Goal: Task Accomplishment & Management: Complete application form

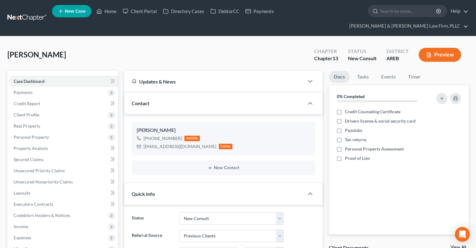
select select "5"
select select "1"
click at [65, 10] on span "New Case" at bounding box center [75, 11] width 21 height 5
select select "5"
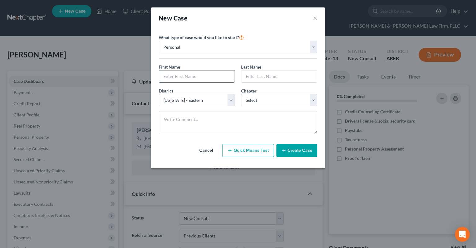
click at [197, 74] on input "text" at bounding box center [197, 76] width 76 height 12
type input "Angie"
type input "Rigsby"
select select "3"
click option "13" at bounding box center [0, 0] width 0 height 0
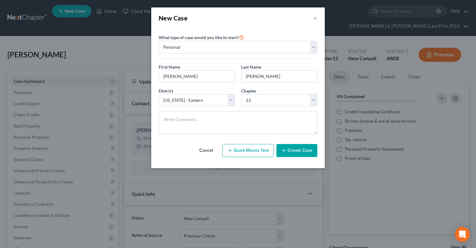
click at [293, 151] on button "Create Case" at bounding box center [297, 150] width 41 height 13
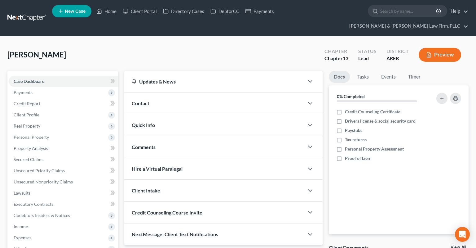
click at [174, 94] on div "Contact" at bounding box center [214, 102] width 180 height 21
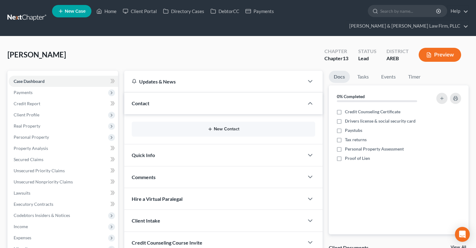
drag, startPoint x: 221, startPoint y: 116, endPoint x: 191, endPoint y: 71, distance: 54.3
click at [221, 126] on button "New Contact" at bounding box center [224, 128] width 174 height 5
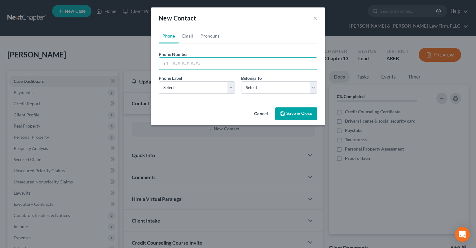
drag, startPoint x: 205, startPoint y: 67, endPoint x: 204, endPoint y: 74, distance: 7.6
click at [205, 65] on input "tel" at bounding box center [244, 64] width 147 height 12
paste input "(501) 530-6542"
type input "(501) 530-6542"
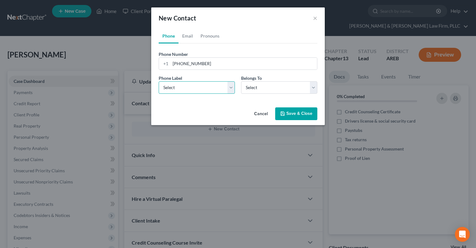
click at [159, 81] on select "Select Mobile Home Work Other" at bounding box center [197, 87] width 76 height 12
select select "0"
click option "Mobile" at bounding box center [0, 0] width 0 height 0
click option "Client" at bounding box center [0, 0] width 0 height 0
click at [187, 36] on link "Email" at bounding box center [188, 36] width 18 height 15
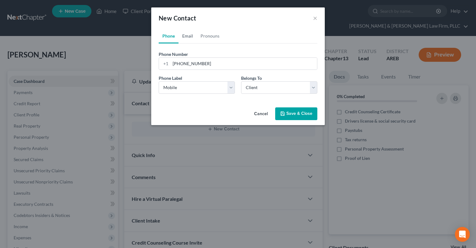
select select "0"
click at [184, 38] on link "Email" at bounding box center [188, 36] width 18 height 15
click at [187, 66] on input "email" at bounding box center [244, 64] width 147 height 12
click at [187, 65] on input "email" at bounding box center [244, 64] width 147 height 12
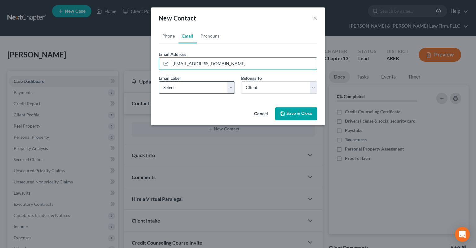
type input "angierigsby79@gmail.com"
click at [159, 81] on select "Select Home Work Other" at bounding box center [197, 87] width 76 height 12
click option "Home" at bounding box center [0, 0] width 0 height 0
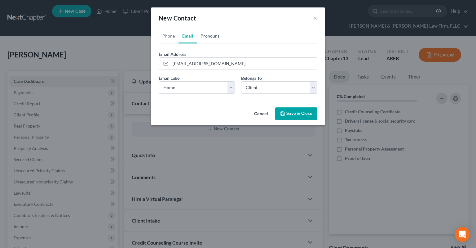
click at [213, 35] on link "Pronouns" at bounding box center [210, 36] width 26 height 15
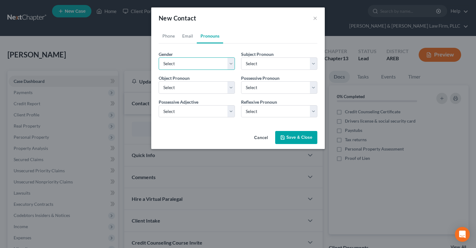
click at [159, 57] on select "Select Male Female Non Binary More Than One Person" at bounding box center [197, 63] width 76 height 12
select select "1"
click option "Female" at bounding box center [0, 0] width 0 height 0
select select "1"
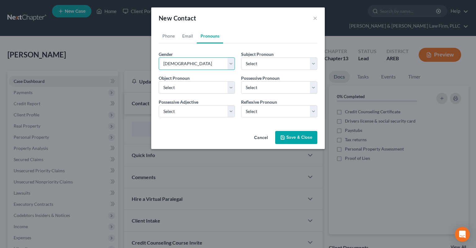
select select "1"
drag, startPoint x: 298, startPoint y: 139, endPoint x: 253, endPoint y: 78, distance: 75.8
click at [298, 138] on button "Save & Close" at bounding box center [296, 137] width 42 height 13
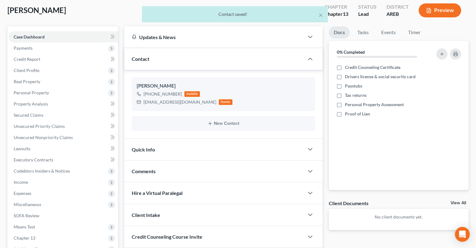
scroll to position [98, 0]
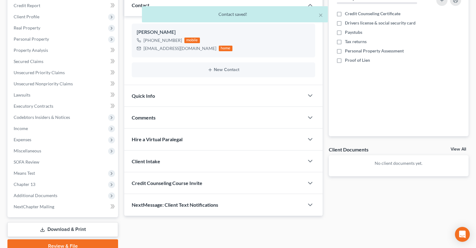
drag, startPoint x: 206, startPoint y: 88, endPoint x: 291, endPoint y: 99, distance: 86.3
click at [206, 87] on div "Quick Info" at bounding box center [214, 95] width 180 height 21
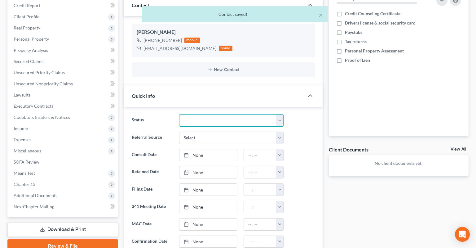
click at [179, 114] on select "Awaiting 341 Chapter 7 - Attended Meeting Confirmed Discharged Dismissed New Co…" at bounding box center [231, 120] width 104 height 12
select select "5"
click option "New Consult" at bounding box center [0, 0] width 0 height 0
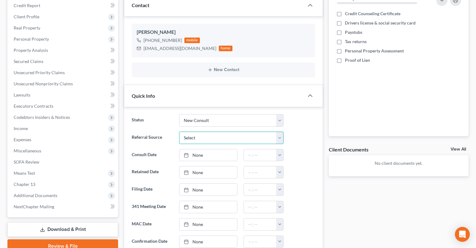
click at [179, 131] on select "Select Word Of Mouth Previous Clients Direct Mail Website Google Search Modern …" at bounding box center [231, 137] width 104 height 12
select select "3"
click option "Website" at bounding box center [0, 0] width 0 height 0
click at [224, 149] on link "None" at bounding box center [209, 155] width 58 height 12
type input "[DATE]"
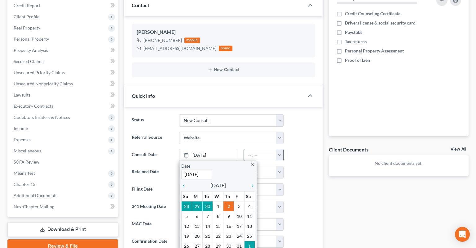
click at [268, 149] on input "text" at bounding box center [260, 155] width 33 height 12
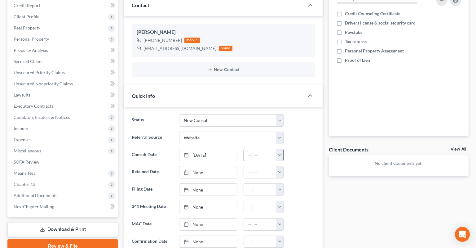
click at [265, 149] on input "text" at bounding box center [260, 155] width 33 height 12
type input "2:00pm"
drag, startPoint x: 295, startPoint y: 180, endPoint x: 296, endPoint y: 157, distance: 22.3
click at [295, 183] on div at bounding box center [303, 189] width 32 height 12
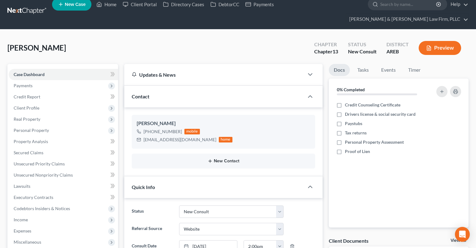
scroll to position [0, 0]
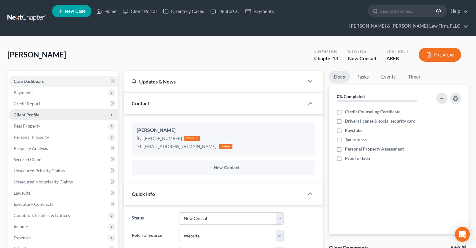
click at [64, 109] on span "Client Profile" at bounding box center [63, 114] width 109 height 11
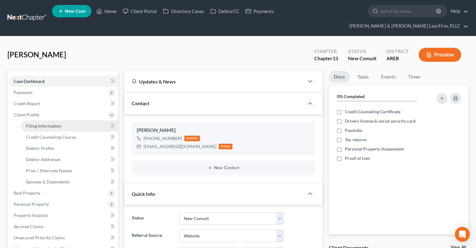
click at [70, 120] on link "Filing Information" at bounding box center [69, 125] width 97 height 11
select select "1"
select select "0"
select select "3"
select select "5"
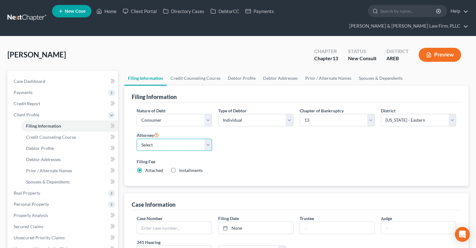
click at [137, 139] on select "Select Samantha Lambert - AREB Samantha Lambert - ARWB Ben D. Perry - AREB Ben …" at bounding box center [174, 145] width 75 height 12
select select "2"
click option "Ben D. Perry - AREB" at bounding box center [0, 0] width 0 height 0
drag, startPoint x: 281, startPoint y: 153, endPoint x: 285, endPoint y: 151, distance: 4.7
click at [283, 158] on div "Filing Fee Attached Installments Installments" at bounding box center [297, 165] width 320 height 15
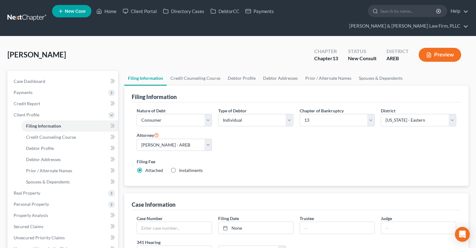
click at [285, 158] on label "Filing Fee" at bounding box center [297, 161] width 320 height 7
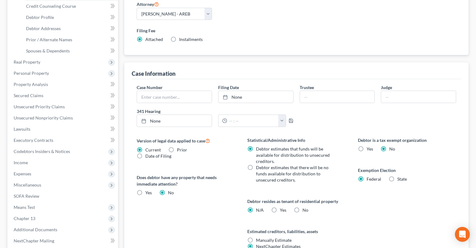
scroll to position [164, 0]
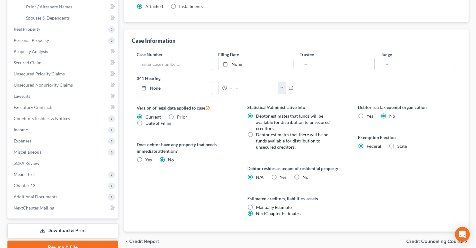
click at [303, 174] on label "No" at bounding box center [306, 177] width 6 height 6
click at [305, 174] on input "No" at bounding box center [307, 176] width 4 height 4
radio input "true"
radio input "false"
click at [347, 164] on div "Statistical/Administrative Info Debtor estimates that funds will be available f…" at bounding box center [296, 167] width 111 height 127
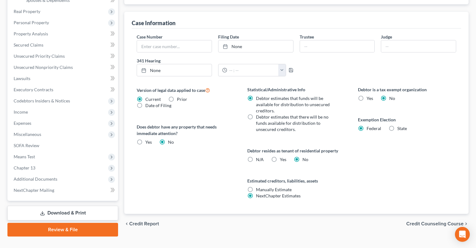
scroll to position [0, 0]
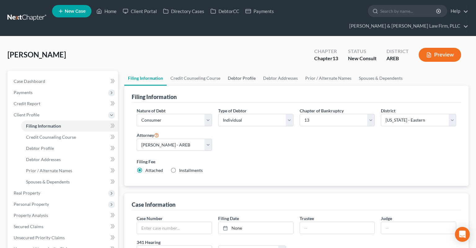
click at [233, 71] on link "Debtor Profile" at bounding box center [241, 78] width 35 height 15
select select "0"
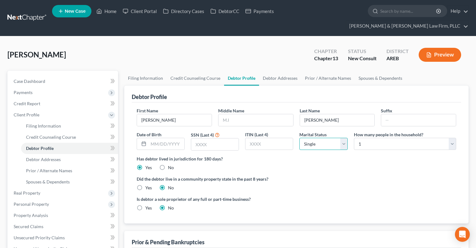
click at [299, 138] on select "Select Single Married Separated Divorced Widowed" at bounding box center [323, 144] width 48 height 12
select select "1"
click option "Married" at bounding box center [0, 0] width 0 height 0
click at [354, 138] on select "Select 1 2 3 4 5 6 7 8 9 10 11 12 13 14 15 16 17 18 19 20" at bounding box center [405, 144] width 102 height 12
select select "1"
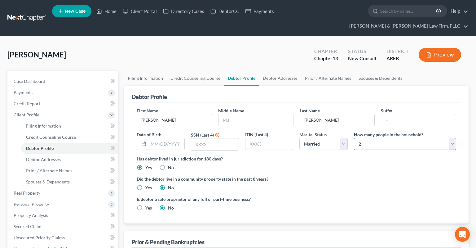
click option "2" at bounding box center [0, 0] width 0 height 0
drag, startPoint x: 289, startPoint y: 171, endPoint x: 293, endPoint y: 168, distance: 4.8
click at [290, 175] on div "Did the debtor live in a community property state in the past 8 years? Yes No" at bounding box center [297, 182] width 320 height 15
click at [41, 109] on span "Client Profile" at bounding box center [63, 114] width 109 height 11
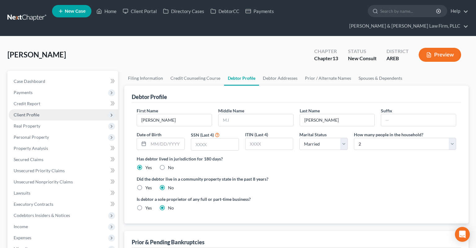
click at [44, 109] on span "Client Profile" at bounding box center [63, 114] width 109 height 11
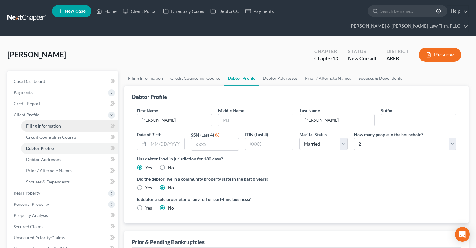
drag, startPoint x: 44, startPoint y: 115, endPoint x: 56, endPoint y: 116, distance: 12.1
click at [45, 123] on span "Filing Information" at bounding box center [43, 125] width 35 height 5
select select "1"
select select "0"
select select "3"
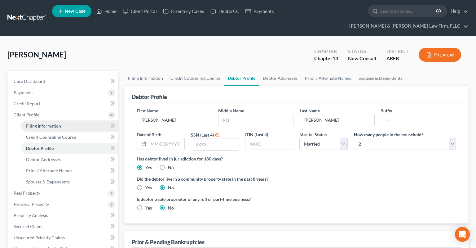
select select "5"
select select "2"
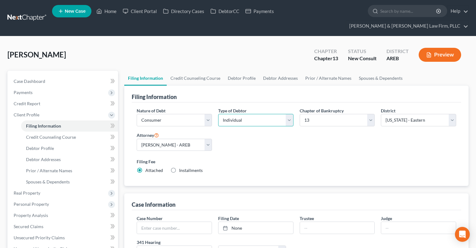
click at [218, 114] on select "Select Individual Joint" at bounding box center [255, 120] width 75 height 12
select select "1"
click option "Joint" at bounding box center [0, 0] width 0 height 0
click at [252, 71] on link "Debtor Profile" at bounding box center [241, 78] width 35 height 15
select select "1"
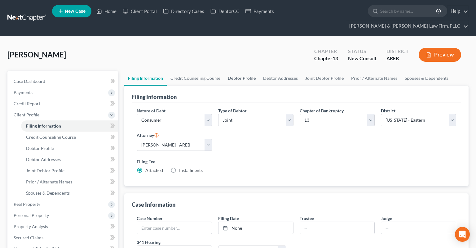
select select "1"
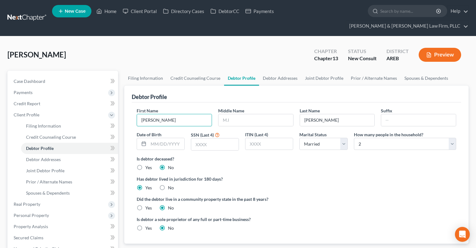
drag, startPoint x: 141, startPoint y: 108, endPoint x: 128, endPoint y: 113, distance: 14.0
click at [137, 114] on input "Angie" at bounding box center [174, 120] width 75 height 12
type input "William"
click at [304, 71] on link "Joint Debtor Profile" at bounding box center [324, 78] width 46 height 15
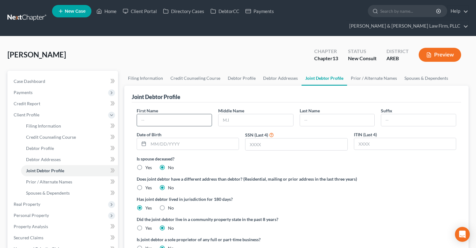
click at [190, 114] on input "text" at bounding box center [174, 120] width 75 height 12
type input "Angie"
click at [319, 114] on input "text" at bounding box center [337, 120] width 75 height 12
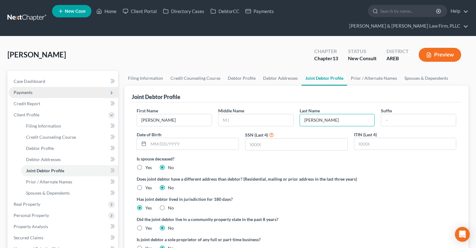
type input "Rigsby"
click at [31, 78] on span "Case Dashboard" at bounding box center [30, 80] width 32 height 5
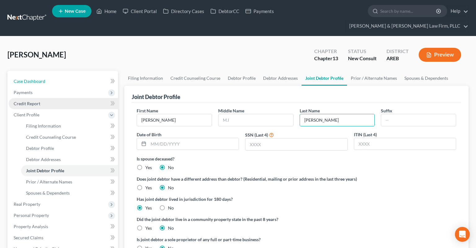
select select "3"
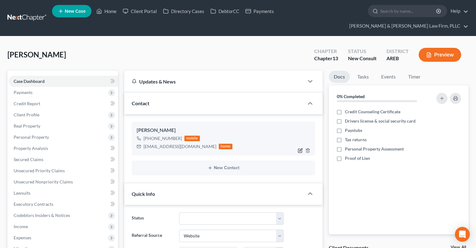
click at [299, 148] on icon "button" at bounding box center [300, 150] width 5 height 5
select select "0"
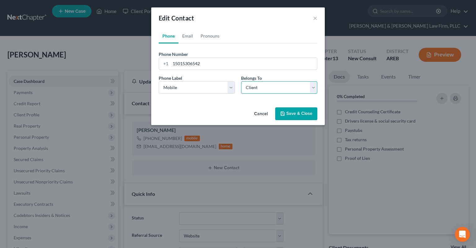
click at [241, 81] on select "Select Client Spouse Other" at bounding box center [279, 87] width 76 height 12
select select "1"
click option "Spouse" at bounding box center [0, 0] width 0 height 0
select select "1"
click at [189, 35] on link "Email" at bounding box center [188, 36] width 18 height 15
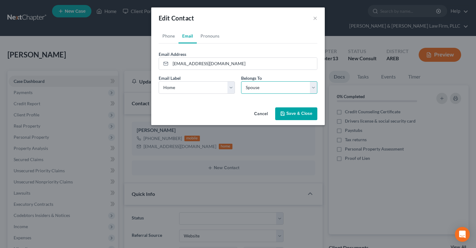
click at [241, 81] on select "Select Client Spouse Other" at bounding box center [279, 87] width 76 height 12
click option "Spouse" at bounding box center [0, 0] width 0 height 0
click at [239, 27] on div "Edit Contact ×" at bounding box center [238, 17] width 174 height 21
click at [216, 33] on link "Pronouns" at bounding box center [210, 36] width 26 height 15
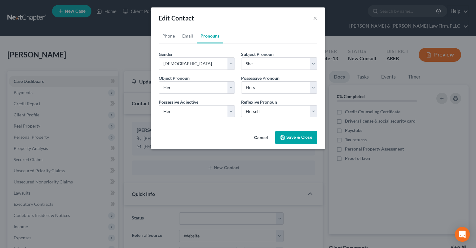
click at [211, 34] on link "Pronouns" at bounding box center [210, 36] width 26 height 15
drag, startPoint x: 241, startPoint y: 35, endPoint x: 306, endPoint y: 145, distance: 127.9
click at [242, 34] on ul "Phone Email Pronouns" at bounding box center [238, 36] width 159 height 15
click at [304, 140] on button "Save & Close" at bounding box center [296, 137] width 42 height 13
click at [301, 137] on button "Save & Close" at bounding box center [296, 137] width 42 height 13
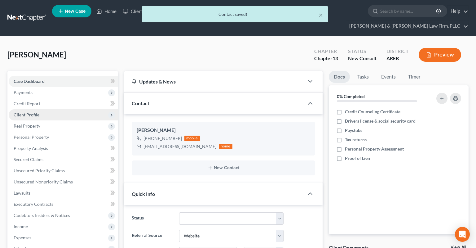
click at [55, 109] on span "Client Profile" at bounding box center [63, 114] width 109 height 11
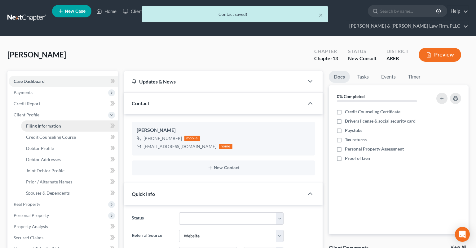
click at [76, 120] on link "Filing Information" at bounding box center [69, 125] width 97 height 11
select select "1"
select select "3"
select select "5"
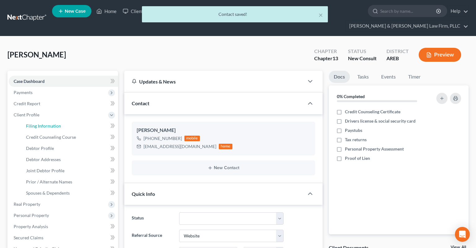
select select "2"
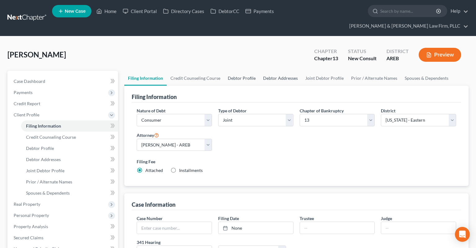
drag, startPoint x: 233, startPoint y: 67, endPoint x: 277, endPoint y: 72, distance: 43.7
click at [233, 71] on link "Debtor Profile" at bounding box center [241, 78] width 35 height 15
select select "1"
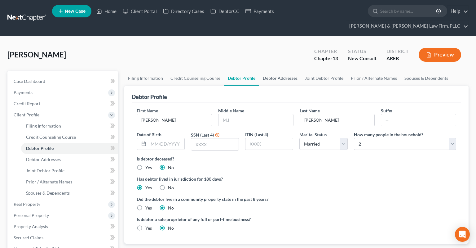
click at [277, 71] on link "Debtor Addresses" at bounding box center [280, 78] width 42 height 15
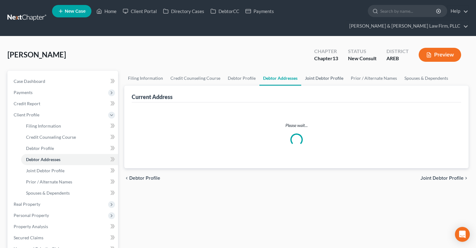
select select "0"
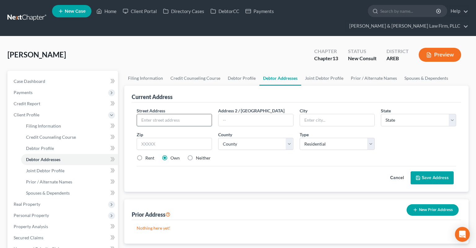
click at [194, 114] on input "text" at bounding box center [174, 120] width 75 height 12
type input "255 Arnold Rd"
type input "72081"
type input "Judsonia"
select select "2"
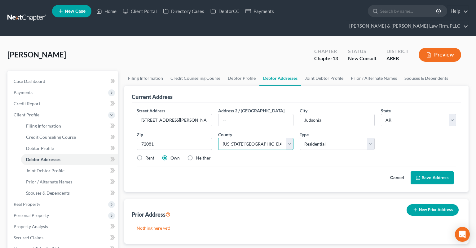
select select "72"
drag, startPoint x: 192, startPoint y: 145, endPoint x: 312, endPoint y: 164, distance: 121.9
click at [196, 155] on label "Neither" at bounding box center [203, 158] width 15 height 6
click at [198, 155] on input "Neither" at bounding box center [200, 157] width 4 height 4
radio input "true"
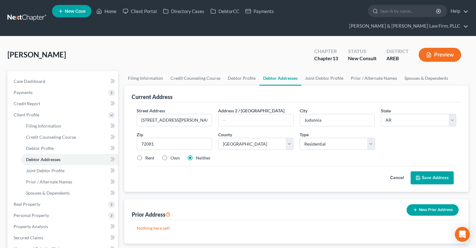
drag, startPoint x: 429, startPoint y: 167, endPoint x: 419, endPoint y: 170, distance: 10.3
click at [430, 171] on button "Save Address" at bounding box center [432, 177] width 43 height 13
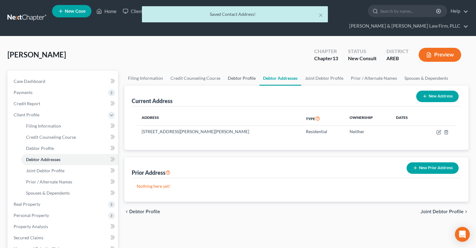
click at [240, 71] on link "Debtor Profile" at bounding box center [241, 78] width 35 height 15
select select "1"
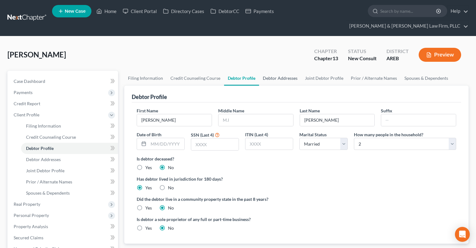
click at [275, 71] on link "Debtor Addresses" at bounding box center [280, 78] width 42 height 15
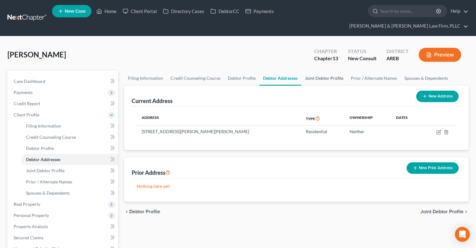
click at [321, 71] on link "Joint Debtor Profile" at bounding box center [324, 78] width 46 height 15
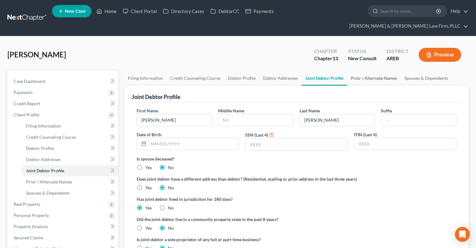
click at [370, 71] on link "Prior / Alternate Names" at bounding box center [374, 78] width 54 height 15
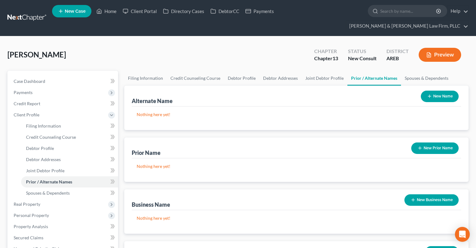
click at [430, 94] on icon "button" at bounding box center [429, 96] width 5 height 5
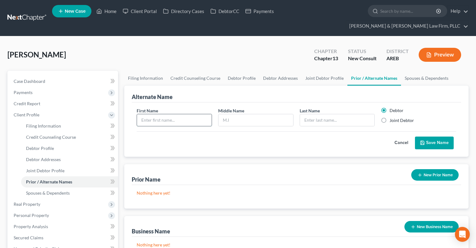
click at [197, 114] on input "text" at bounding box center [174, 120] width 75 height 12
type input "BJ"
type input "Rigsby"
click at [429, 136] on button "Save Name" at bounding box center [434, 142] width 39 height 13
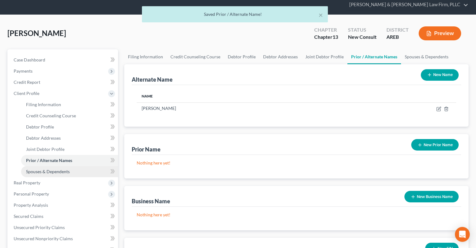
scroll to position [33, 0]
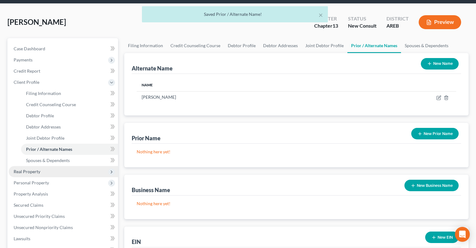
click at [37, 169] on span "Real Property" at bounding box center [27, 171] width 27 height 5
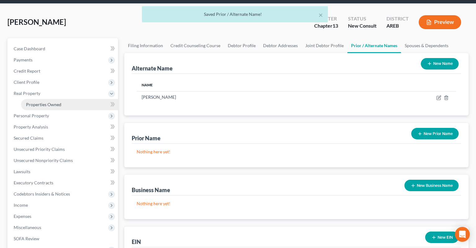
click at [60, 102] on span "Properties Owned" at bounding box center [43, 104] width 35 height 5
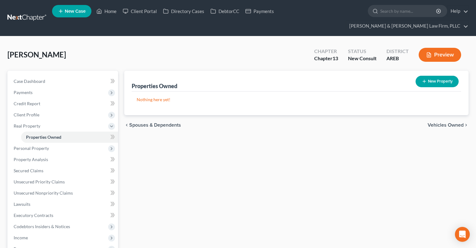
click at [432, 76] on button "New Property" at bounding box center [437, 81] width 43 height 11
select select "2"
select select "72"
select select "2"
select select "0"
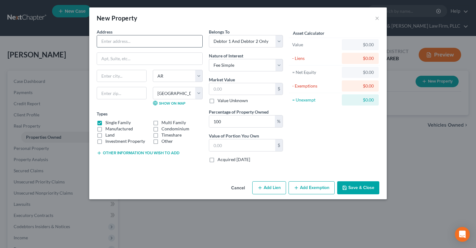
click at [161, 44] on input "text" at bounding box center [149, 41] width 105 height 12
type input "329 Arnold Rd"
drag, startPoint x: 132, startPoint y: 94, endPoint x: 134, endPoint y: 97, distance: 3.7
click at [131, 94] on input "text" at bounding box center [122, 93] width 50 height 12
type input "72081"
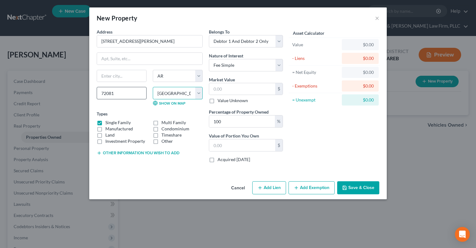
type input "Judsonia"
click at [105, 122] on label "Single Family" at bounding box center [117, 122] width 25 height 6
click at [108, 122] on input "Single Family" at bounding box center [110, 121] width 4 height 4
checkbox input "false"
drag, startPoint x: 98, startPoint y: 135, endPoint x: 146, endPoint y: 154, distance: 51.1
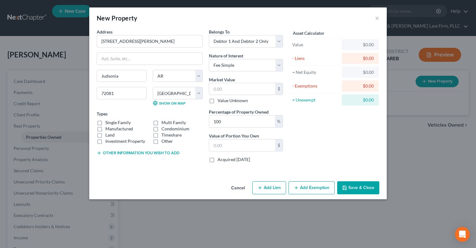
click at [105, 135] on label "Land" at bounding box center [109, 135] width 9 height 6
click at [108, 135] on input "Land" at bounding box center [110, 134] width 4 height 4
checkbox input "true"
click at [234, 90] on input "text" at bounding box center [242, 89] width 66 height 12
type input "1"
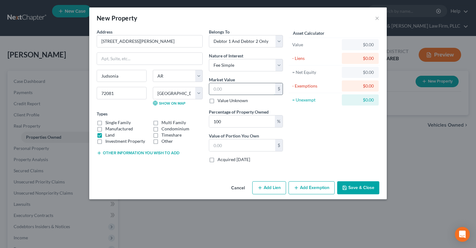
type input "1.00"
type input "10"
type input "10.00"
type input "100"
type input "100.00"
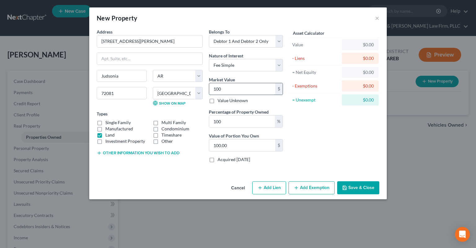
type input "1000"
type input "1,000.00"
type input "1,000"
click at [158, 153] on button "Other information you wish to add" at bounding box center [138, 152] width 83 height 5
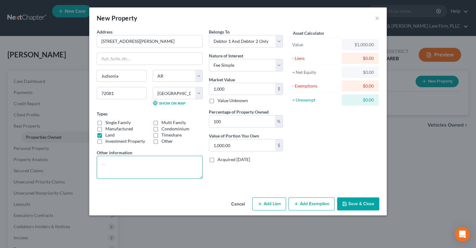
click at [135, 168] on textarea at bounding box center [150, 167] width 106 height 23
type textarea "1 acre plot of vacant land with well but no utilities or septic tank"
click at [349, 200] on button "Save & Close" at bounding box center [358, 203] width 42 height 13
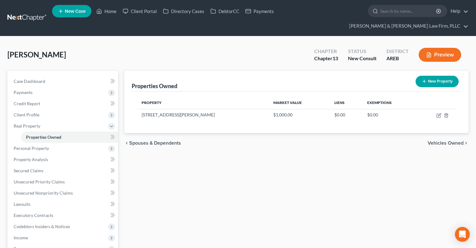
click at [220, 54] on div "Rigsby, Angie Upgraded Chapter Chapter 13 Status New Consult District AREB Prev…" at bounding box center [237, 57] width 461 height 27
click at [220, 50] on div "Rigsby, Angie Upgraded Chapter Chapter 13 Status New Consult District AREB Prev…" at bounding box center [237, 57] width 461 height 27
drag, startPoint x: 303, startPoint y: 183, endPoint x: 299, endPoint y: 178, distance: 6.2
click at [302, 181] on div "Properties Owned New Property Property Market Value Liens Exemptions 329 Arnold…" at bounding box center [296, 216] width 351 height 291
click at [276, 172] on div "Properties Owned New Property Property Market Value Liens Exemptions 329 Arnold…" at bounding box center [296, 216] width 351 height 291
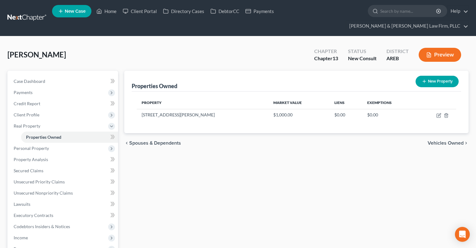
click at [235, 51] on div "Rigsby, Angie Upgraded Chapter Chapter 13 Status New Consult District AREB Prev…" at bounding box center [237, 57] width 461 height 27
click at [182, 45] on div "Rigsby, Angie Upgraded Chapter Chapter 13 Status New Consult District AREB Prev…" at bounding box center [237, 57] width 461 height 27
click at [203, 49] on div "Rigsby, Angie Upgraded Chapter Chapter 13 Status New Consult District AREB Prev…" at bounding box center [237, 57] width 461 height 27
drag, startPoint x: 227, startPoint y: 150, endPoint x: 236, endPoint y: 164, distance: 17.0
click at [227, 152] on div "Properties Owned New Property Property Market Value Liens Exemptions 329 Arnold…" at bounding box center [296, 216] width 351 height 291
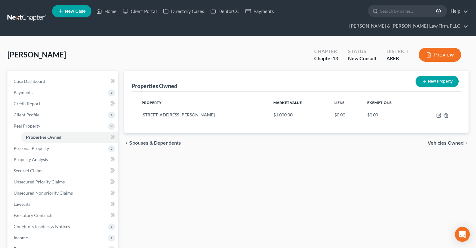
click at [189, 184] on div "Properties Owned New Property Property Market Value Liens Exemptions 329 Arnold…" at bounding box center [296, 216] width 351 height 291
click at [184, 44] on div "Rigsby, Angie Upgraded Chapter Chapter 13 Status New Consult District AREB Prev…" at bounding box center [237, 57] width 461 height 27
click at [116, 44] on div "Rigsby, Angie Upgraded Chapter Chapter 13 Status New Consult District AREB Prev…" at bounding box center [237, 57] width 461 height 27
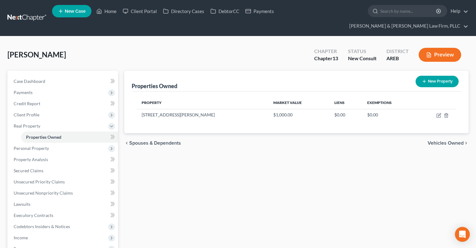
click at [116, 44] on div "Rigsby, Angie Upgraded Chapter Chapter 13 Status New Consult District AREB Prev…" at bounding box center [237, 57] width 461 height 27
click at [115, 44] on div "Rigsby, Angie Upgraded Chapter Chapter 13 Status New Consult District AREB Prev…" at bounding box center [237, 57] width 461 height 27
click at [115, 46] on div "Rigsby, Angie Upgraded Chapter Chapter 13 Status New Consult District AREB Prev…" at bounding box center [237, 57] width 461 height 27
click at [115, 47] on div "Rigsby, Angie Upgraded Chapter Chapter 13 Status New Consult District AREB Prev…" at bounding box center [237, 57] width 461 height 27
click at [36, 78] on span "Case Dashboard" at bounding box center [30, 80] width 32 height 5
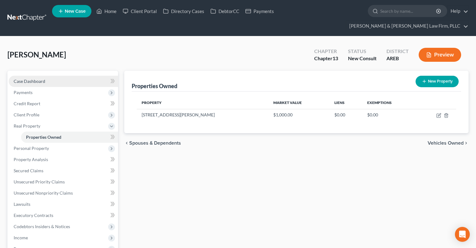
select select "3"
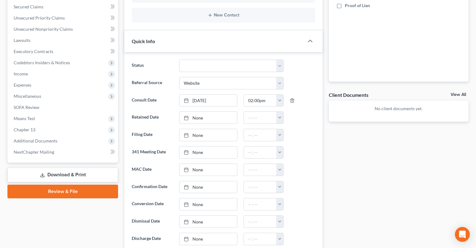
scroll to position [164, 0]
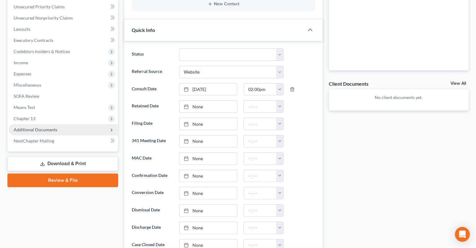
click at [69, 124] on span "Additional Documents" at bounding box center [63, 129] width 109 height 11
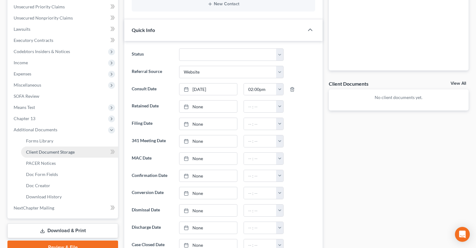
click at [68, 149] on span "Client Document Storage" at bounding box center [50, 151] width 49 height 5
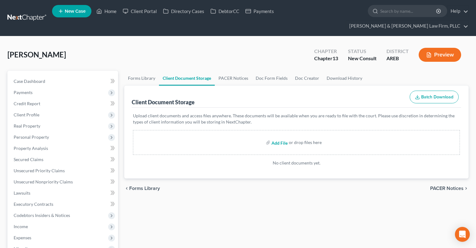
click at [273, 137] on input "file" at bounding box center [279, 142] width 15 height 11
type input "C:\fakepath\Notes from initial consultation.pdf"
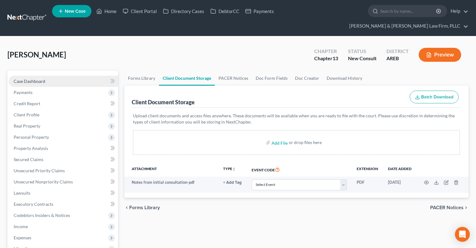
click at [48, 76] on link "Case Dashboard" at bounding box center [63, 81] width 109 height 11
select select "3"
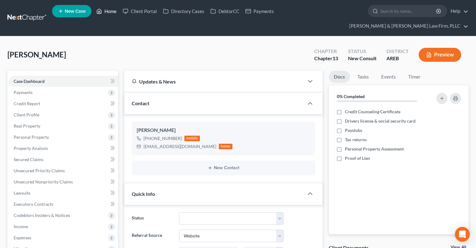
click at [109, 15] on link "Home" at bounding box center [106, 11] width 26 height 11
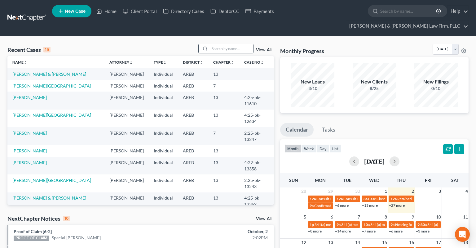
drag, startPoint x: 216, startPoint y: 41, endPoint x: 220, endPoint y: 40, distance: 3.8
click at [217, 44] on input "search" at bounding box center [231, 48] width 43 height 9
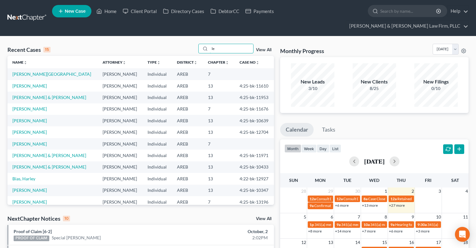
drag, startPoint x: 202, startPoint y: 46, endPoint x: 145, endPoint y: 55, distance: 57.7
click at [210, 53] on input "le" at bounding box center [231, 48] width 43 height 9
type input "l"
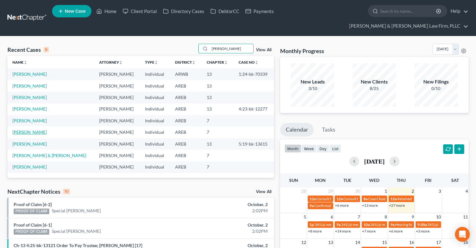
type input "elizabeth"
click at [31, 129] on link "[PERSON_NAME]" at bounding box center [29, 131] width 34 height 5
select select "6"
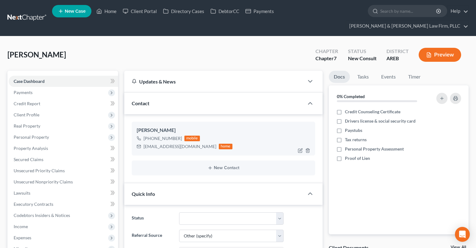
drag, startPoint x: 41, startPoint y: 215, endPoint x: 169, endPoint y: 121, distance: 159.2
click at [41, 221] on span "Income" at bounding box center [63, 226] width 109 height 11
click at [60, 232] on link "Employment Income" at bounding box center [69, 237] width 97 height 11
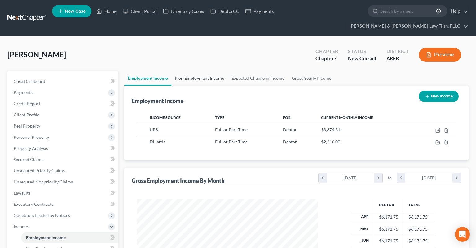
scroll to position [111, 193]
click at [321, 144] on div "Income Source Type For Current Monthly Income UPS Full or Part Time Debtor $3,3…" at bounding box center [297, 133] width 330 height 54
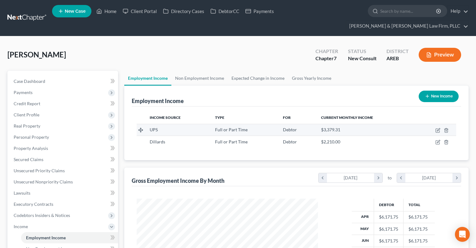
click at [433, 124] on td at bounding box center [435, 130] width 41 height 12
click at [436, 129] on icon "button" at bounding box center [438, 131] width 4 height 4
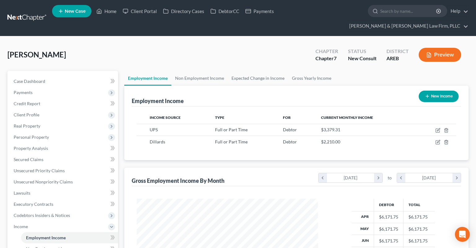
select select "0"
select select "3"
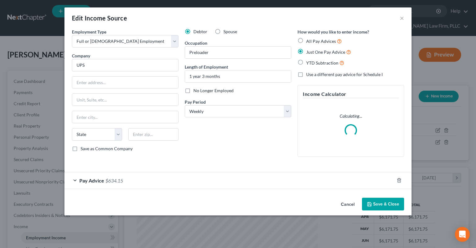
click at [133, 178] on div "Pay Advice $634.15" at bounding box center [229, 180] width 330 height 16
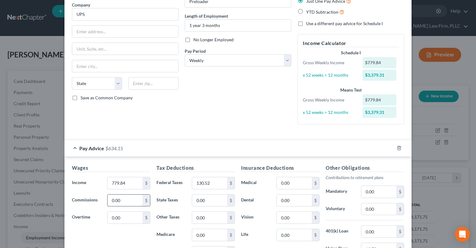
scroll to position [62, 0]
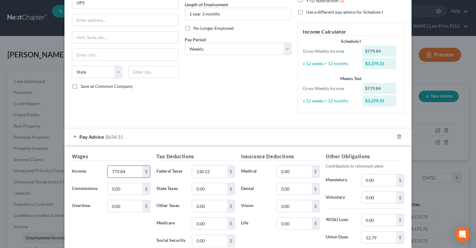
click at [127, 172] on input "779.84" at bounding box center [125, 172] width 35 height 12
type input "583.85"
click at [219, 171] on input "130.52" at bounding box center [209, 172] width 35 height 12
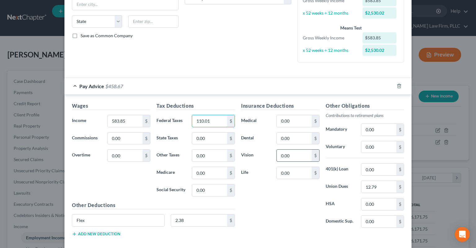
scroll to position [125, 0]
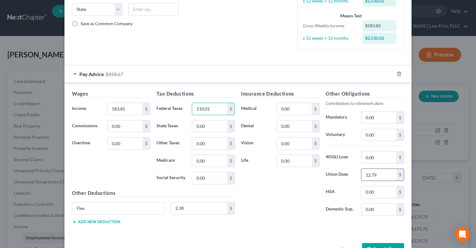
type input "110.01"
click at [383, 172] on input "12.79" at bounding box center [379, 175] width 35 height 12
type input "14.25"
click at [149, 206] on input "Flex" at bounding box center [118, 208] width 92 height 12
drag, startPoint x: 103, startPoint y: 208, endPoint x: 71, endPoint y: 211, distance: 32.5
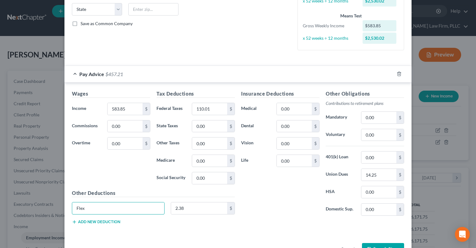
click at [72, 207] on input "Flex" at bounding box center [118, 208] width 92 height 12
type input "All others"
type input "2.38"
click at [373, 244] on button "Save & Close" at bounding box center [383, 249] width 42 height 13
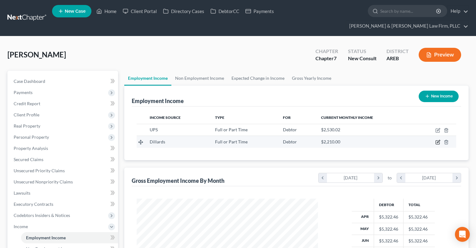
click at [437, 140] on icon "button" at bounding box center [438, 142] width 5 height 5
select select "0"
select select "3"
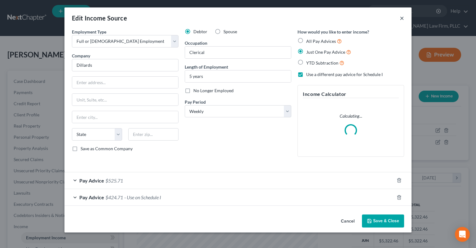
click at [401, 19] on button "×" at bounding box center [402, 17] width 4 height 7
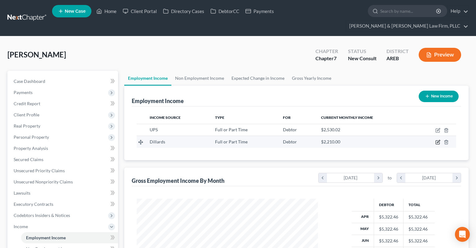
click at [439, 140] on icon "button" at bounding box center [438, 142] width 5 height 5
select select "0"
select select "3"
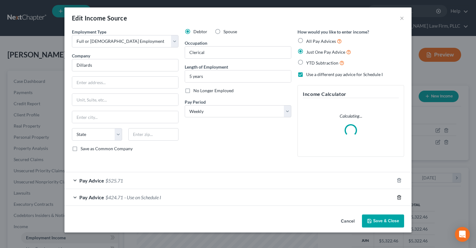
click at [397, 197] on icon "button" at bounding box center [399, 197] width 5 height 5
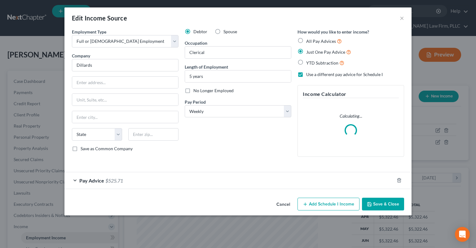
click at [117, 181] on span "$525.71" at bounding box center [114, 180] width 18 height 6
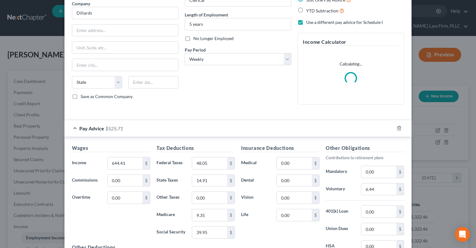
scroll to position [62, 0]
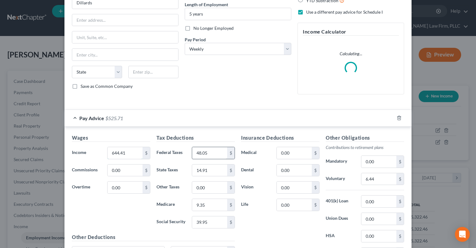
drag, startPoint x: 118, startPoint y: 154, endPoint x: 194, endPoint y: 149, distance: 76.1
click at [112, 154] on input "644.41" at bounding box center [125, 153] width 35 height 12
drag, startPoint x: 131, startPoint y: 151, endPoint x: 128, endPoint y: 135, distance: 16.1
click at [108, 152] on input "644.41" at bounding box center [125, 153] width 35 height 12
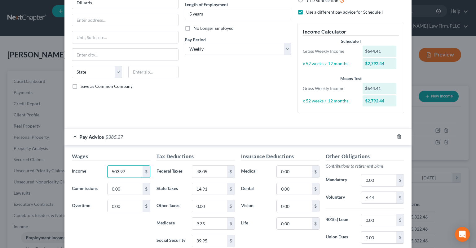
type input "503.97"
type input "31.36"
type input "9.63"
type input "7.31"
type input "31.25"
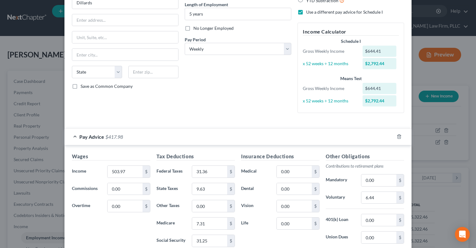
scroll to position [144, 0]
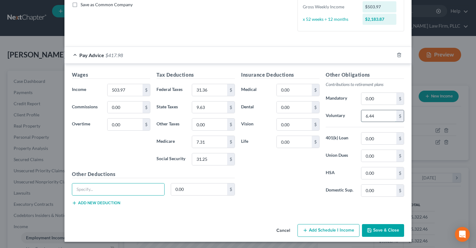
click at [383, 117] on input "6.44" at bounding box center [379, 116] width 35 height 12
click at [267, 176] on div "Insurance Deductions Medical 0.00 $ Dental 0.00 $ Vision 0.00 $ Life 0.00 $" at bounding box center [280, 136] width 85 height 131
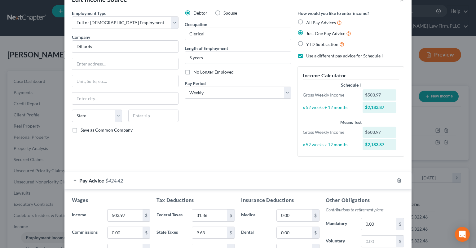
drag, startPoint x: 249, startPoint y: 155, endPoint x: 260, endPoint y: 157, distance: 11.4
click at [250, 154] on div "Debtor Spouse Occupation Clerical Length of Employment 5 years No Longer Employ…" at bounding box center [238, 86] width 113 height 152
click at [306, 57] on label "Use a different pay advice for Schedule I" at bounding box center [344, 56] width 77 height 6
click at [309, 57] on input "Use a different pay advice for Schedule I" at bounding box center [311, 55] width 4 height 4
checkbox input "false"
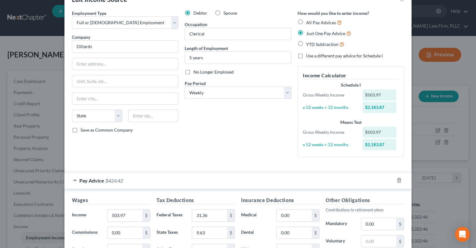
click at [257, 140] on div "Debtor Spouse Occupation Clerical Length of Employment 5 years No Longer Employ…" at bounding box center [238, 86] width 113 height 152
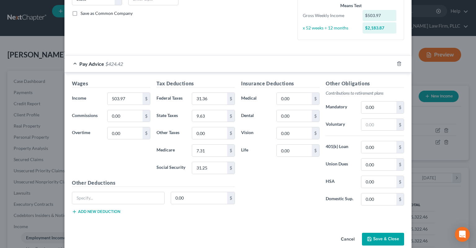
scroll to position [144, 0]
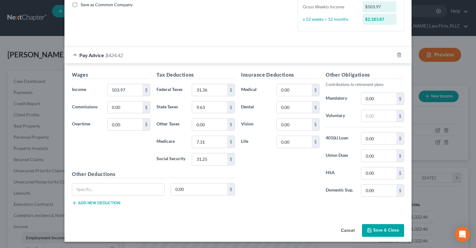
click at [381, 231] on button "Save & Close" at bounding box center [383, 230] width 42 height 13
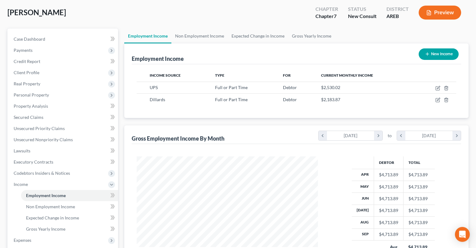
scroll to position [98, 0]
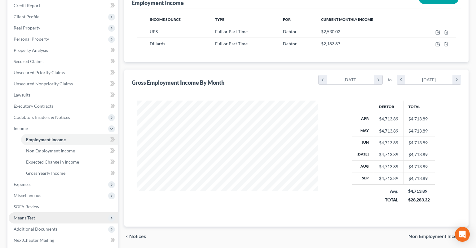
click at [44, 212] on span "Means Test" at bounding box center [63, 217] width 109 height 11
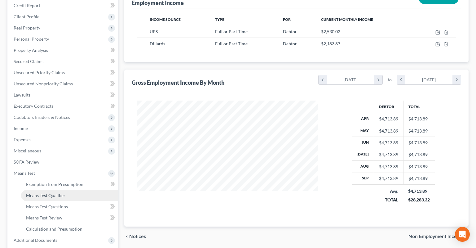
click at [72, 190] on link "Means Test Qualifier" at bounding box center [69, 195] width 97 height 11
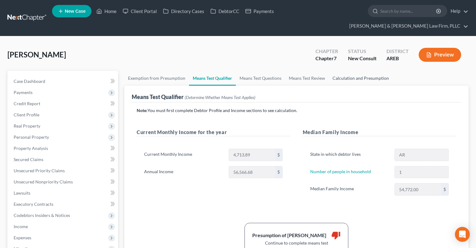
click at [352, 71] on link "Calculation and Presumption" at bounding box center [361, 78] width 64 height 15
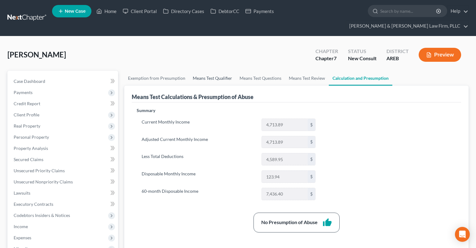
click at [215, 71] on link "Means Test Qualifier" at bounding box center [212, 78] width 47 height 15
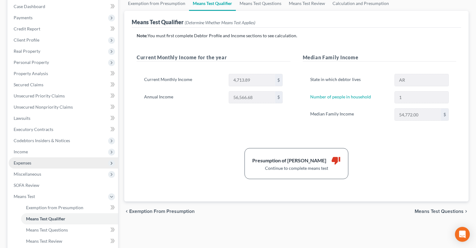
scroll to position [98, 0]
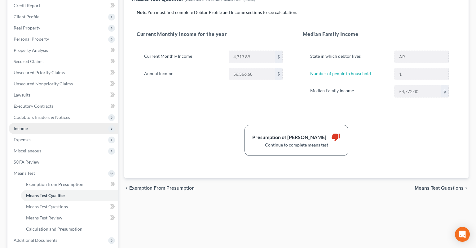
click at [71, 123] on span "Income" at bounding box center [63, 128] width 109 height 11
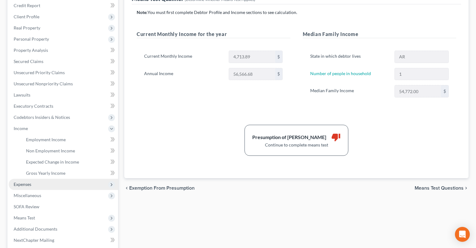
click at [63, 179] on span "Expenses" at bounding box center [63, 184] width 109 height 11
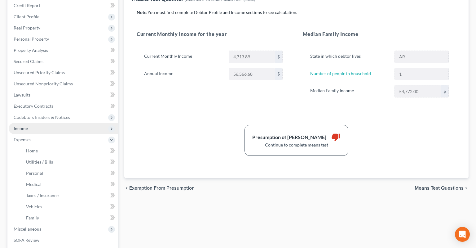
click at [71, 123] on span "Income" at bounding box center [63, 128] width 109 height 11
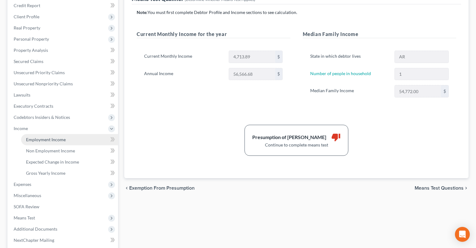
click at [70, 134] on link "Employment Income" at bounding box center [69, 139] width 97 height 11
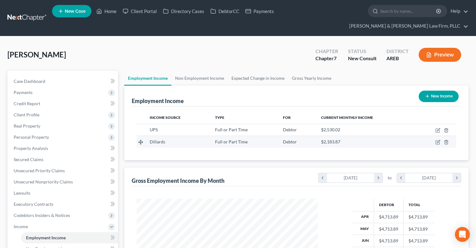
scroll to position [111, 193]
click at [192, 71] on link "Non Employment Income" at bounding box center [199, 78] width 56 height 15
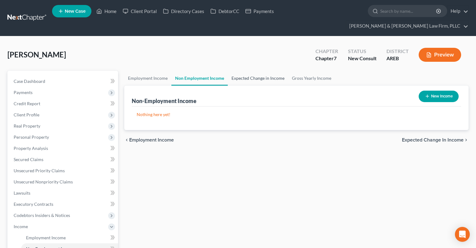
click at [247, 71] on link "Expected Change in Income" at bounding box center [258, 78] width 60 height 15
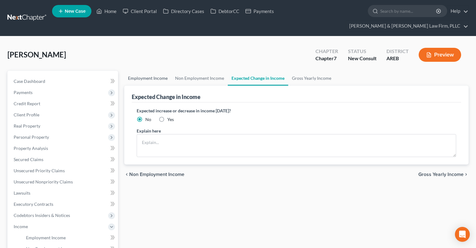
click at [158, 72] on link "Employment Income" at bounding box center [147, 78] width 47 height 15
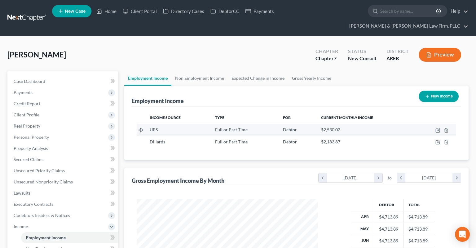
scroll to position [111, 193]
click at [437, 124] on td at bounding box center [435, 130] width 41 height 12
click at [439, 128] on icon "button" at bounding box center [438, 130] width 5 height 5
select select "0"
select select "3"
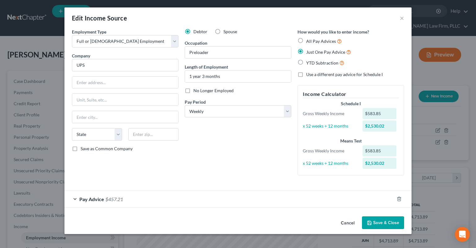
click at [137, 201] on div "Pay Advice $457.21" at bounding box center [229, 199] width 330 height 16
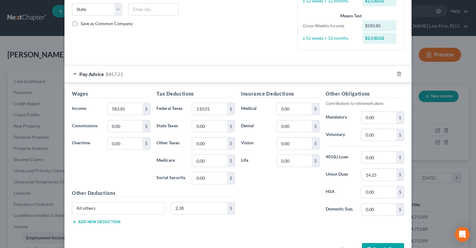
scroll to position [144, 0]
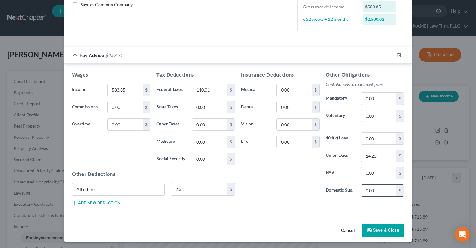
click at [350, 228] on button "Cancel" at bounding box center [348, 230] width 24 height 12
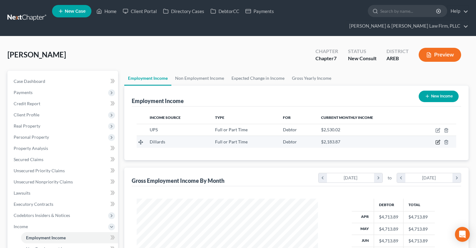
click at [437, 140] on icon "button" at bounding box center [438, 142] width 5 height 5
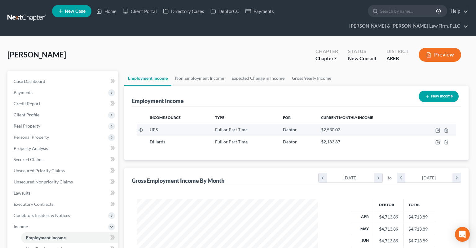
select select "0"
select select "3"
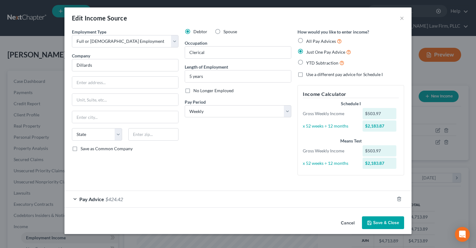
click at [110, 197] on span "$424.42" at bounding box center [114, 199] width 18 height 6
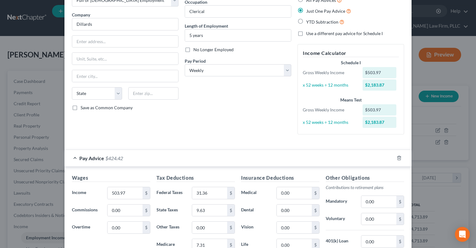
scroll to position [62, 0]
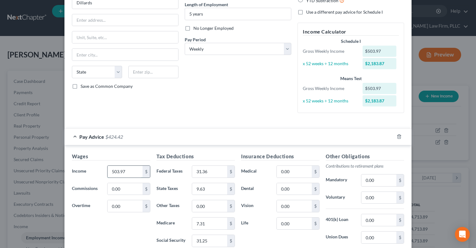
drag, startPoint x: 122, startPoint y: 172, endPoint x: 131, endPoint y: 170, distance: 8.9
click at [125, 172] on input "503.97" at bounding box center [125, 172] width 35 height 12
type input "494.59"
type input "30.37"
type input "9.32"
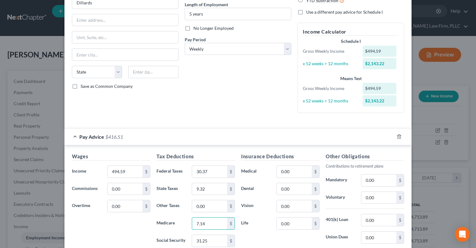
type input "7.14"
type input "30.66"
click at [384, 221] on input "0.00" at bounding box center [379, 220] width 35 height 12
type input "0.27"
click at [245, 112] on div "Debtor Spouse Occupation Clerical Length of Employment 5 years No Longer Employ…" at bounding box center [238, 42] width 113 height 152
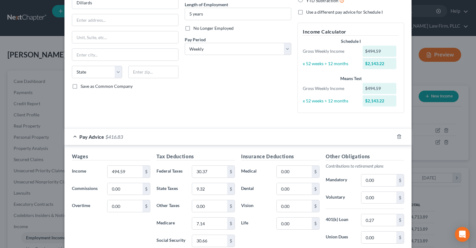
scroll to position [144, 0]
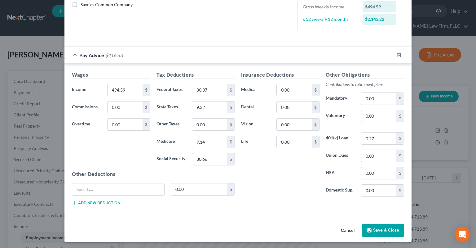
click at [385, 228] on button "Save & Close" at bounding box center [383, 230] width 42 height 13
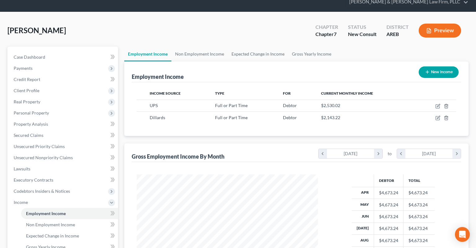
scroll to position [148, 0]
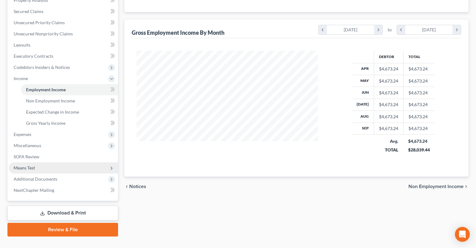
click at [67, 162] on span "Means Test" at bounding box center [63, 167] width 109 height 11
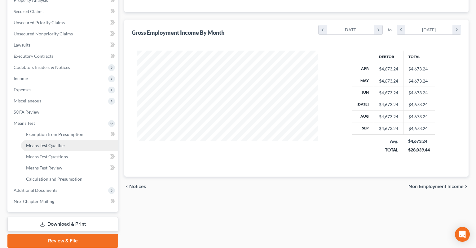
click at [71, 140] on link "Means Test Qualifier" at bounding box center [69, 145] width 97 height 11
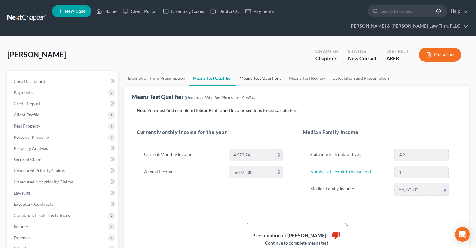
click at [261, 71] on link "Means Test Questions" at bounding box center [260, 78] width 49 height 15
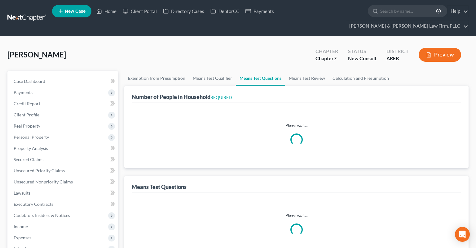
select select "0"
select select "60"
select select "1"
select select "60"
select select "1"
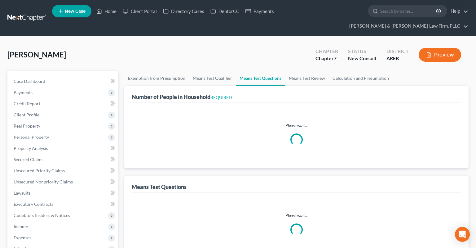
select select "0"
select select "1"
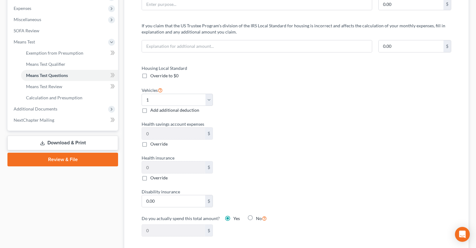
scroll to position [98, 0]
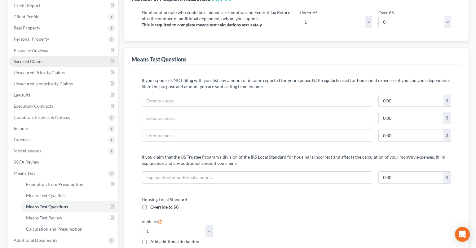
click at [59, 56] on link "Secured Claims" at bounding box center [63, 61] width 109 height 11
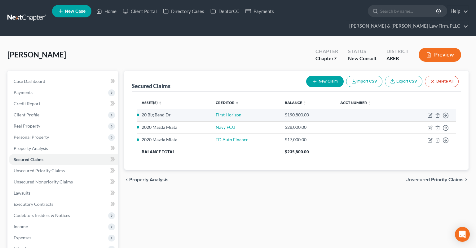
click at [237, 112] on link "First Horizon" at bounding box center [229, 114] width 26 height 5
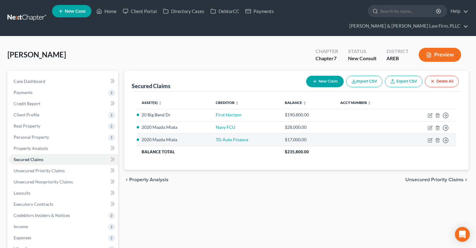
select select "10"
select select "2"
select select "0"
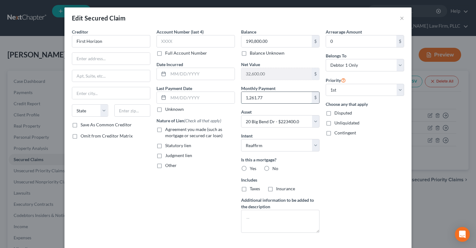
click at [274, 98] on input "1,261.77" at bounding box center [277, 98] width 70 height 12
type input "1,308"
click at [354, 205] on div "Arrearage Amount 0 $ Belongs To * Select Debtor 1 Only Debtor 2 Only Debtor 1 A…" at bounding box center [365, 133] width 85 height 209
drag, startPoint x: 161, startPoint y: 131, endPoint x: 162, endPoint y: 162, distance: 32.0
click at [165, 131] on label "Agreement you made (such as mortgage or secured car loan)" at bounding box center [200, 132] width 70 height 12
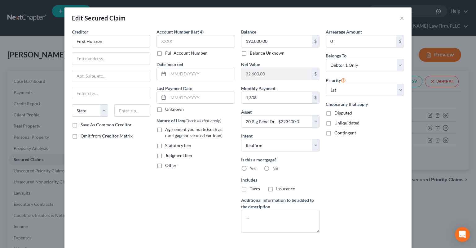
click at [168, 130] on input "Agreement you made (such as mortgage or secured car loan)" at bounding box center [170, 128] width 4 height 4
checkbox input "true"
click at [277, 103] on input "1,308" at bounding box center [277, 98] width 70 height 12
click at [277, 100] on input "1,308" at bounding box center [277, 98] width 70 height 12
type input "1,308.71"
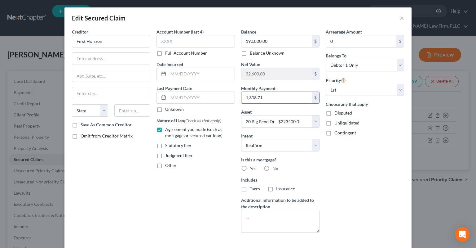
click at [165, 166] on label "Other" at bounding box center [170, 165] width 11 height 6
click at [168, 166] on input "Other" at bounding box center [170, 164] width 4 height 4
checkbox input "true"
click at [187, 182] on input "text" at bounding box center [196, 180] width 78 height 12
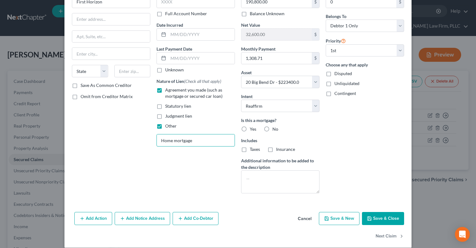
scroll to position [46, 0]
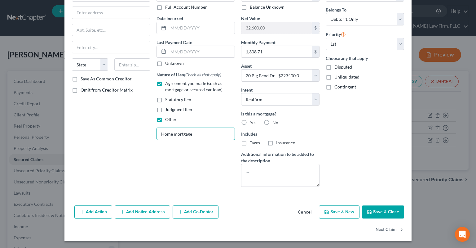
type input "Home mortgage"
click at [382, 213] on button "Save & Close" at bounding box center [383, 211] width 42 height 13
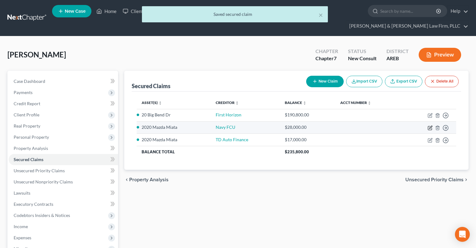
click at [431, 125] on icon "button" at bounding box center [430, 127] width 5 height 5
select select "0"
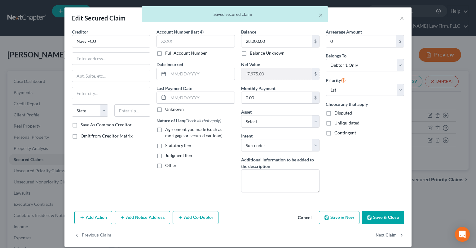
click at [311, 217] on button "Cancel" at bounding box center [305, 217] width 24 height 12
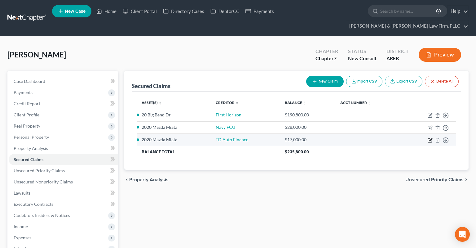
click at [430, 138] on icon "button" at bounding box center [430, 139] width 3 height 3
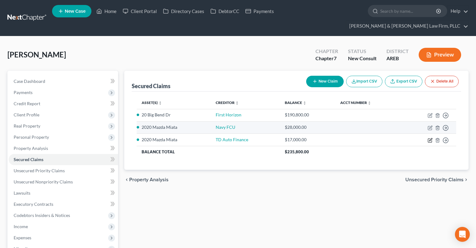
select select "6"
select select "2"
select select "0"
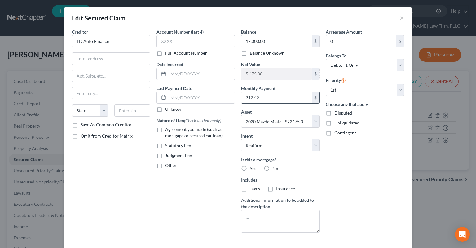
click at [264, 98] on input "312.42" at bounding box center [277, 98] width 70 height 12
click at [165, 129] on label "Agreement you made (such as mortgage or secured car loan)" at bounding box center [200, 132] width 70 height 12
click at [168, 129] on input "Agreement you made (such as mortgage or secured car loan)" at bounding box center [170, 128] width 4 height 4
checkbox input "true"
click at [165, 166] on label "Other" at bounding box center [170, 165] width 11 height 6
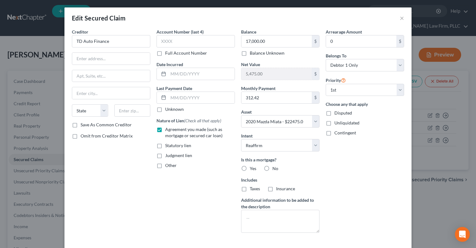
click at [168, 166] on input "Other" at bounding box center [170, 164] width 4 height 4
checkbox input "true"
click at [203, 173] on div "Account Number (last 4) Full Account Number Date Incurred Last Payment Date Unk…" at bounding box center [195, 133] width 85 height 209
click at [202, 176] on input "text" at bounding box center [196, 180] width 78 height 12
type input "Purchase money security"
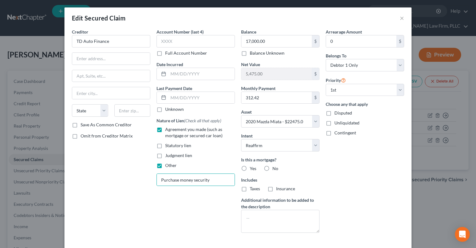
click at [339, 185] on div "Arrearage Amount 0 $ Belongs To * Select Debtor 1 Only Debtor 2 Only Debtor 1 A…" at bounding box center [365, 133] width 85 height 209
click at [343, 184] on div "Arrearage Amount 0 $ Belongs To * Select Debtor 1 Only Debtor 2 Only Debtor 1 A…" at bounding box center [365, 133] width 85 height 209
click at [292, 44] on input "17,000.00" at bounding box center [277, 41] width 70 height 12
click at [354, 196] on div "Arrearage Amount 0 $ Belongs To * Select Debtor 1 Only Debtor 2 Only Debtor 1 A…" at bounding box center [365, 133] width 85 height 209
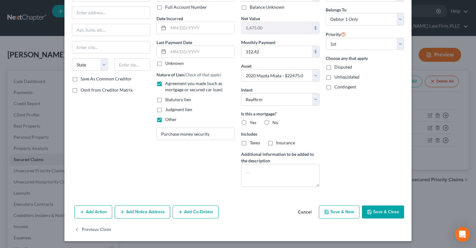
drag, startPoint x: 375, startPoint y: 208, endPoint x: 366, endPoint y: 182, distance: 27.1
click at [375, 208] on button "Save & Close" at bounding box center [383, 211] width 42 height 13
select select
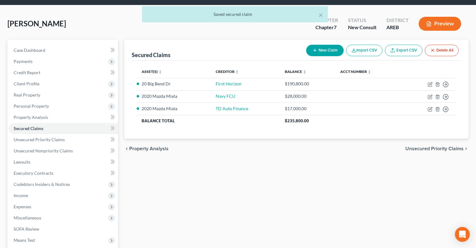
scroll to position [5, 0]
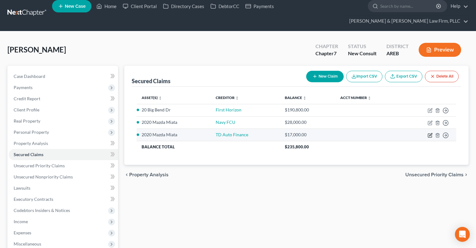
click at [428, 133] on icon "button" at bounding box center [430, 135] width 4 height 4
select select "2"
select select "0"
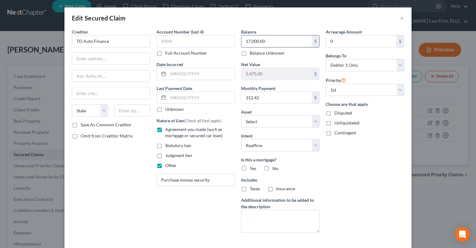
click at [280, 40] on input "17,000.00" at bounding box center [277, 41] width 70 height 12
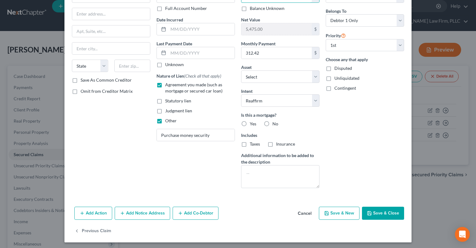
scroll to position [46, 0]
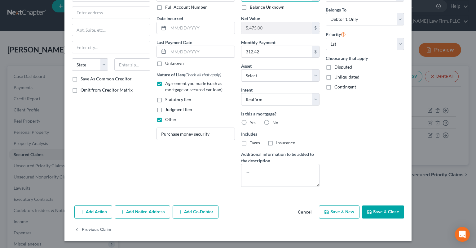
type input "15,601.45"
click at [386, 211] on button "Save & Close" at bounding box center [383, 211] width 42 height 13
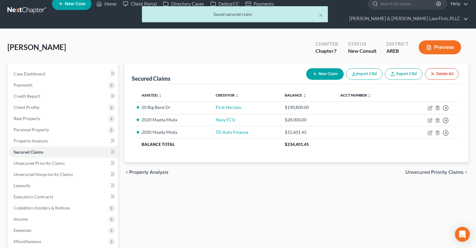
scroll to position [103, 0]
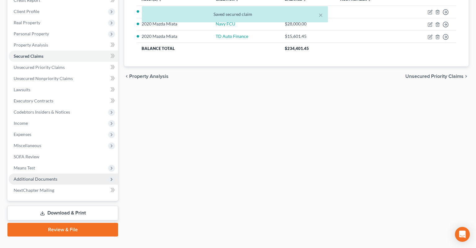
drag, startPoint x: 49, startPoint y: 156, endPoint x: 102, endPoint y: 167, distance: 54.4
click at [50, 162] on span "Means Test" at bounding box center [63, 167] width 109 height 11
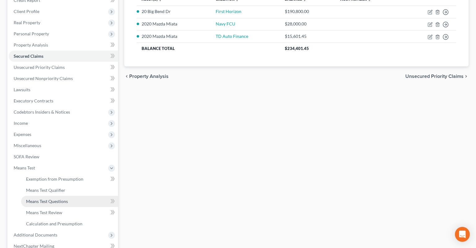
click at [76, 196] on link "Means Test Questions" at bounding box center [69, 201] width 97 height 11
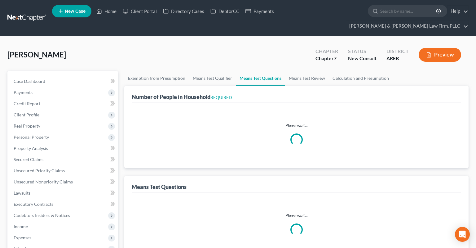
select select "0"
select select "60"
select select "1"
select select "60"
select select "1"
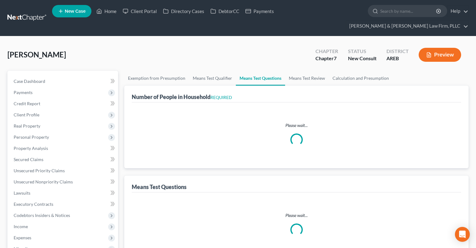
select select "1"
select select "0"
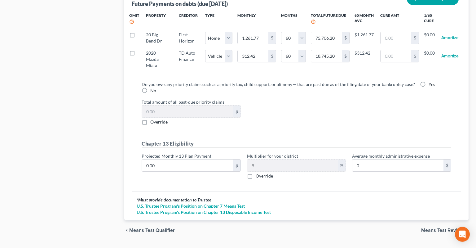
scroll to position [655, 0]
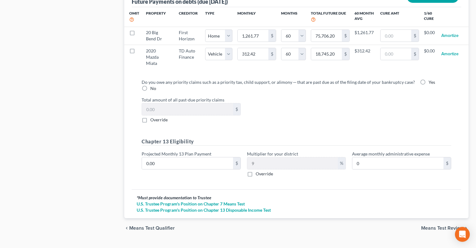
click at [280, 112] on div "Do you owe any priority claims such as a priority tax, child support, or alimon…" at bounding box center [297, 130] width 320 height 103
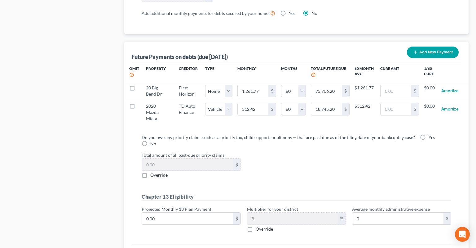
scroll to position [589, 0]
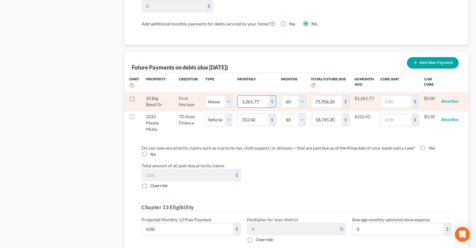
drag, startPoint x: 262, startPoint y: 87, endPoint x: 263, endPoint y: 95, distance: 8.1
click at [264, 95] on input "1,261.77" at bounding box center [253, 101] width 31 height 12
type input "1"
type input "60.00"
type input "13"
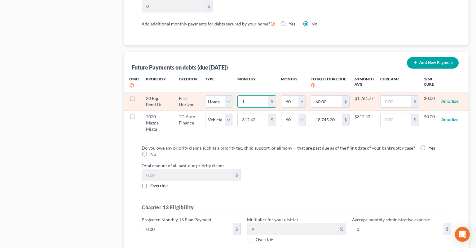
type input "780.00"
type input "130"
type input "7,800.00"
select select "0"
select select "60"
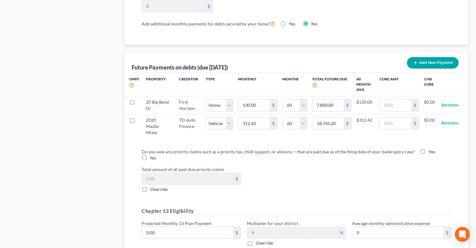
select select "0"
select select "60"
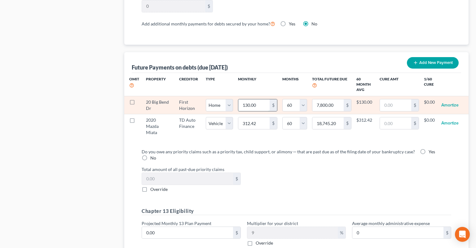
drag, startPoint x: 252, startPoint y: 89, endPoint x: 271, endPoint y: 87, distance: 18.4
click at [270, 99] on input "130.00" at bounding box center [253, 105] width 31 height 12
type input "1"
type input "60.00"
type input "13"
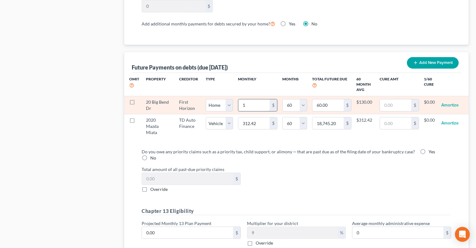
type input "780.00"
type input "130"
type input "7,800.00"
type input "1308"
type input "78,480.00"
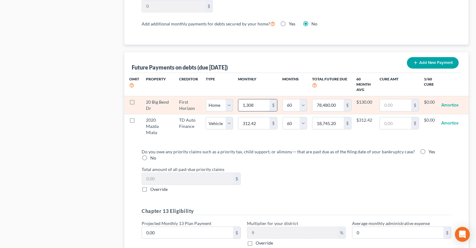
type input "1,308."
select select "0"
select select "60"
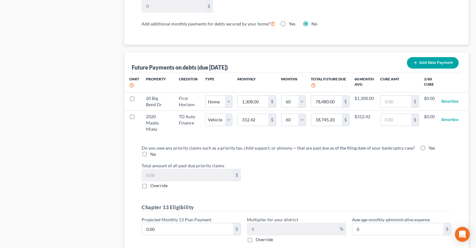
select select "0"
select select "60"
click at [333, 163] on div "Total amount of all past-due priority claims $ Override" at bounding box center [297, 175] width 316 height 26
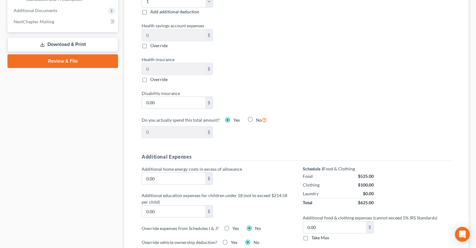
scroll to position [164, 0]
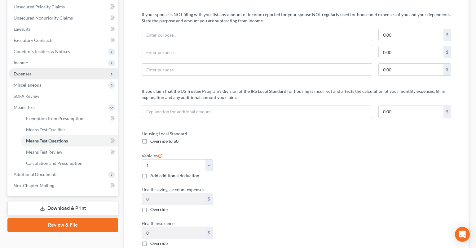
click at [71, 68] on span "Expenses" at bounding box center [63, 73] width 109 height 11
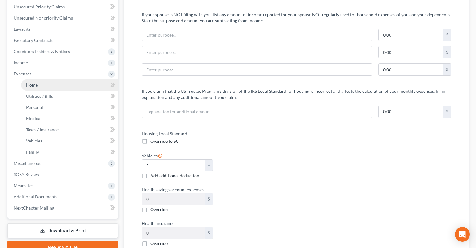
click at [78, 79] on link "Home" at bounding box center [69, 84] width 97 height 11
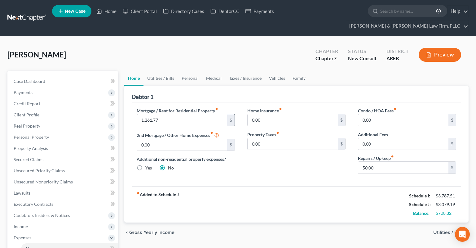
click at [190, 114] on input "1,261.77" at bounding box center [182, 120] width 90 height 12
type input "1,308.17"
click at [167, 71] on link "Utilities / Bills" at bounding box center [161, 78] width 34 height 15
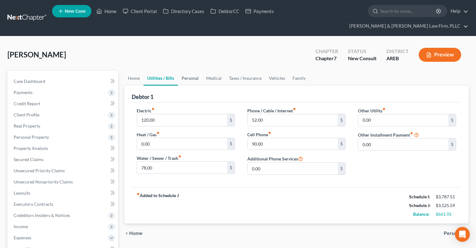
click at [189, 71] on link "Personal" at bounding box center [190, 78] width 24 height 15
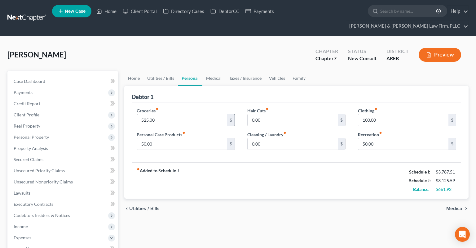
click at [194, 114] on input "525.00" at bounding box center [182, 120] width 90 height 12
type input "560"
click at [210, 71] on link "Medical" at bounding box center [213, 78] width 23 height 15
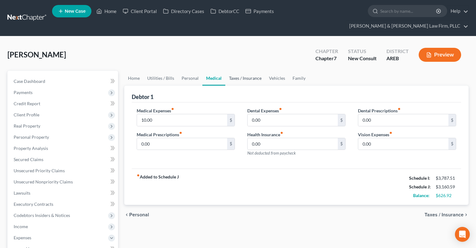
click at [240, 71] on link "Taxes / Insurance" at bounding box center [245, 78] width 40 height 15
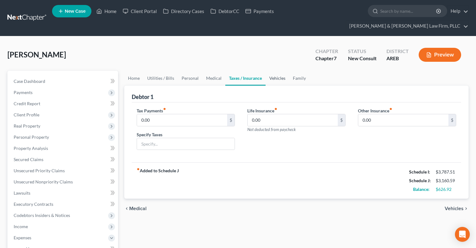
click at [272, 71] on link "Vehicles" at bounding box center [278, 78] width 24 height 15
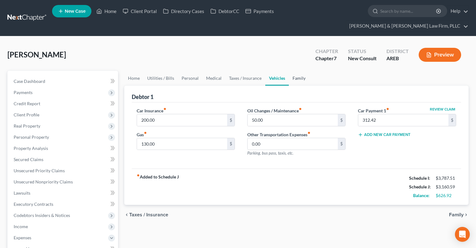
click at [302, 71] on link "Family" at bounding box center [299, 78] width 20 height 15
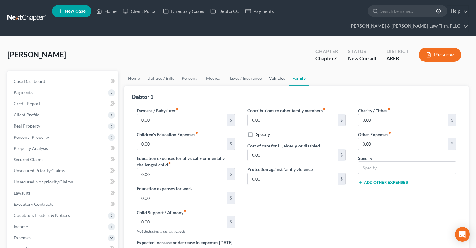
click at [280, 71] on link "Vehicles" at bounding box center [277, 78] width 24 height 15
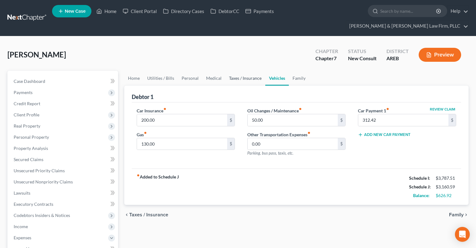
click at [248, 71] on link "Taxes / Insurance" at bounding box center [245, 78] width 40 height 15
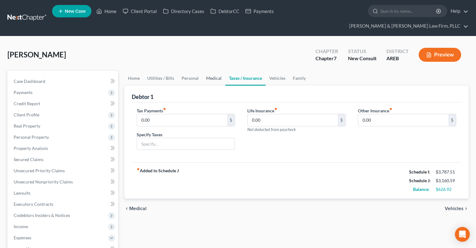
click at [211, 71] on link "Medical" at bounding box center [213, 78] width 23 height 15
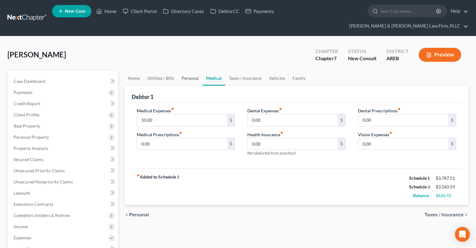
click at [183, 71] on link "Personal" at bounding box center [190, 78] width 24 height 15
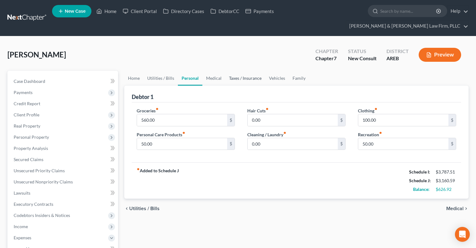
click at [235, 71] on link "Taxes / Insurance" at bounding box center [245, 78] width 40 height 15
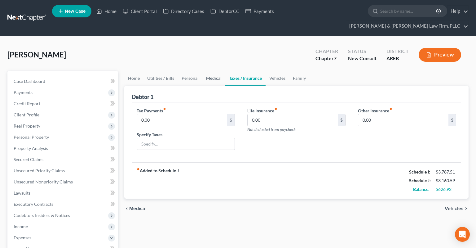
click at [222, 71] on link "Medical" at bounding box center [213, 78] width 23 height 15
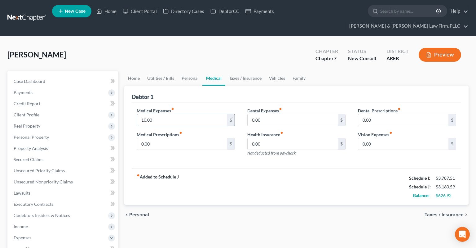
click at [158, 114] on input "10.00" at bounding box center [182, 120] width 90 height 12
type input "150"
click at [223, 47] on div "Le, Elizabeth Upgraded Chapter Chapter 7 Status New Consult District AREB Previ…" at bounding box center [237, 57] width 461 height 27
drag, startPoint x: 235, startPoint y: 67, endPoint x: 269, endPoint y: 78, distance: 35.9
click at [235, 71] on link "Taxes / Insurance" at bounding box center [245, 78] width 40 height 15
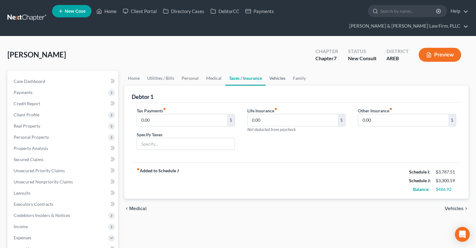
click at [267, 71] on link "Vehicles" at bounding box center [278, 78] width 24 height 15
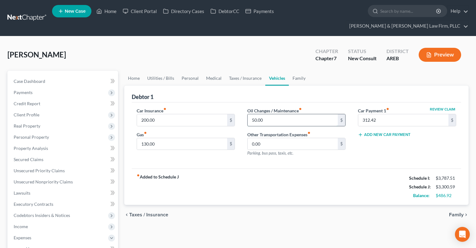
click at [271, 114] on input "50.00" at bounding box center [293, 120] width 90 height 12
type input "100"
drag, startPoint x: 217, startPoint y: 133, endPoint x: 220, endPoint y: 132, distance: 3.2
click at [217, 138] on input "130.00" at bounding box center [182, 144] width 90 height 12
click at [207, 114] on input "200.00" at bounding box center [182, 120] width 90 height 12
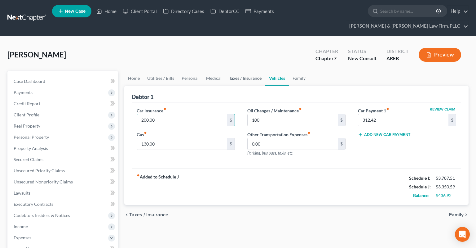
click at [255, 71] on link "Taxes / Insurance" at bounding box center [245, 78] width 40 height 15
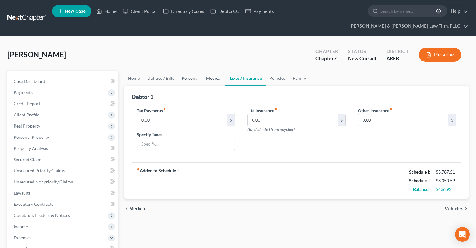
click at [200, 71] on ul "Home Utilities / Bills Personal Medical Taxes / Insurance Vehicles Family" at bounding box center [296, 78] width 344 height 15
drag, startPoint x: 211, startPoint y: 67, endPoint x: 206, endPoint y: 68, distance: 4.5
click at [212, 71] on link "Medical" at bounding box center [213, 78] width 23 height 15
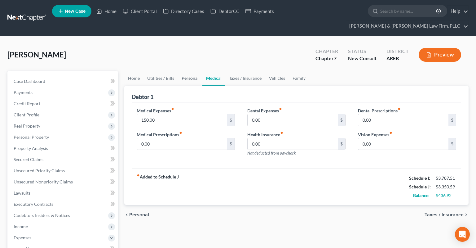
click at [189, 71] on link "Personal" at bounding box center [190, 78] width 24 height 15
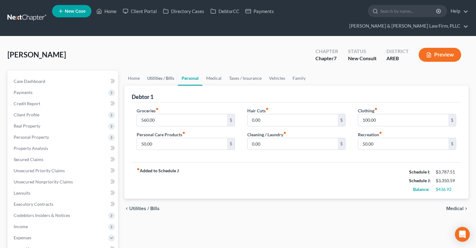
click at [153, 71] on link "Utilities / Bills" at bounding box center [161, 78] width 34 height 15
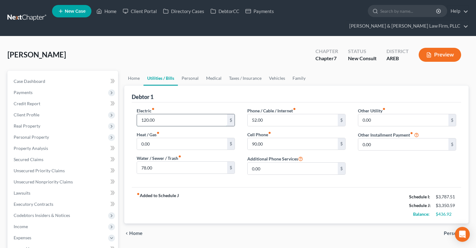
click at [170, 114] on input "120.00" at bounding box center [182, 120] width 90 height 12
click at [173, 162] on input "78.00" at bounding box center [182, 168] width 90 height 12
type input "80"
drag, startPoint x: 273, startPoint y: 130, endPoint x: 278, endPoint y: 130, distance: 5.6
click at [274, 138] on input "90.00" at bounding box center [293, 144] width 90 height 12
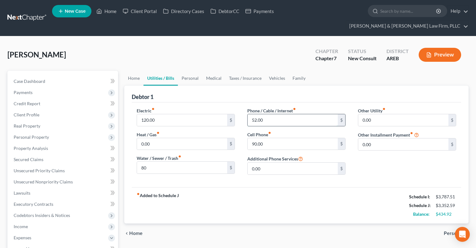
click at [276, 114] on input "52.00" at bounding box center [293, 120] width 90 height 12
click at [282, 138] on input "90.00" at bounding box center [293, 144] width 90 height 12
click at [282, 114] on input "52.00" at bounding box center [293, 120] width 90 height 12
type input "35"
click at [137, 71] on link "Home" at bounding box center [133, 78] width 19 height 15
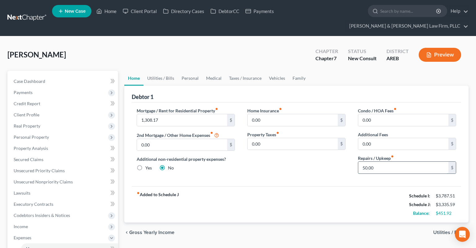
drag, startPoint x: 379, startPoint y: 153, endPoint x: 386, endPoint y: 158, distance: 8.3
click at [383, 162] on input "50.00" at bounding box center [403, 168] width 90 height 12
click at [171, 71] on link "Utilities / Bills" at bounding box center [161, 78] width 34 height 15
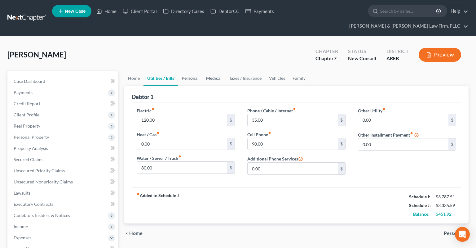
drag, startPoint x: 191, startPoint y: 63, endPoint x: 211, endPoint y: 69, distance: 20.8
click at [193, 71] on link "Personal" at bounding box center [190, 78] width 24 height 15
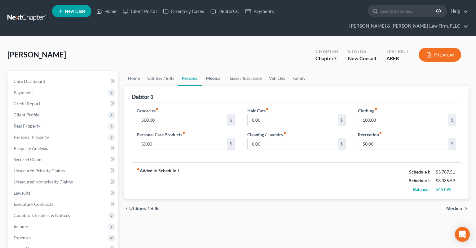
click at [214, 71] on link "Medical" at bounding box center [213, 78] width 23 height 15
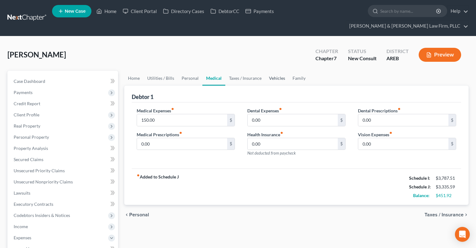
click at [281, 71] on link "Vehicles" at bounding box center [277, 78] width 24 height 15
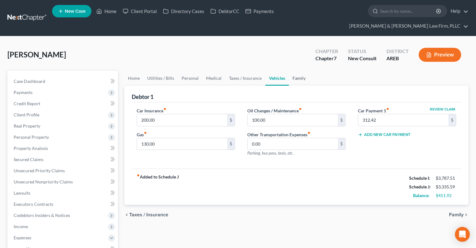
drag, startPoint x: 297, startPoint y: 69, endPoint x: 281, endPoint y: 69, distance: 16.4
click at [298, 71] on link "Family" at bounding box center [299, 78] width 20 height 15
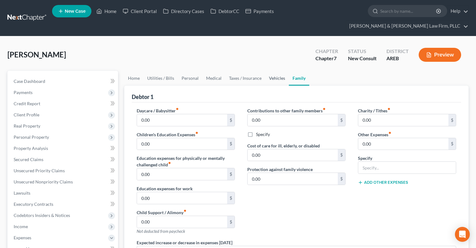
click at [276, 71] on link "Vehicles" at bounding box center [277, 78] width 24 height 15
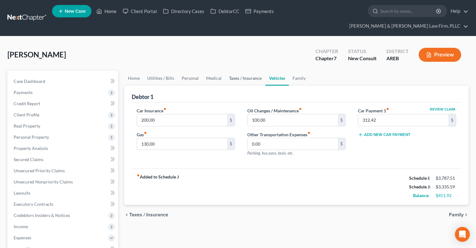
click at [241, 71] on link "Taxes / Insurance" at bounding box center [245, 78] width 40 height 15
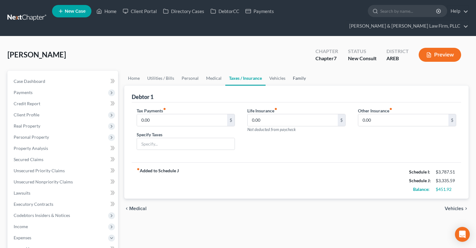
click at [292, 71] on link "Family" at bounding box center [299, 78] width 20 height 15
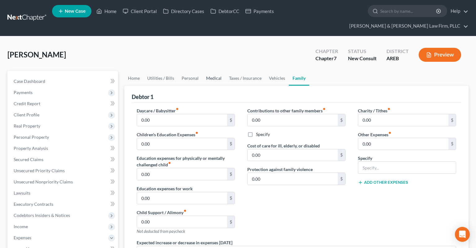
click at [216, 71] on link "Medical" at bounding box center [213, 78] width 23 height 15
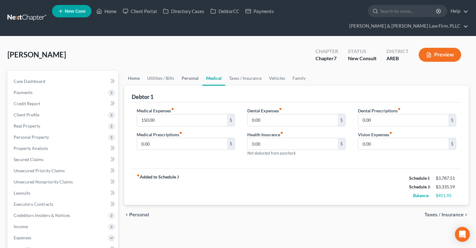
click at [192, 71] on link "Personal" at bounding box center [190, 78] width 24 height 15
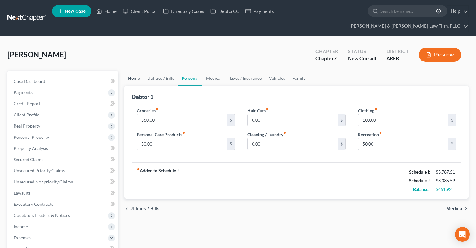
click at [128, 71] on link "Home" at bounding box center [133, 78] width 19 height 15
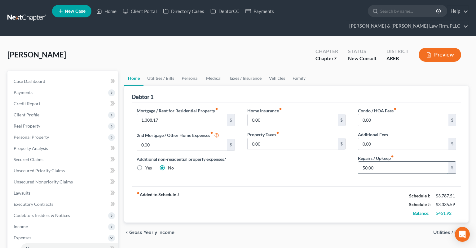
drag, startPoint x: 376, startPoint y: 152, endPoint x: 378, endPoint y: 155, distance: 3.6
click at [376, 162] on input "50.00" at bounding box center [403, 168] width 90 height 12
type input "100"
click at [293, 71] on link "Family" at bounding box center [299, 78] width 20 height 15
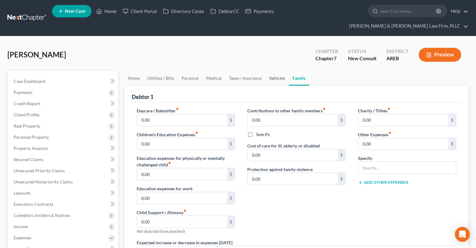
click at [276, 71] on link "Vehicles" at bounding box center [277, 78] width 24 height 15
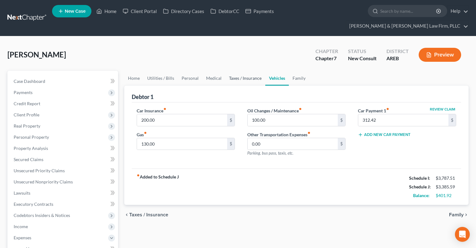
click at [254, 71] on link "Taxes / Insurance" at bounding box center [245, 78] width 40 height 15
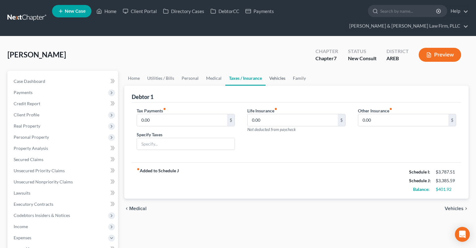
click at [279, 71] on link "Vehicles" at bounding box center [278, 78] width 24 height 15
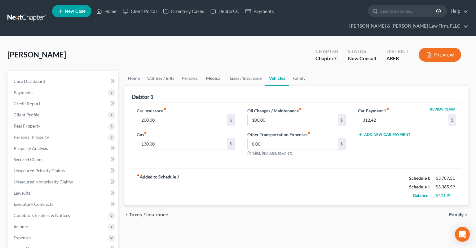
click at [222, 71] on link "Medical" at bounding box center [213, 78] width 23 height 15
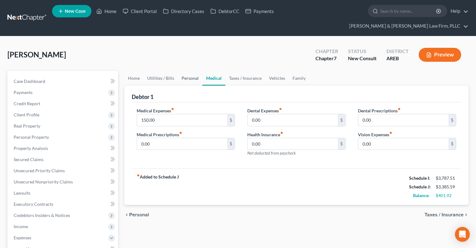
click at [194, 71] on link "Personal" at bounding box center [190, 78] width 24 height 15
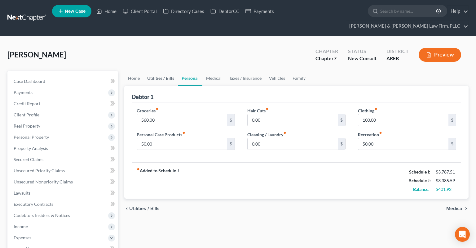
click at [171, 71] on link "Utilities / Bills" at bounding box center [161, 78] width 34 height 15
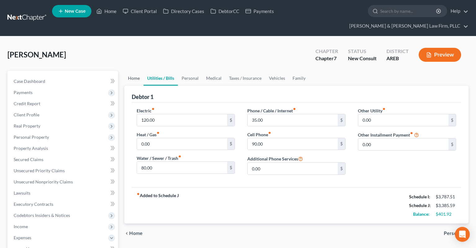
click at [136, 71] on link "Home" at bounding box center [133, 78] width 19 height 15
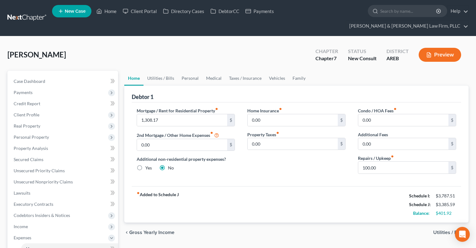
click at [303, 172] on div "Mortgage / Rent for Residential Property fiber_manual_record 1,308.17 $ 2nd Mor…" at bounding box center [297, 144] width 330 height 84
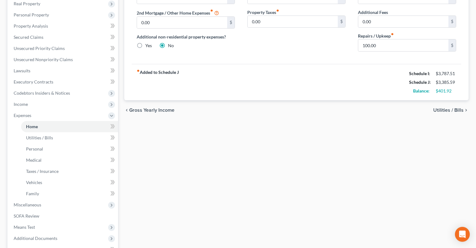
scroll to position [131, 0]
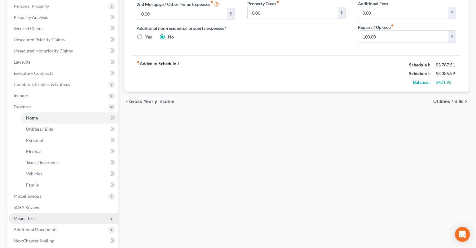
click at [49, 213] on span "Means Test" at bounding box center [63, 218] width 109 height 11
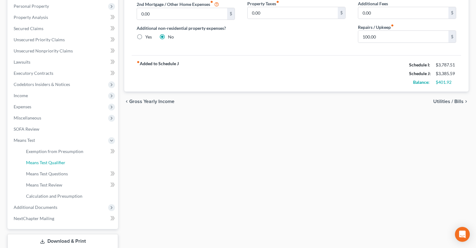
click at [73, 157] on link "Means Test Qualifier" at bounding box center [69, 162] width 97 height 11
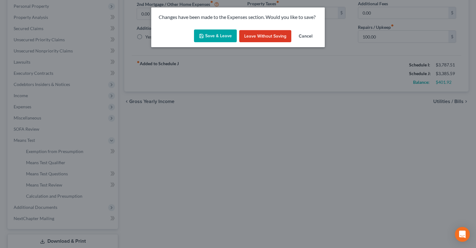
drag, startPoint x: 209, startPoint y: 38, endPoint x: 209, endPoint y: 99, distance: 61.1
click at [210, 38] on button "Save & Leave" at bounding box center [215, 35] width 43 height 13
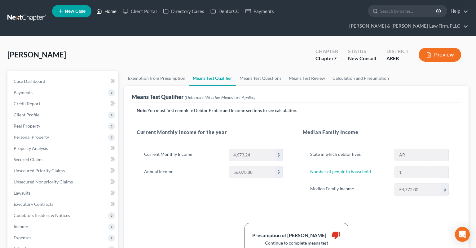
click at [108, 14] on link "Home" at bounding box center [106, 11] width 26 height 11
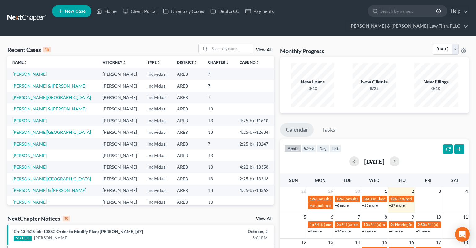
click at [35, 71] on link "[PERSON_NAME]" at bounding box center [29, 73] width 34 height 5
select select "6"
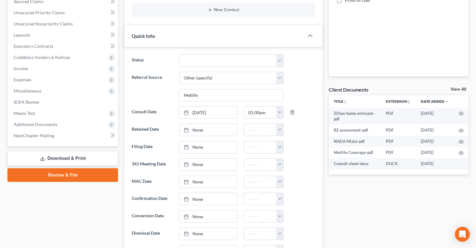
scroll to position [164, 0]
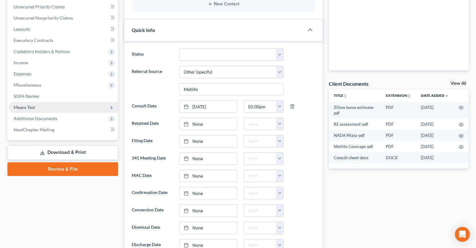
click at [73, 102] on span "Means Test" at bounding box center [63, 107] width 109 height 11
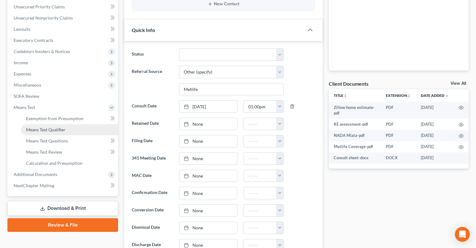
click at [77, 124] on link "Means Test Qualifier" at bounding box center [69, 129] width 97 height 11
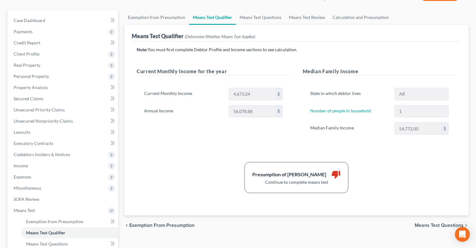
scroll to position [28, 0]
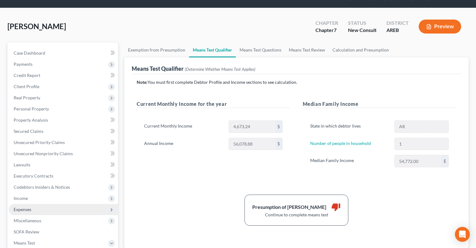
click at [60, 204] on span "Expenses" at bounding box center [63, 209] width 109 height 11
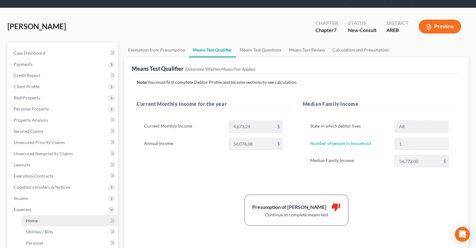
click at [91, 215] on link "Home" at bounding box center [69, 220] width 97 height 11
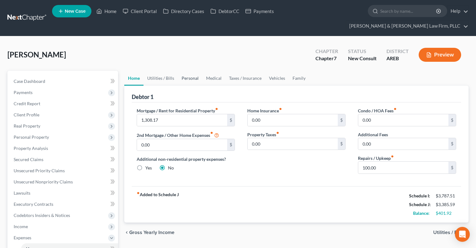
click at [193, 71] on link "Personal" at bounding box center [190, 78] width 24 height 15
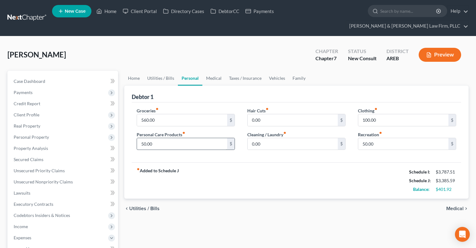
drag, startPoint x: 197, startPoint y: 140, endPoint x: 200, endPoint y: 133, distance: 7.9
click at [198, 138] on div "Groceries fiber_manual_record 560.00 $ Personal Care Products fiber_manual_reco…" at bounding box center [186, 131] width 111 height 48
click at [200, 138] on input "50.00" at bounding box center [182, 144] width 90 height 12
type input "100"
click at [256, 219] on div "Home Utilities / Bills Personal Medical Taxes / Insurance Vehicles Family Debto…" at bounding box center [296, 244] width 351 height 347
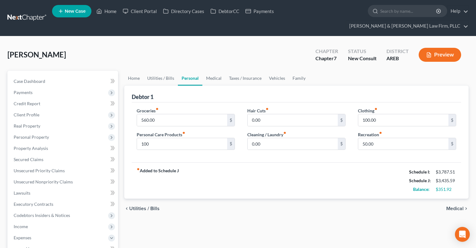
drag, startPoint x: 182, startPoint y: 219, endPoint x: 124, endPoint y: 192, distance: 63.8
click at [183, 219] on div "Home Utilities / Bills Personal Medical Taxes / Insurance Vehicles Family Debto…" at bounding box center [296, 244] width 351 height 347
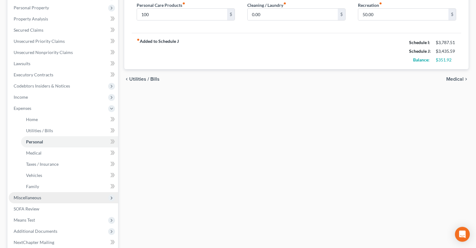
scroll to position [131, 0]
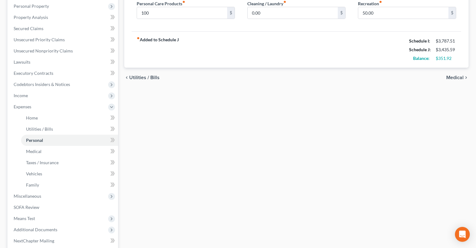
click at [176, 164] on div "Home Utilities / Bills Personal Medical Taxes / Insurance Vehicles Family Debto…" at bounding box center [296, 113] width 351 height 347
drag, startPoint x: 168, startPoint y: 153, endPoint x: 171, endPoint y: 146, distance: 7.3
click at [169, 153] on div "Home Utilities / Bills Personal Medical Taxes / Insurance Vehicles Family Debto…" at bounding box center [296, 113] width 351 height 347
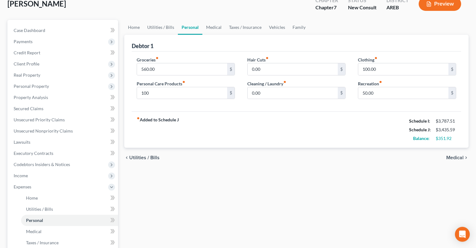
scroll to position [33, 0]
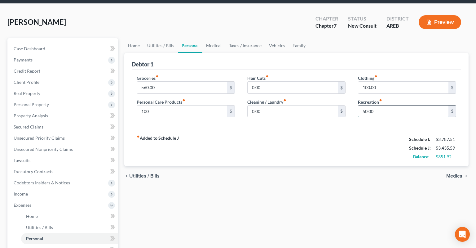
click at [392, 105] on input "50.00" at bounding box center [403, 111] width 90 height 12
type input "100"
click at [184, 203] on div "Home Utilities / Bills Personal Medical Taxes / Insurance Vehicles Family Debto…" at bounding box center [296, 211] width 351 height 347
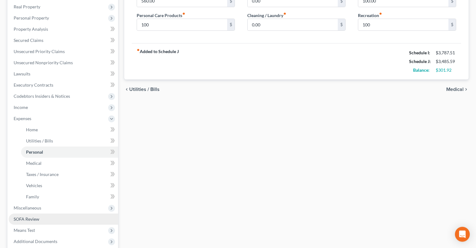
scroll to position [164, 0]
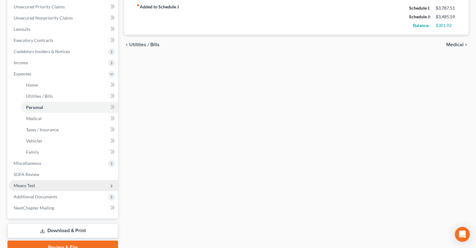
click at [70, 180] on span "Means Test" at bounding box center [63, 185] width 109 height 11
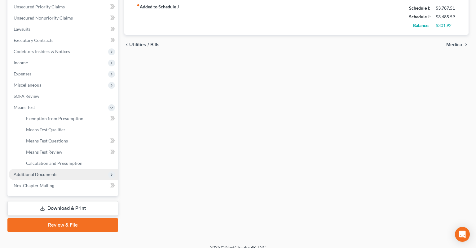
scroll to position [159, 0]
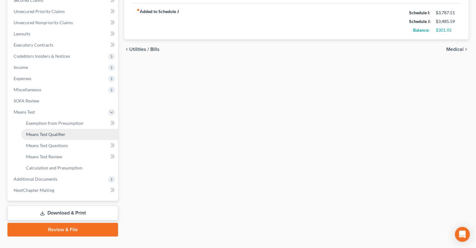
click at [67, 129] on link "Means Test Qualifier" at bounding box center [69, 134] width 97 height 11
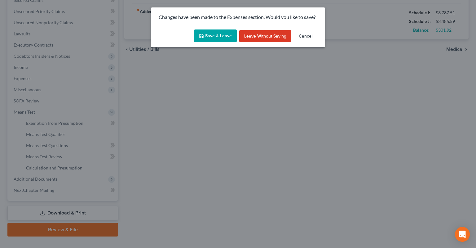
click at [215, 38] on button "Save & Leave" at bounding box center [215, 35] width 43 height 13
type input "100.00"
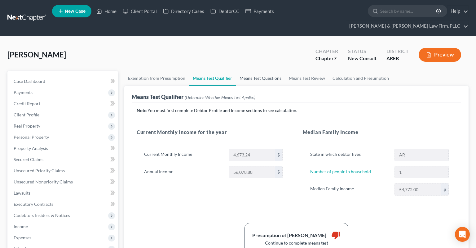
click at [270, 72] on link "Means Test Questions" at bounding box center [260, 78] width 49 height 15
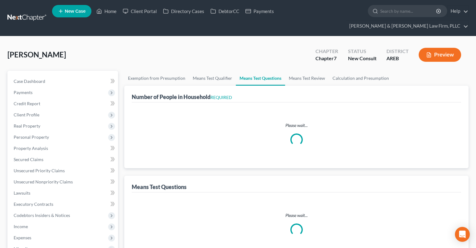
select select "0"
select select "60"
select select "1"
select select "60"
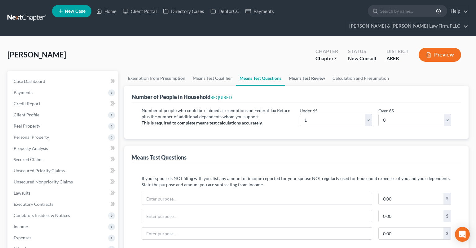
click at [299, 71] on link "Means Test Review" at bounding box center [307, 78] width 44 height 15
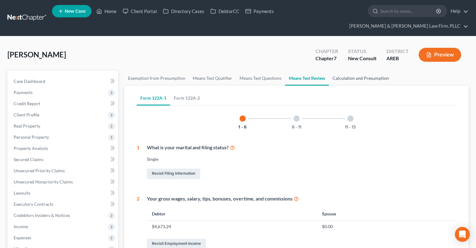
click at [343, 74] on link "Calculation and Presumption" at bounding box center [361, 78] width 64 height 15
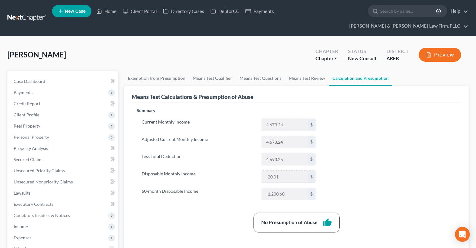
click at [344, 71] on link "Calculation and Presumption" at bounding box center [361, 78] width 64 height 15
drag, startPoint x: 362, startPoint y: 116, endPoint x: 370, endPoint y: 111, distance: 9.6
click at [362, 115] on div "Summary Current Monthly Income 4,673.24 $ Adjusted Current Monthly Income 4,673…" at bounding box center [297, 201] width 326 height 189
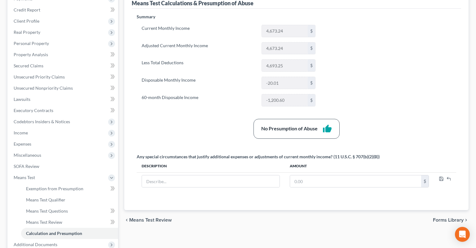
scroll to position [28, 0]
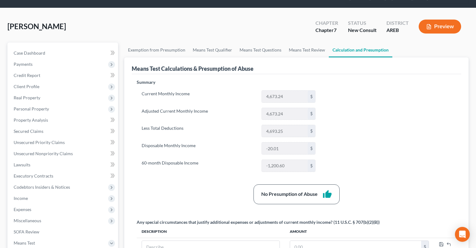
drag, startPoint x: 59, startPoint y: 196, endPoint x: 163, endPoint y: 174, distance: 106.5
click at [59, 204] on span "Expenses" at bounding box center [63, 209] width 109 height 11
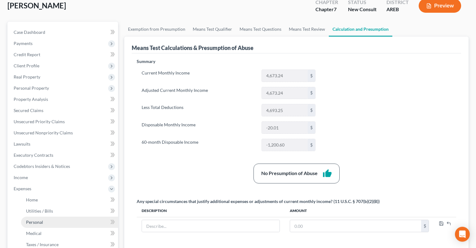
scroll to position [61, 0]
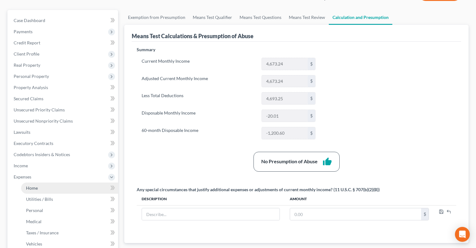
click at [75, 182] on link "Home" at bounding box center [69, 187] width 97 height 11
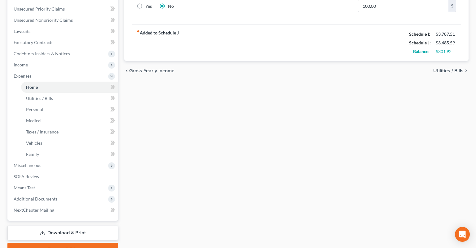
scroll to position [181, 0]
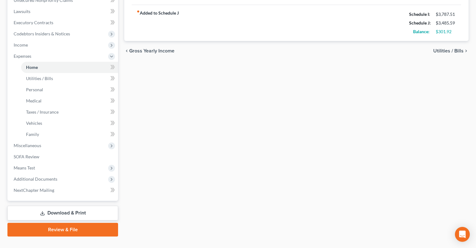
click at [76, 206] on link "Download & Print" at bounding box center [62, 213] width 111 height 15
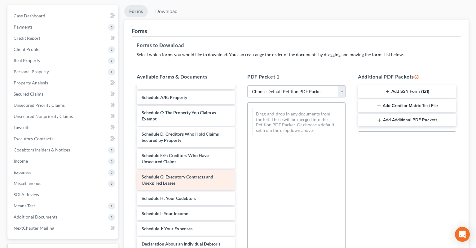
scroll to position [125, 0]
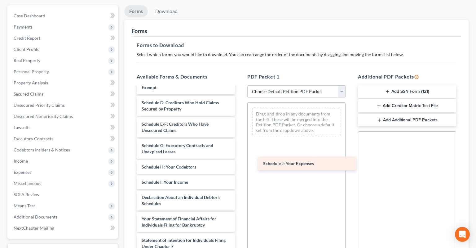
drag, startPoint x: 196, startPoint y: 184, endPoint x: 316, endPoint y: 162, distance: 122.3
click at [240, 162] on div "Schedule J: Your Expenses Zillow home estimate-pdf RE assessment-pdf NADA Miata…" at bounding box center [186, 159] width 108 height 395
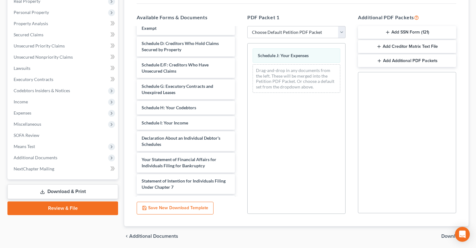
scroll to position [135, 0]
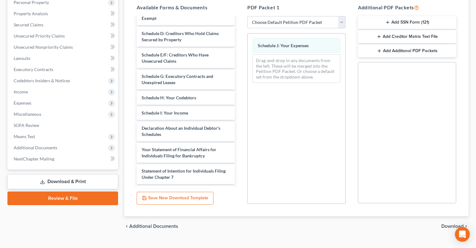
click at [453, 218] on div "chevron_left Additional Documents Download chevron_right" at bounding box center [296, 226] width 344 height 20
click at [453, 224] on span "Download" at bounding box center [452, 226] width 22 height 5
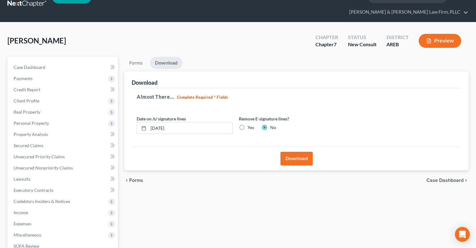
scroll to position [5, 0]
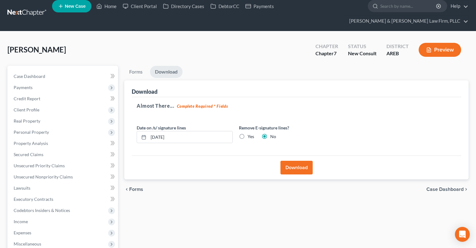
drag, startPoint x: 295, startPoint y: 157, endPoint x: 360, endPoint y: 85, distance: 96.8
click at [296, 161] on button "Download" at bounding box center [297, 168] width 32 height 14
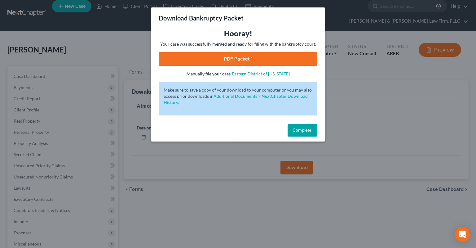
click at [271, 60] on link "PDF Packet 1" at bounding box center [238, 59] width 159 height 14
click at [309, 131] on span "Complete!" at bounding box center [303, 129] width 20 height 5
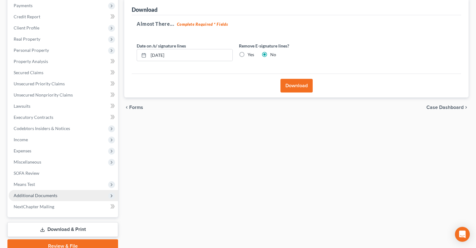
scroll to position [103, 0]
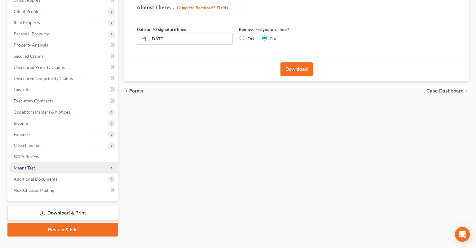
click at [55, 162] on span "Means Test" at bounding box center [63, 167] width 109 height 11
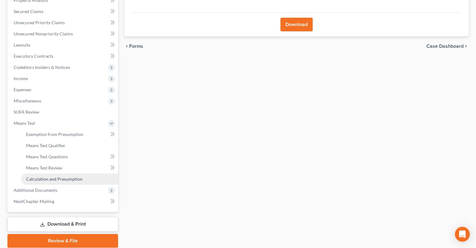
scroll to position [159, 0]
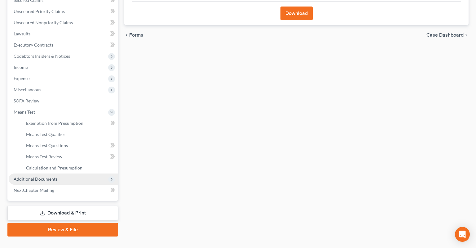
click at [62, 206] on link "Download & Print" at bounding box center [62, 213] width 111 height 15
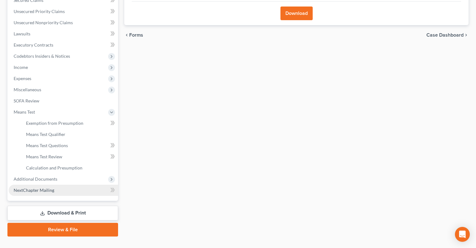
click at [78, 206] on link "Download & Print" at bounding box center [62, 213] width 111 height 15
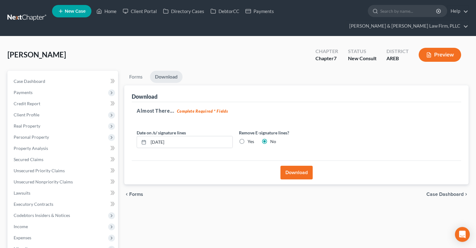
scroll to position [0, 0]
click at [120, 9] on link "Home" at bounding box center [106, 11] width 26 height 11
click at [111, 14] on link "Home" at bounding box center [106, 11] width 26 height 11
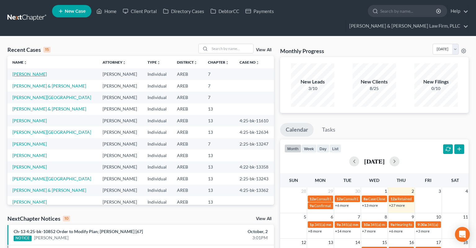
click at [27, 71] on link "[PERSON_NAME]" at bounding box center [29, 73] width 34 height 5
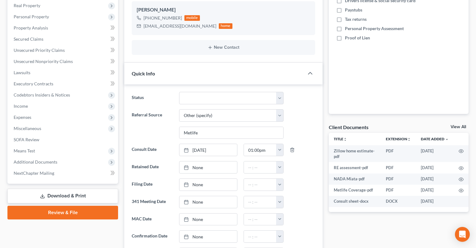
scroll to position [164, 0]
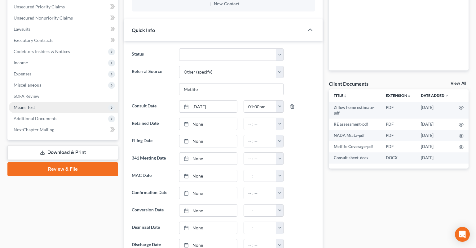
click at [58, 102] on span "Means Test" at bounding box center [63, 107] width 109 height 11
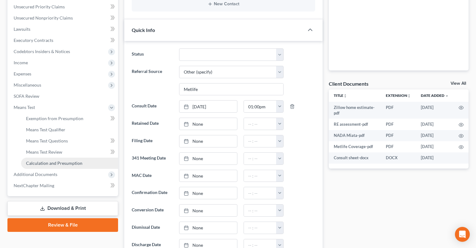
click at [72, 160] on span "Calculation and Presumption" at bounding box center [54, 162] width 56 height 5
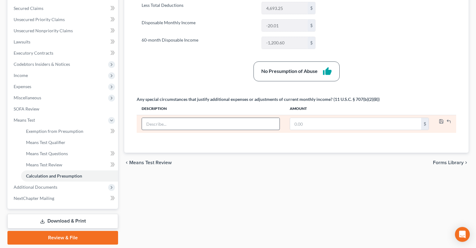
scroll to position [159, 0]
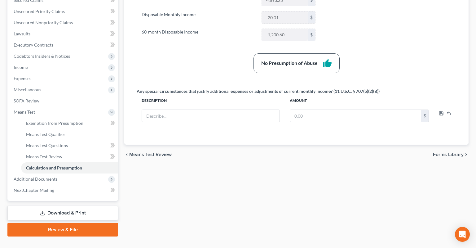
click at [71, 206] on link "Download & Print" at bounding box center [62, 213] width 111 height 15
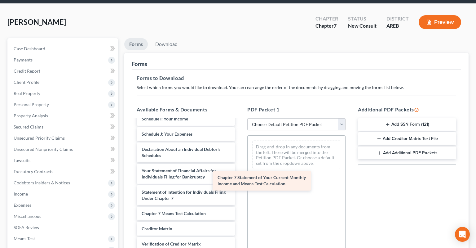
scroll to position [221, 0]
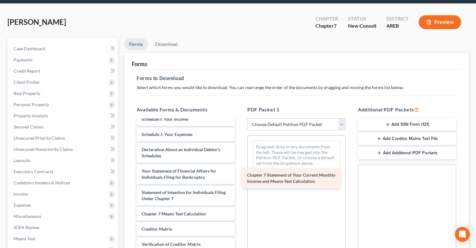
drag, startPoint x: 194, startPoint y: 184, endPoint x: 312, endPoint y: 175, distance: 118.8
click at [240, 179] on div "Chapter 7 Statement of Your Current Monthly Income and Means-Test Calculation Z…" at bounding box center [186, 93] width 108 height 388
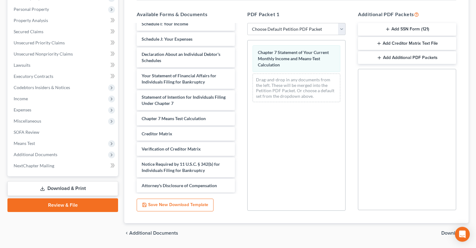
scroll to position [135, 0]
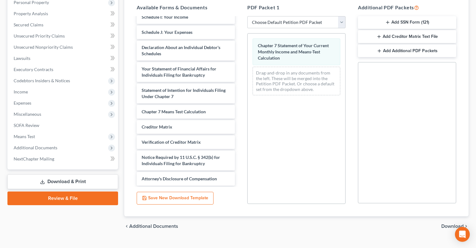
click at [454, 224] on span "Download" at bounding box center [452, 226] width 22 height 5
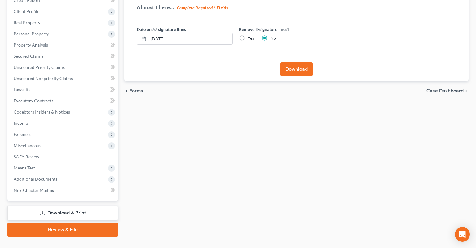
scroll to position [0, 0]
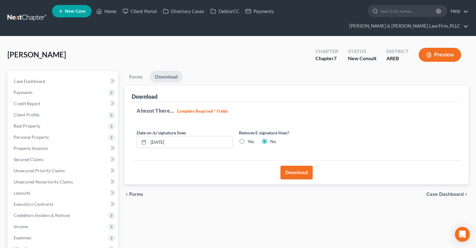
click at [305, 166] on button "Download" at bounding box center [297, 173] width 32 height 14
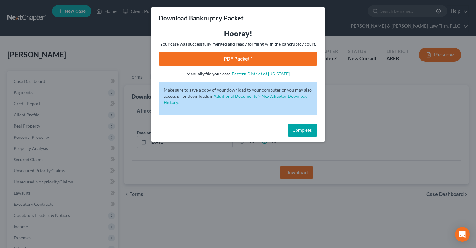
click at [271, 59] on link "PDF Packet 1" at bounding box center [238, 59] width 159 height 14
drag, startPoint x: 299, startPoint y: 133, endPoint x: 286, endPoint y: 115, distance: 22.3
click at [299, 132] on button "Complete!" at bounding box center [303, 130] width 30 height 12
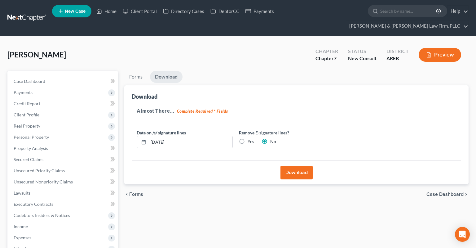
scroll to position [103, 0]
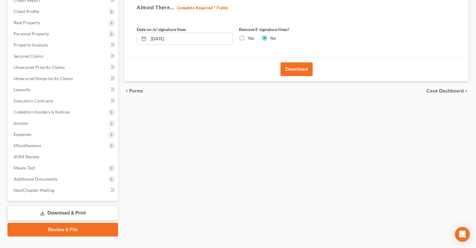
click at [84, 206] on link "Download & Print" at bounding box center [62, 213] width 111 height 15
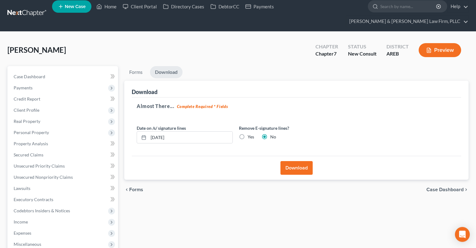
scroll to position [0, 0]
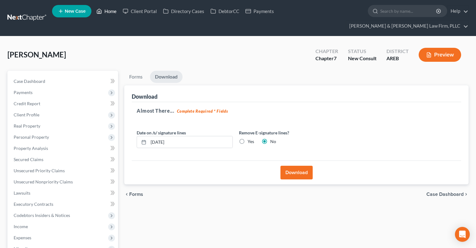
click at [100, 11] on icon at bounding box center [99, 10] width 6 height 7
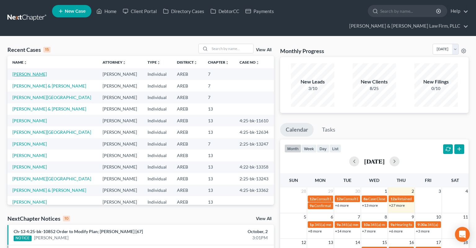
click at [27, 71] on link "[PERSON_NAME]" at bounding box center [29, 73] width 34 height 5
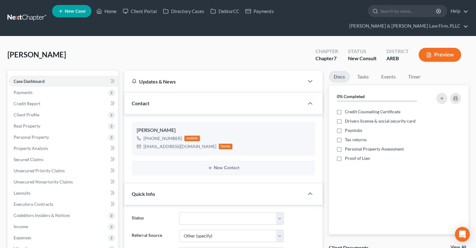
scroll to position [164, 0]
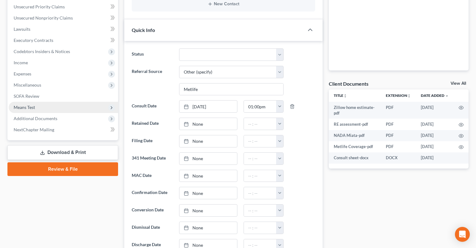
click at [67, 102] on span "Means Test" at bounding box center [63, 107] width 109 height 11
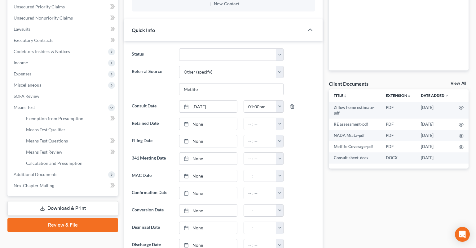
click at [70, 201] on link "Download & Print" at bounding box center [62, 208] width 111 height 15
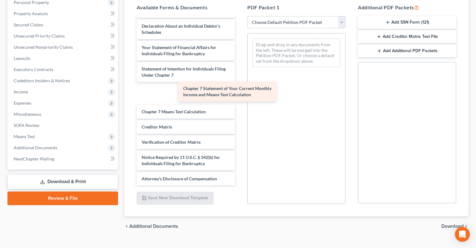
scroll to position [221, 0]
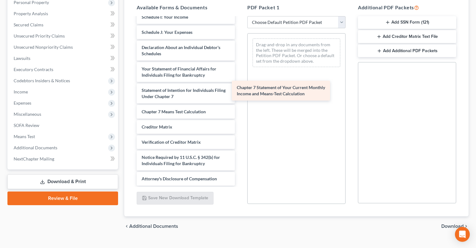
drag, startPoint x: 199, startPoint y: 81, endPoint x: 266, endPoint y: 96, distance: 68.6
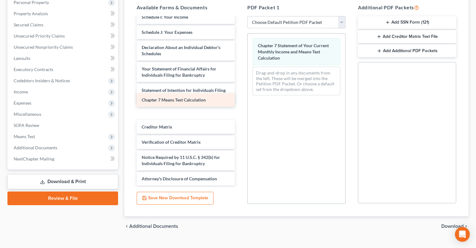
scroll to position [206, 0]
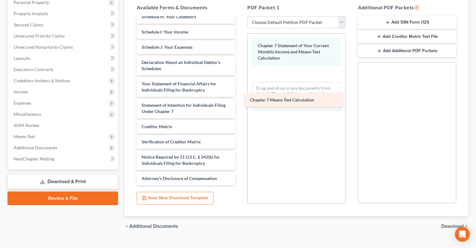
drag, startPoint x: 211, startPoint y: 99, endPoint x: 325, endPoint y: 90, distance: 113.8
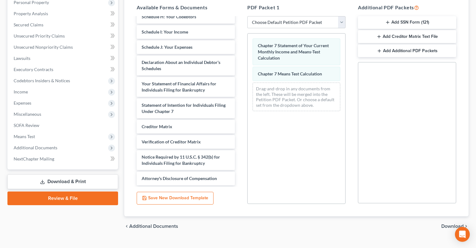
click at [447, 224] on span "Download" at bounding box center [452, 226] width 22 height 5
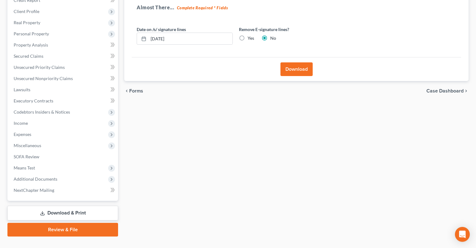
scroll to position [5, 0]
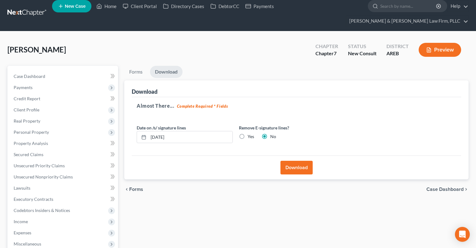
click at [248, 133] on label "Yes" at bounding box center [251, 136] width 7 height 6
click at [250, 133] on input "Yes" at bounding box center [252, 135] width 4 height 4
click at [293, 161] on button "Download" at bounding box center [297, 168] width 32 height 14
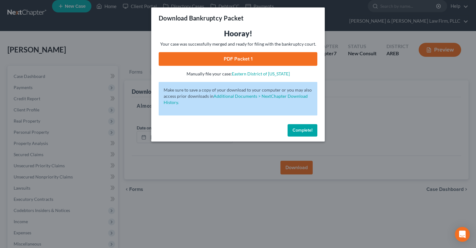
click at [307, 131] on span "Complete!" at bounding box center [303, 129] width 20 height 5
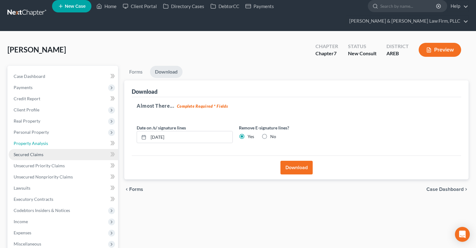
click at [58, 138] on link "Property Analysis" at bounding box center [63, 143] width 109 height 11
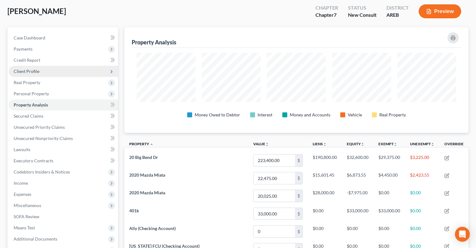
scroll to position [29, 0]
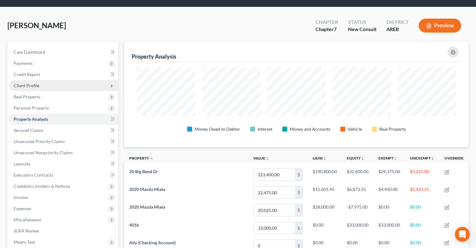
click at [57, 80] on span "Client Profile" at bounding box center [63, 85] width 109 height 11
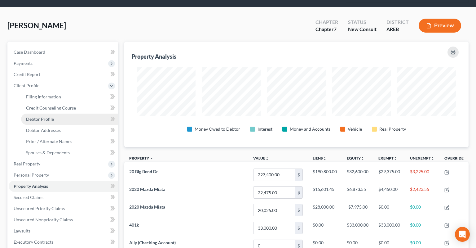
click at [78, 113] on link "Debtor Profile" at bounding box center [69, 118] width 97 height 11
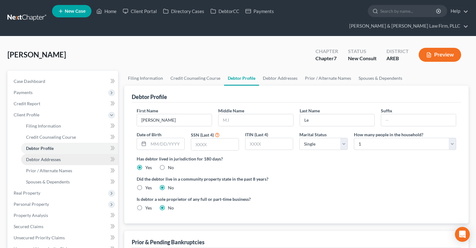
click at [78, 154] on link "Debtor Addresses" at bounding box center [69, 159] width 97 height 11
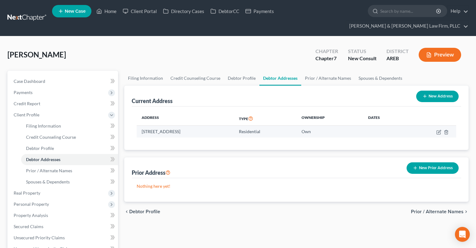
drag, startPoint x: 142, startPoint y: 121, endPoint x: 214, endPoint y: 122, distance: 71.9
click at [214, 126] on td "20 Big Bend Dr, Mabelvale, AR 72103" at bounding box center [185, 132] width 97 height 12
copy td "20 Big Bend Dr, Mabelvale, AR 72103"
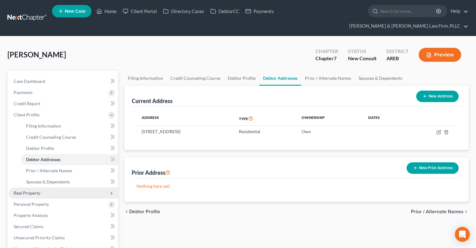
click at [40, 190] on span "Real Property" at bounding box center [27, 192] width 27 height 5
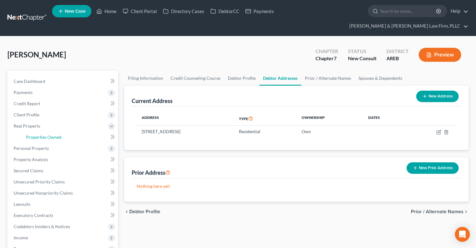
drag, startPoint x: 68, startPoint y: 126, endPoint x: 116, endPoint y: 157, distance: 57.3
click at [68, 131] on link "Properties Owned" at bounding box center [69, 136] width 97 height 11
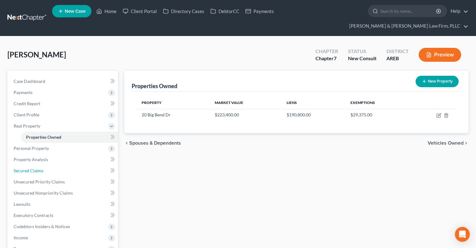
click at [74, 165] on link "Secured Claims" at bounding box center [63, 170] width 109 height 11
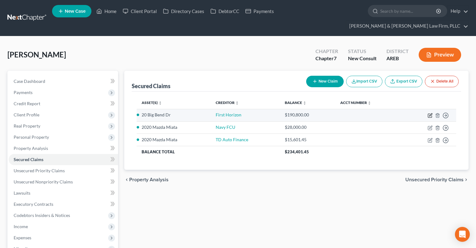
click at [431, 113] on icon "button" at bounding box center [430, 115] width 5 height 5
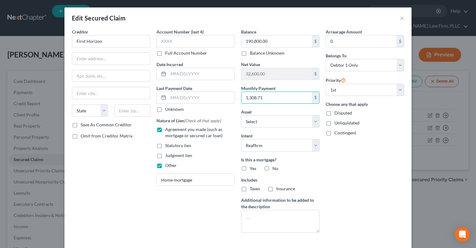
drag, startPoint x: 287, startPoint y: 96, endPoint x: 278, endPoint y: 84, distance: 15.3
click at [287, 96] on input "1,308.71" at bounding box center [277, 98] width 70 height 12
click at [279, 42] on input "190,800.00" at bounding box center [277, 41] width 70 height 12
drag, startPoint x: 127, startPoint y: 198, endPoint x: 289, endPoint y: 170, distance: 164.8
click at [127, 198] on div "Creditor * First Horizon State AL AK AR AZ CA CO CT DE DC FL GA GU HI ID IL IN …" at bounding box center [111, 133] width 85 height 209
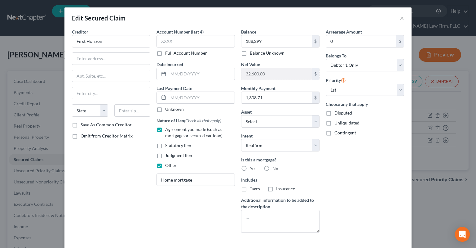
scroll to position [46, 0]
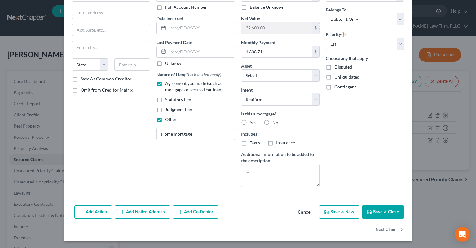
click at [388, 214] on button "Save & Close" at bounding box center [383, 211] width 42 height 13
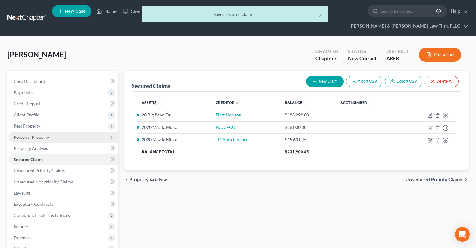
click at [61, 131] on span "Personal Property" at bounding box center [63, 136] width 109 height 11
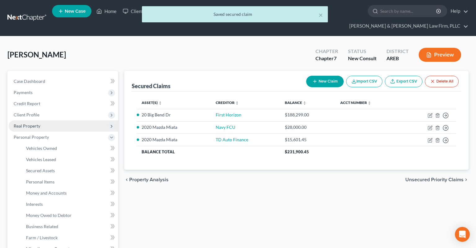
click at [62, 120] on span "Real Property" at bounding box center [63, 125] width 109 height 11
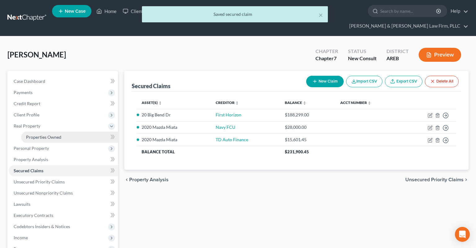
click at [62, 131] on link "Properties Owned" at bounding box center [69, 136] width 97 height 11
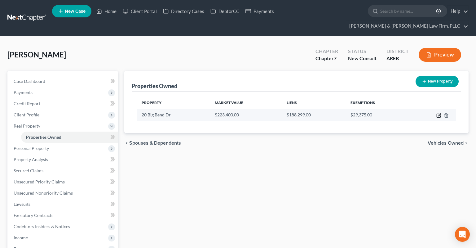
click at [437, 113] on icon "button" at bounding box center [439, 115] width 5 height 5
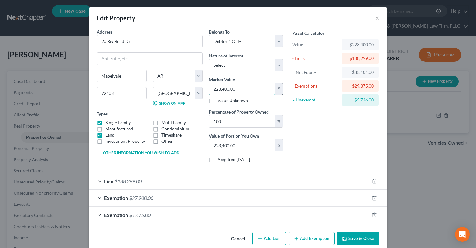
click at [242, 86] on input "223,400.00" at bounding box center [242, 89] width 66 height 12
paste input "175"
click at [312, 127] on div "Asset Calculator Value $217,500.00 - Liens $188,299.00 = Net Equity $35,101.00 …" at bounding box center [334, 98] width 96 height 139
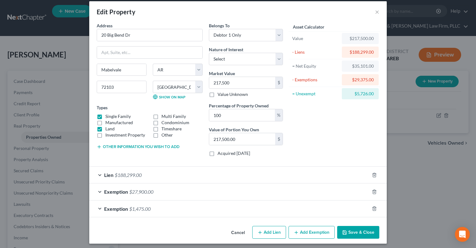
scroll to position [9, 0]
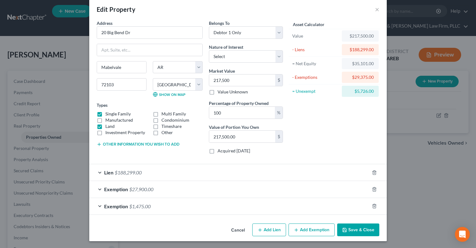
click at [193, 184] on div "Exemption $27,900.00" at bounding box center [229, 189] width 280 height 16
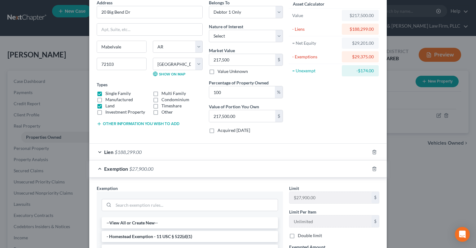
scroll to position [158, 0]
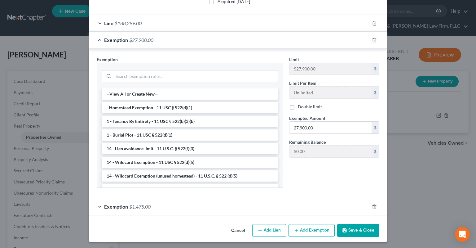
click at [354, 228] on button "Save & Close" at bounding box center [358, 230] width 42 height 13
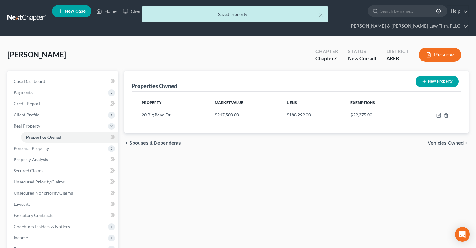
click at [59, 109] on span "Client Profile" at bounding box center [63, 114] width 109 height 11
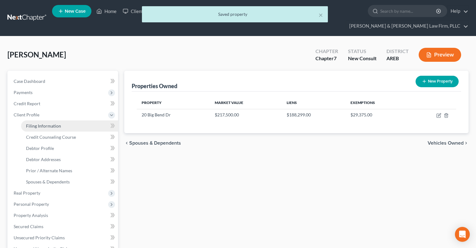
click at [80, 120] on link "Filing Information" at bounding box center [69, 125] width 97 height 11
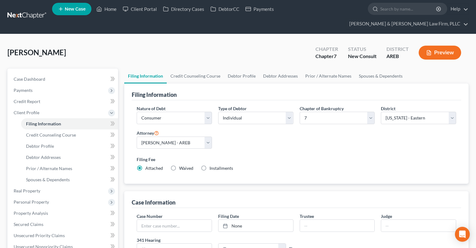
scroll to position [131, 0]
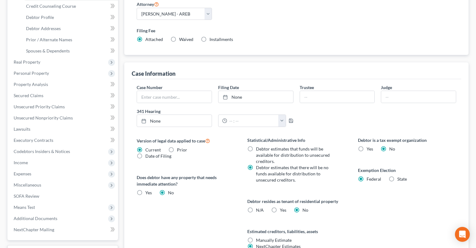
click at [152, 153] on span "Date of Filing" at bounding box center [158, 155] width 26 height 5
click at [152, 153] on input "Date of Filing" at bounding box center [150, 155] width 4 height 4
click at [177, 147] on label "Prior" at bounding box center [182, 150] width 10 height 6
click at [180, 147] on input "Prior" at bounding box center [182, 149] width 4 height 4
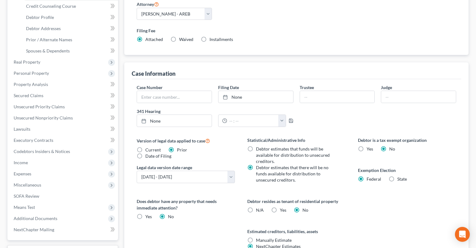
click at [151, 147] on span "Current" at bounding box center [153, 149] width 16 height 5
click at [151, 147] on input "Current" at bounding box center [150, 149] width 4 height 4
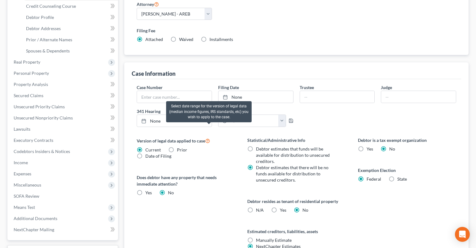
click at [208, 137] on icon at bounding box center [207, 140] width 5 height 6
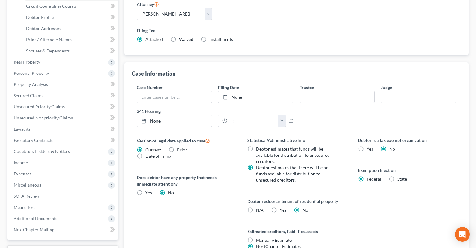
drag, startPoint x: 219, startPoint y: 140, endPoint x: 213, endPoint y: 141, distance: 6.3
click at [220, 140] on div "Version of legal data applied to case Current Prior Date of Filing" at bounding box center [186, 148] width 98 height 22
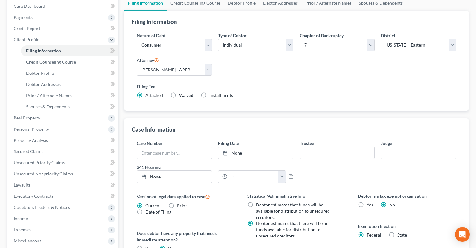
scroll to position [0, 0]
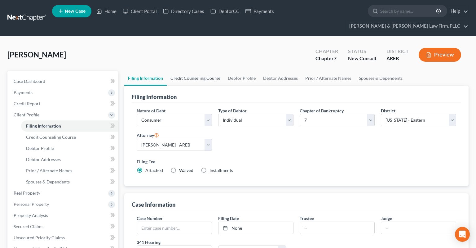
drag, startPoint x: 201, startPoint y: 76, endPoint x: 201, endPoint y: 72, distance: 4.3
click at [201, 86] on div "Filing Information" at bounding box center [297, 94] width 330 height 17
click at [201, 72] on link "Credit Counseling Course" at bounding box center [195, 78] width 57 height 15
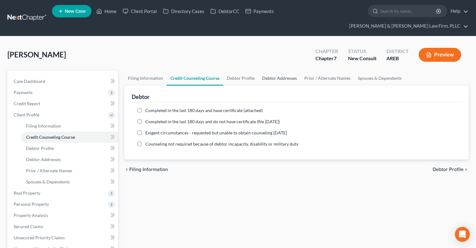
drag, startPoint x: 282, startPoint y: 70, endPoint x: 258, endPoint y: 62, distance: 25.2
click at [283, 71] on link "Debtor Addresses" at bounding box center [280, 78] width 42 height 15
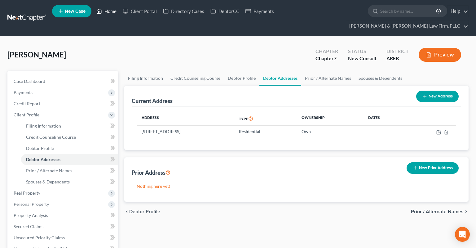
click at [105, 16] on link "Home" at bounding box center [106, 11] width 26 height 11
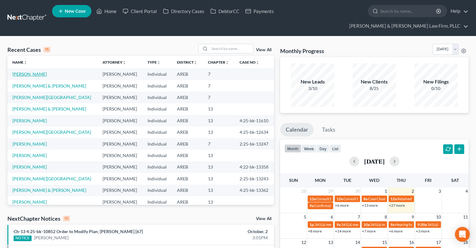
click at [25, 71] on link "[PERSON_NAME]" at bounding box center [29, 73] width 34 height 5
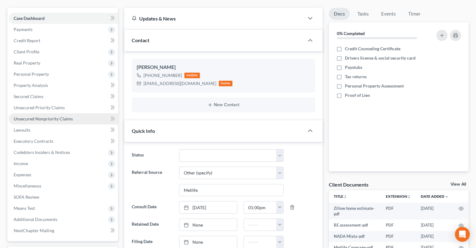
scroll to position [33, 0]
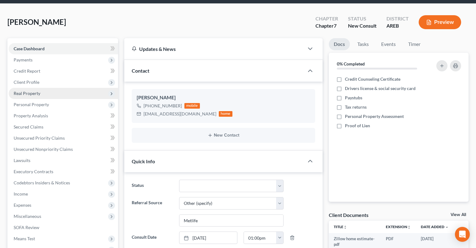
drag, startPoint x: 87, startPoint y: 85, endPoint x: 104, endPoint y: 84, distance: 17.4
click at [87, 88] on span "Real Property" at bounding box center [63, 93] width 109 height 11
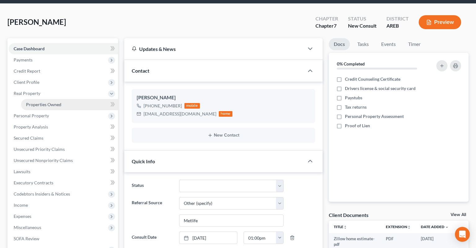
click at [74, 99] on link "Properties Owned" at bounding box center [69, 104] width 97 height 11
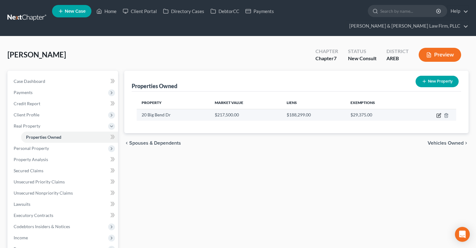
click at [439, 113] on icon "button" at bounding box center [439, 115] width 5 height 5
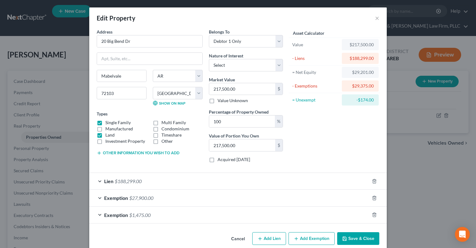
click at [240, 196] on div "Exemption $27,900.00" at bounding box center [229, 197] width 280 height 16
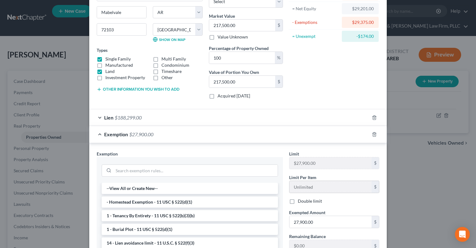
scroll to position [94, 0]
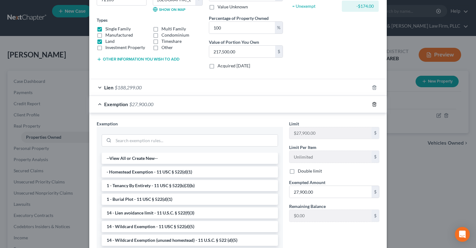
click at [374, 105] on icon "button" at bounding box center [374, 104] width 5 height 5
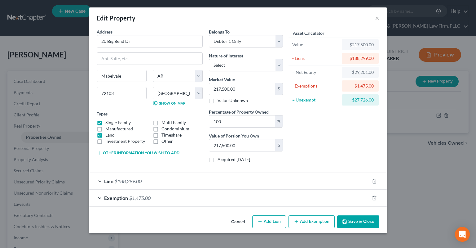
scroll to position [0, 0]
click at [375, 197] on icon "button" at bounding box center [374, 197] width 5 height 5
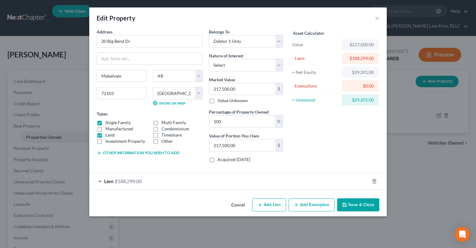
click at [358, 206] on button "Save & Close" at bounding box center [358, 204] width 42 height 13
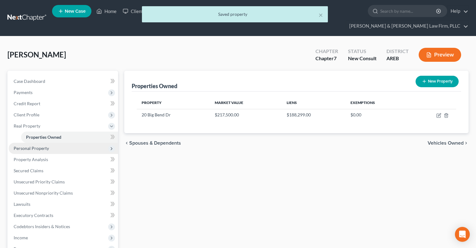
click at [80, 143] on span "Personal Property" at bounding box center [63, 148] width 109 height 11
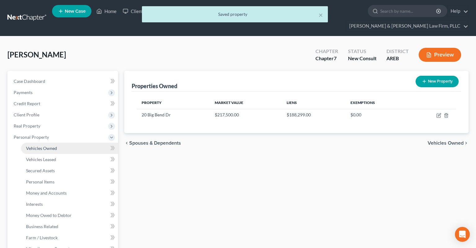
click at [87, 143] on link "Vehicles Owned" at bounding box center [69, 148] width 97 height 11
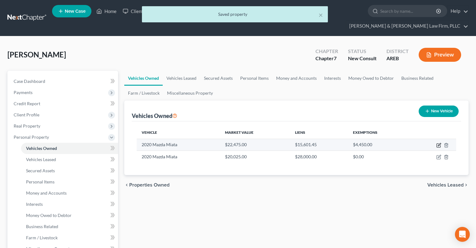
click at [439, 143] on icon "button" at bounding box center [439, 145] width 5 height 5
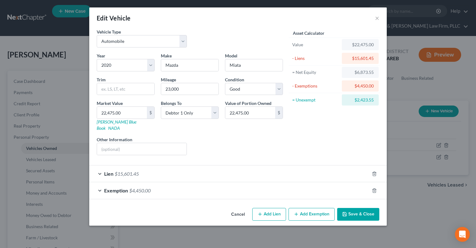
click at [246, 182] on div "Exemption $4,450.00" at bounding box center [229, 190] width 280 height 16
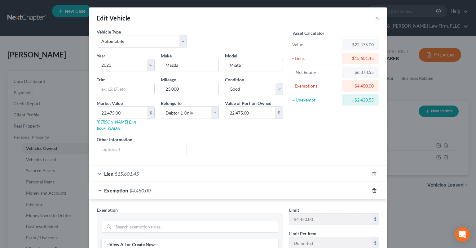
click at [373, 188] on icon "button" at bounding box center [374, 190] width 3 height 4
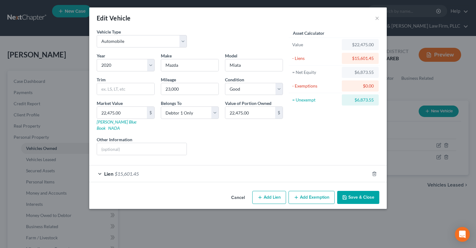
drag, startPoint x: 352, startPoint y: 194, endPoint x: 359, endPoint y: 148, distance: 47.1
click at [353, 194] on button "Save & Close" at bounding box center [358, 197] width 42 height 13
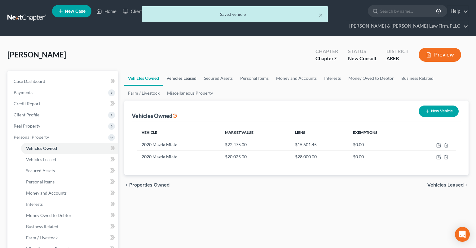
click at [187, 71] on link "Vehicles Leased" at bounding box center [182, 78] width 38 height 15
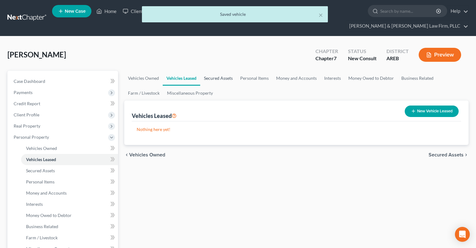
click at [219, 71] on link "Secured Assets" at bounding box center [218, 78] width 36 height 15
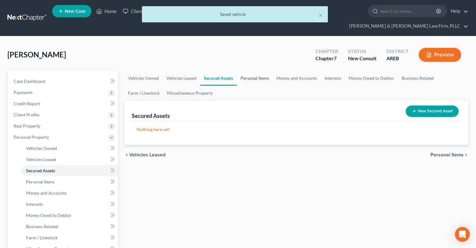
click at [253, 71] on link "Personal Items" at bounding box center [255, 78] width 36 height 15
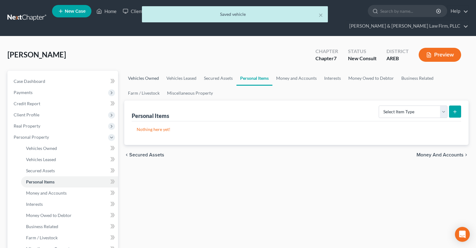
click at [143, 71] on link "Vehicles Owned" at bounding box center [143, 78] width 38 height 15
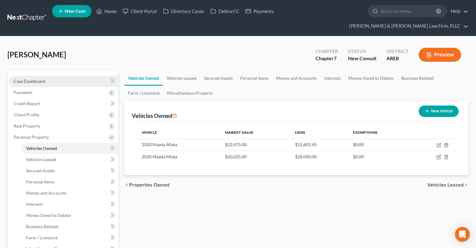
click at [31, 76] on link "Case Dashboard" at bounding box center [63, 81] width 109 height 11
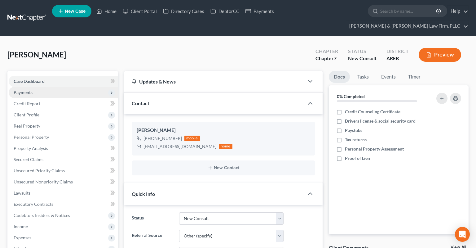
click at [53, 87] on span "Payments" at bounding box center [63, 92] width 109 height 11
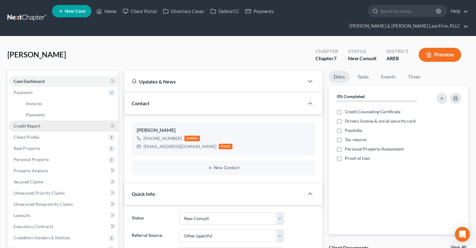
click at [64, 120] on link "Credit Report" at bounding box center [63, 125] width 109 height 11
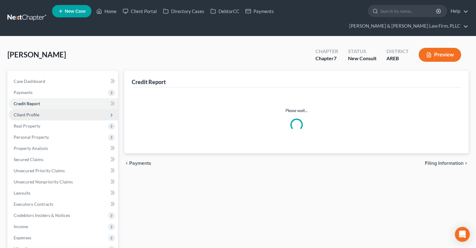
click at [74, 120] on span "Client Profile" at bounding box center [63, 114] width 109 height 11
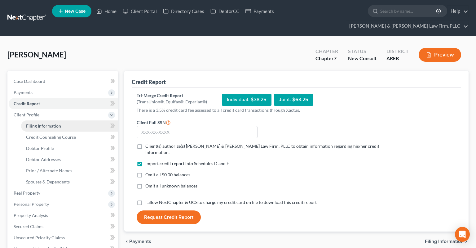
click at [70, 120] on link "Filing Information" at bounding box center [69, 125] width 97 height 11
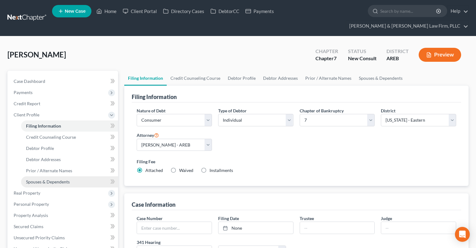
click at [26, 190] on span "Real Property" at bounding box center [27, 192] width 27 height 5
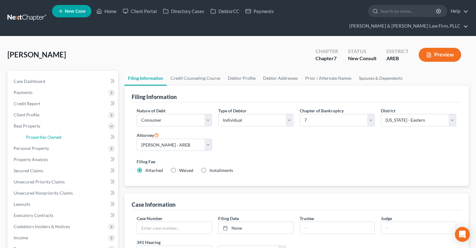
drag, startPoint x: 57, startPoint y: 129, endPoint x: 141, endPoint y: 122, distance: 84.0
click at [58, 131] on link "Properties Owned" at bounding box center [69, 136] width 97 height 11
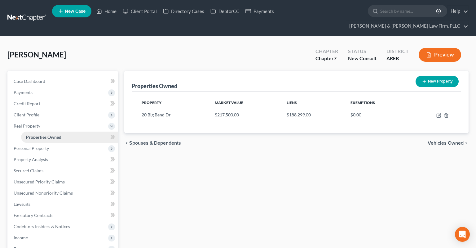
click at [51, 134] on span "Properties Owned" at bounding box center [43, 136] width 35 height 5
click at [57, 143] on span "Personal Property" at bounding box center [63, 148] width 109 height 11
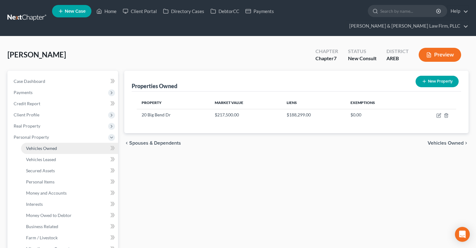
click at [77, 143] on link "Vehicles Owned" at bounding box center [69, 148] width 97 height 11
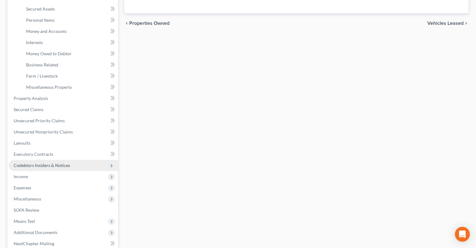
scroll to position [164, 0]
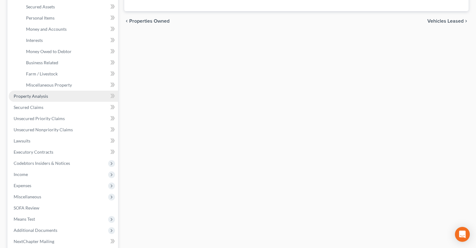
click at [73, 91] on link "Property Analysis" at bounding box center [63, 96] width 109 height 11
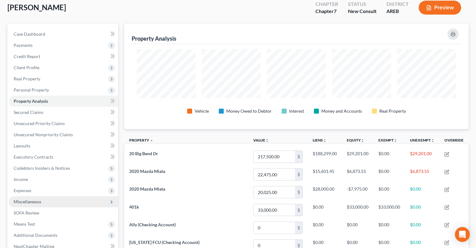
scroll to position [29, 0]
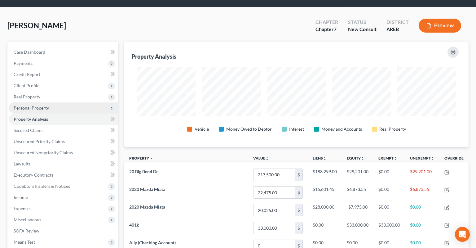
click at [58, 102] on span "Personal Property" at bounding box center [63, 107] width 109 height 11
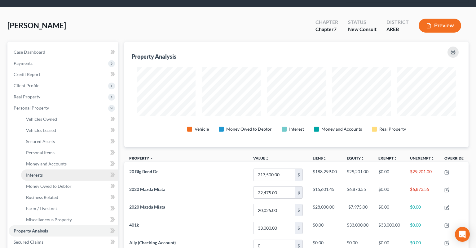
drag, startPoint x: 60, startPoint y: 167, endPoint x: 199, endPoint y: 124, distance: 145.2
click at [60, 169] on link "Interests" at bounding box center [69, 174] width 97 height 11
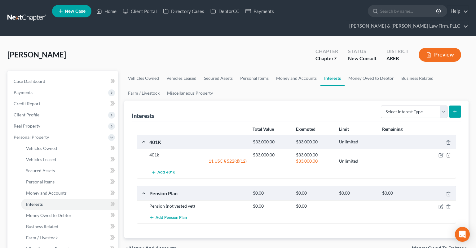
click at [450, 153] on icon "button" at bounding box center [448, 155] width 5 height 5
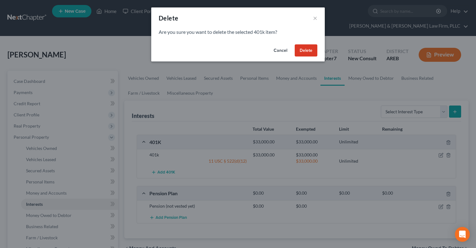
click at [281, 52] on button "Cancel" at bounding box center [281, 50] width 24 height 12
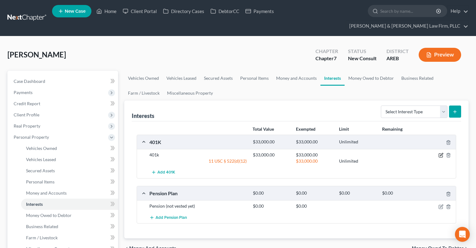
click at [441, 153] on icon "button" at bounding box center [441, 154] width 3 height 3
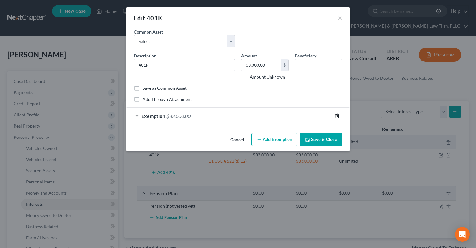
click at [337, 116] on line "button" at bounding box center [337, 116] width 0 height 1
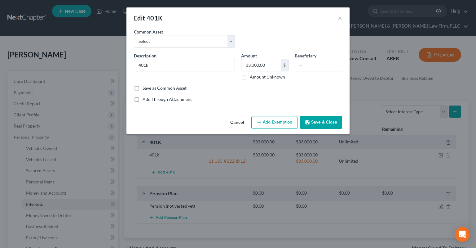
drag, startPoint x: 317, startPoint y: 123, endPoint x: 331, endPoint y: 103, distance: 24.1
click at [318, 123] on button "Save & Close" at bounding box center [321, 122] width 42 height 13
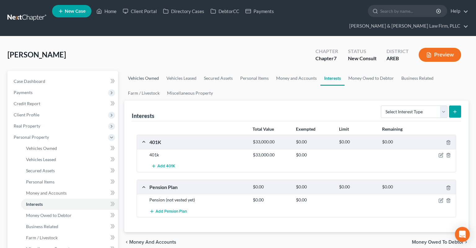
click at [137, 71] on link "Vehicles Owned" at bounding box center [143, 78] width 38 height 15
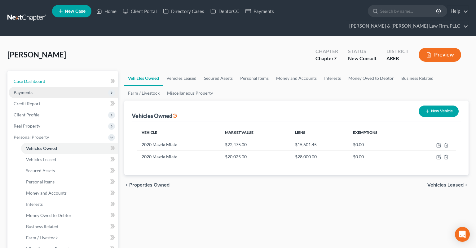
click at [72, 76] on link "Case Dashboard" at bounding box center [63, 81] width 109 height 11
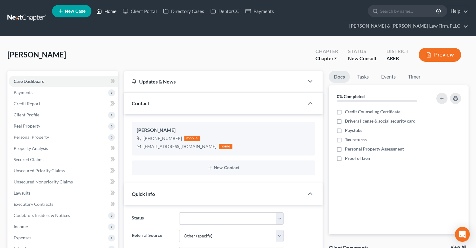
click at [110, 16] on link "Home" at bounding box center [106, 11] width 26 height 11
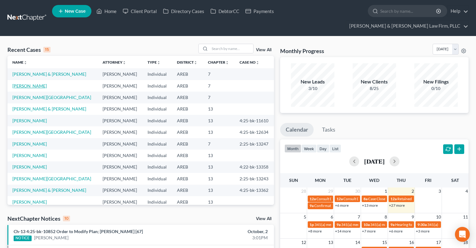
click at [29, 83] on link "[PERSON_NAME]" at bounding box center [29, 85] width 34 height 5
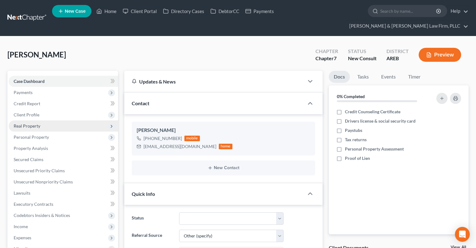
click at [50, 120] on span "Real Property" at bounding box center [63, 125] width 109 height 11
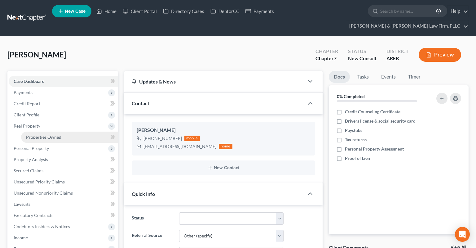
click at [74, 131] on link "Properties Owned" at bounding box center [69, 136] width 97 height 11
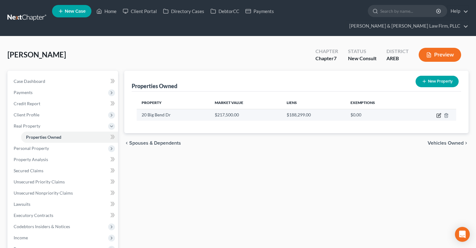
click at [440, 113] on icon "button" at bounding box center [439, 115] width 5 height 5
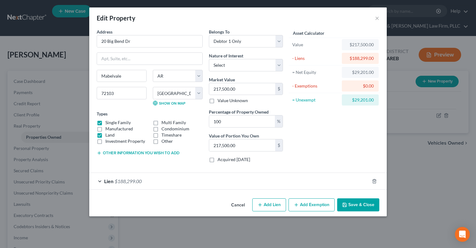
click at [302, 202] on button "Add Exemption" at bounding box center [312, 204] width 46 height 13
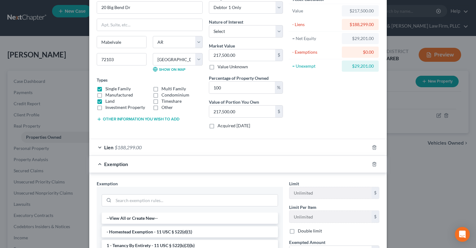
scroll to position [62, 0]
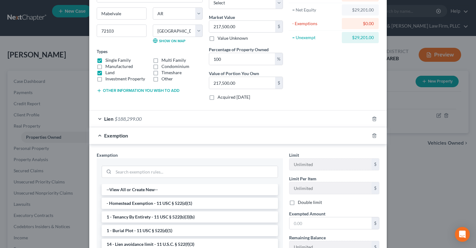
click at [187, 201] on li "- Homestead Exemption - 11 USC § 522(d)(1)" at bounding box center [190, 202] width 176 height 11
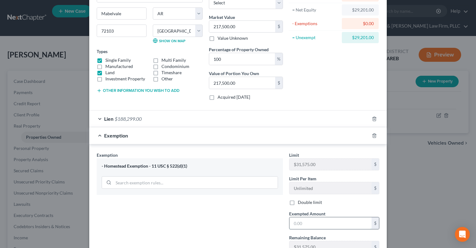
click at [312, 218] on input "text" at bounding box center [331, 223] width 82 height 12
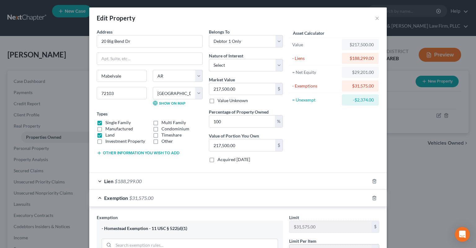
scroll to position [110, 0]
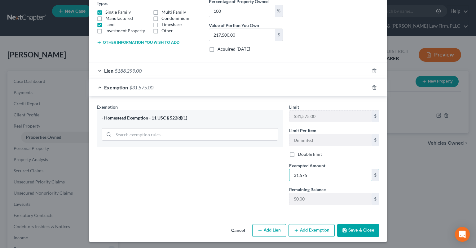
drag, startPoint x: 266, startPoint y: 168, endPoint x: 342, endPoint y: 106, distance: 97.6
click at [290, 169] on input "31,575" at bounding box center [331, 175] width 82 height 12
click at [353, 227] on button "Save & Close" at bounding box center [358, 230] width 42 height 13
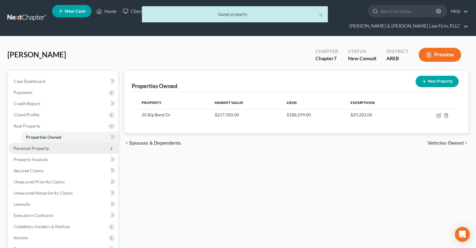
click at [91, 143] on span "Personal Property" at bounding box center [63, 148] width 109 height 11
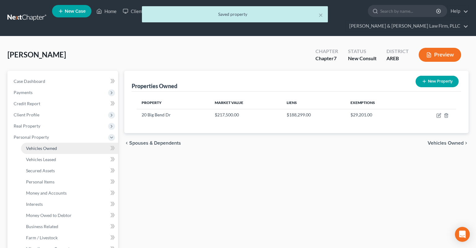
click at [81, 143] on link "Vehicles Owned" at bounding box center [69, 148] width 97 height 11
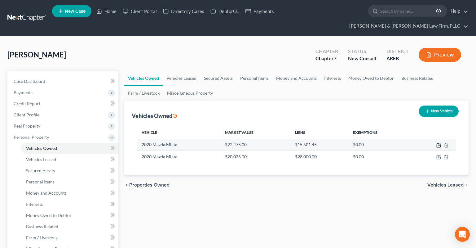
click at [437, 143] on icon "button" at bounding box center [439, 145] width 5 height 5
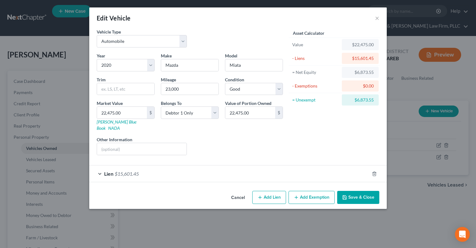
click at [178, 169] on div "Lien $15,601.45" at bounding box center [229, 173] width 280 height 16
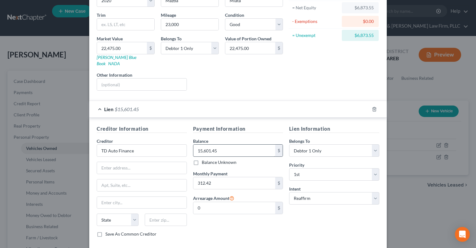
scroll to position [90, 0]
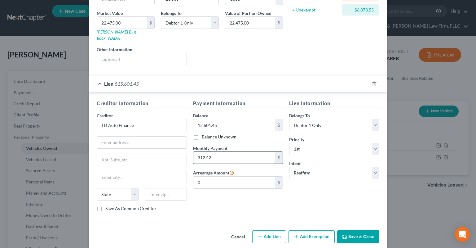
drag, startPoint x: 314, startPoint y: 229, endPoint x: 250, endPoint y: 156, distance: 97.6
click at [315, 230] on button "Add Exemption" at bounding box center [312, 236] width 46 height 13
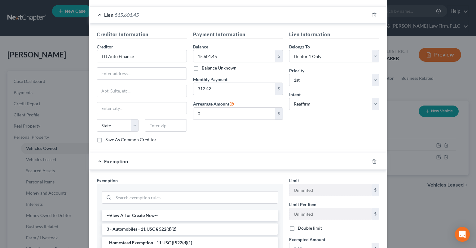
scroll to position [184, 0]
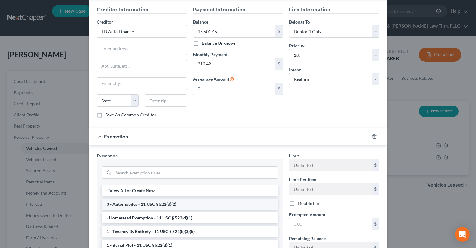
click at [160, 198] on li "3 - Automobiles - 11 USC § 522(d)(2)" at bounding box center [190, 203] width 176 height 11
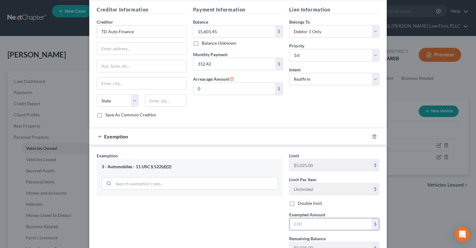
click at [318, 218] on input "text" at bounding box center [331, 224] width 82 height 12
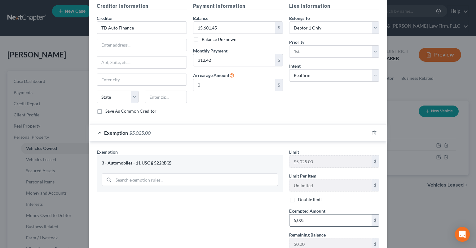
scroll to position [226, 0]
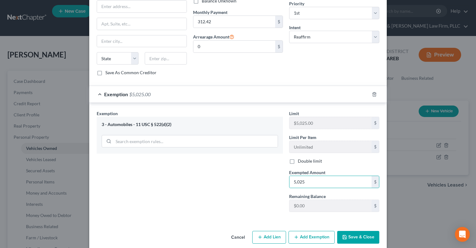
click at [306, 231] on button "Add Exemption" at bounding box center [312, 237] width 46 height 13
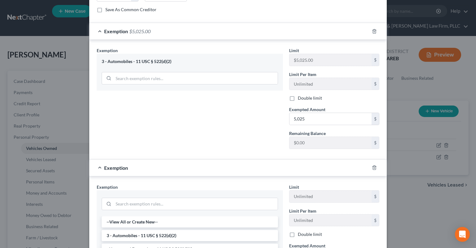
scroll to position [319, 0]
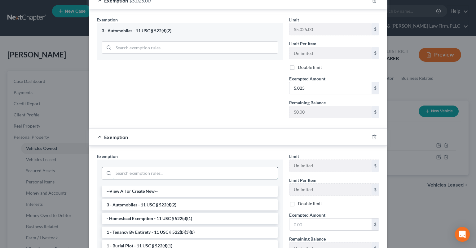
click at [206, 167] on input "search" at bounding box center [195, 173] width 164 height 12
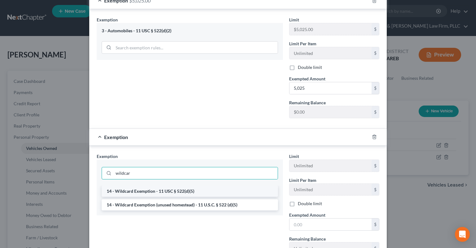
click at [190, 185] on li "14 - Wildcard Exemption - 11 USC § 522(d)(5)" at bounding box center [190, 190] width 176 height 11
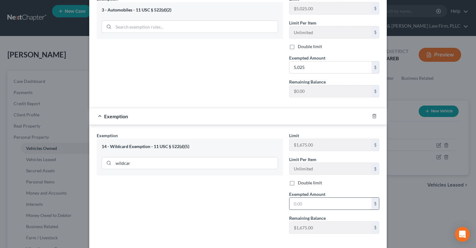
scroll to position [351, 0]
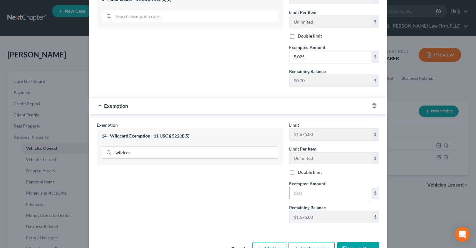
click at [324, 187] on input "text" at bounding box center [331, 193] width 82 height 12
click at [353, 242] on button "Save & Close" at bounding box center [358, 248] width 42 height 13
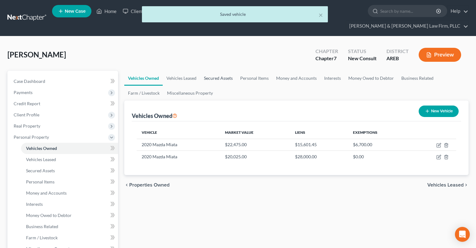
drag, startPoint x: 210, startPoint y: 64, endPoint x: 238, endPoint y: 69, distance: 28.9
click at [210, 71] on link "Secured Assets" at bounding box center [218, 78] width 36 height 15
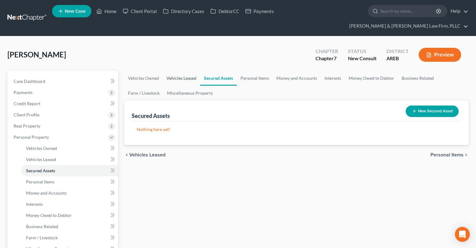
click at [189, 71] on link "Vehicles Leased" at bounding box center [182, 78] width 38 height 15
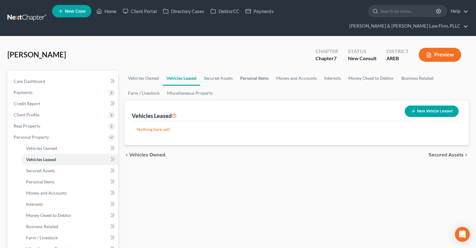
click at [241, 71] on link "Personal Items" at bounding box center [255, 78] width 36 height 15
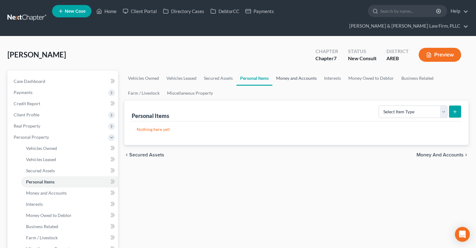
click at [286, 71] on link "Money and Accounts" at bounding box center [297, 78] width 48 height 15
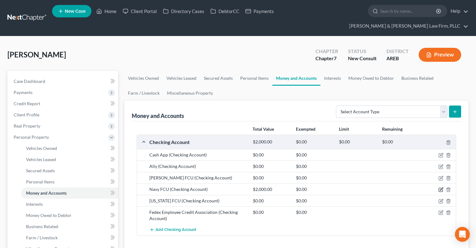
click at [441, 187] on icon "button" at bounding box center [441, 189] width 5 height 5
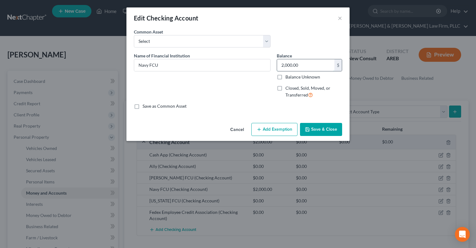
click at [312, 66] on input "2,000.00" at bounding box center [305, 65] width 57 height 12
drag, startPoint x: 325, startPoint y: 126, endPoint x: 323, endPoint y: 130, distance: 3.5
click at [324, 127] on button "Save & Close" at bounding box center [321, 129] width 42 height 13
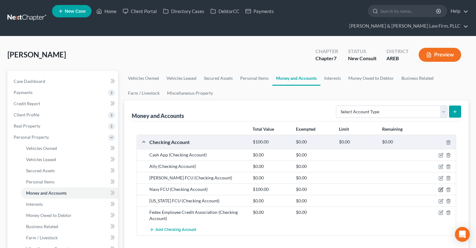
click at [441, 187] on icon "button" at bounding box center [441, 189] width 5 height 5
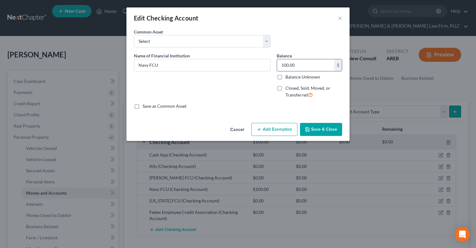
click at [300, 64] on input "100.00" at bounding box center [305, 65] width 57 height 12
drag, startPoint x: 319, startPoint y: 129, endPoint x: 295, endPoint y: 174, distance: 51.4
click at [320, 128] on button "Save & Close" at bounding box center [321, 129] width 42 height 13
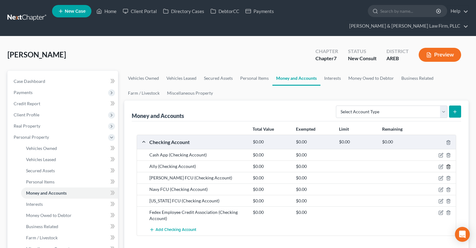
click at [448, 164] on icon "button" at bounding box center [448, 166] width 5 height 5
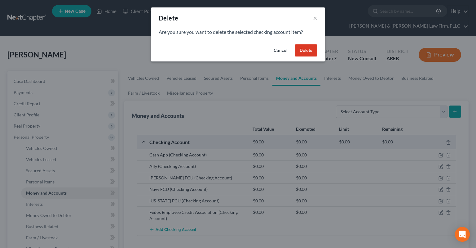
drag, startPoint x: 311, startPoint y: 50, endPoint x: 270, endPoint y: 105, distance: 68.4
click at [311, 50] on button "Delete" at bounding box center [306, 50] width 23 height 12
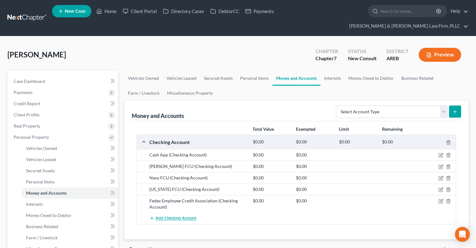
click at [175, 216] on span "Add Checking Account" at bounding box center [176, 218] width 41 height 5
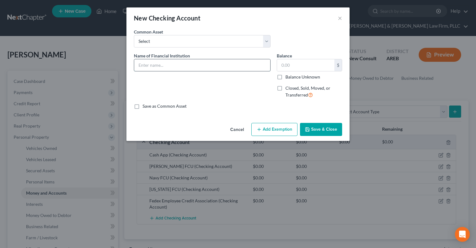
click at [168, 60] on input "text" at bounding box center [202, 65] width 136 height 12
click at [299, 68] on input "text" at bounding box center [305, 65] width 57 height 12
click at [327, 129] on button "Save & Close" at bounding box center [321, 129] width 42 height 13
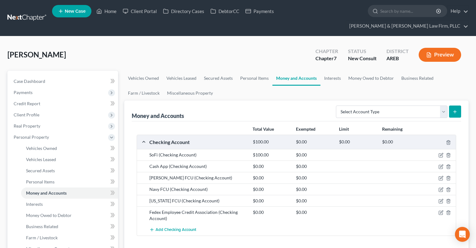
click at [208, 186] on div "Navy FCU (Checking Account)" at bounding box center [198, 189] width 104 height 6
click at [193, 209] on div "Fedex Employee Credit Association (Checking Account)" at bounding box center [198, 215] width 104 height 12
click at [343, 71] on link "Interests" at bounding box center [333, 78] width 24 height 15
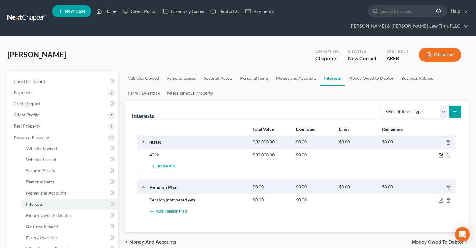
click at [441, 153] on icon "button" at bounding box center [441, 155] width 5 height 5
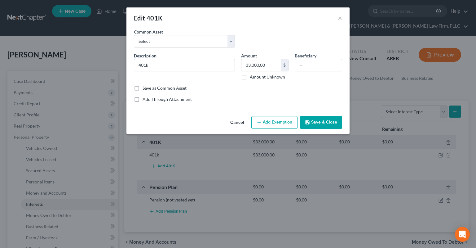
click at [264, 120] on button "Add Exemption" at bounding box center [274, 122] width 46 height 13
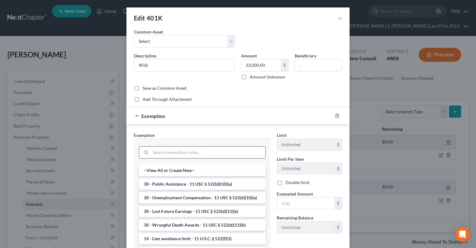
click at [190, 151] on input "search" at bounding box center [208, 152] width 115 height 12
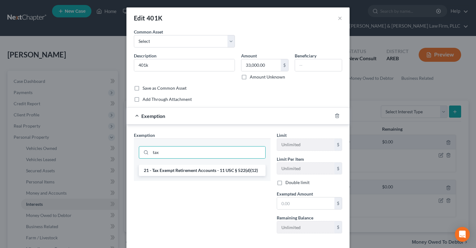
click at [185, 166] on li "21 - Tax Exempt Retirement Accounts - 11 USC § 522(d)(12)" at bounding box center [202, 170] width 127 height 11
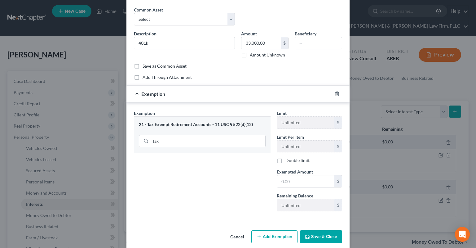
scroll to position [29, 0]
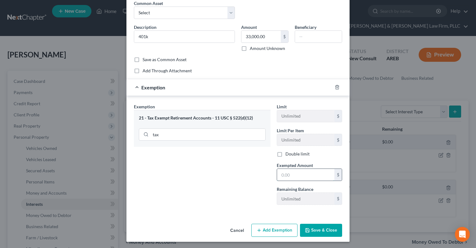
click at [314, 174] on input "text" at bounding box center [305, 175] width 57 height 12
click at [323, 229] on button "Save & Close" at bounding box center [321, 230] width 42 height 13
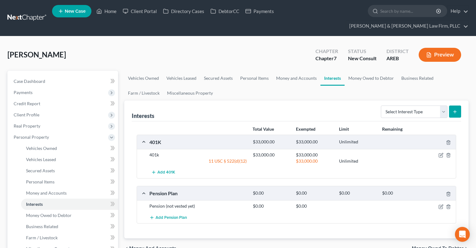
click at [370, 76] on ul "Vehicles Owned Vehicles Leased Secured Assets Personal Items Money and Accounts…" at bounding box center [296, 86] width 344 height 30
click at [370, 71] on link "Money Owed to Debtor" at bounding box center [371, 78] width 53 height 15
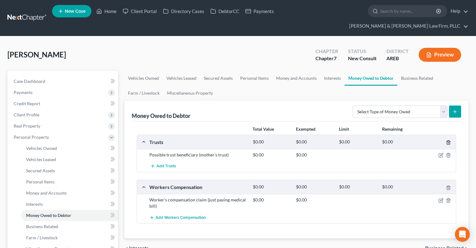
click at [450, 140] on icon "button" at bounding box center [448, 142] width 3 height 4
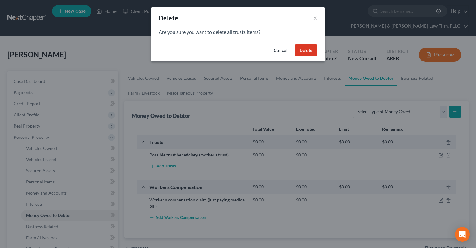
drag, startPoint x: 311, startPoint y: 49, endPoint x: 316, endPoint y: 96, distance: 47.0
click at [310, 49] on button "Delete" at bounding box center [306, 50] width 23 height 12
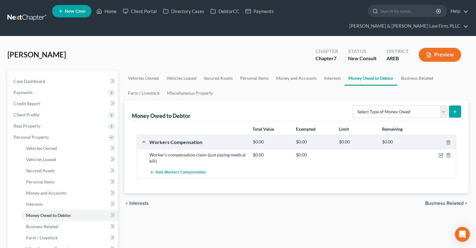
click at [450, 140] on icon "button" at bounding box center [448, 142] width 5 height 5
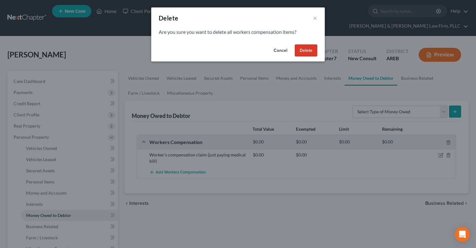
click at [304, 50] on button "Delete" at bounding box center [306, 50] width 23 height 12
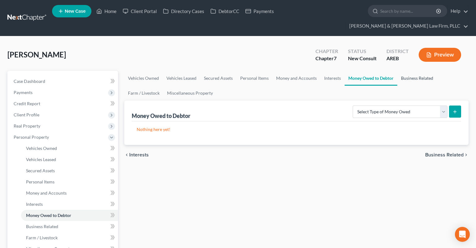
click at [409, 71] on link "Business Related" at bounding box center [417, 78] width 40 height 15
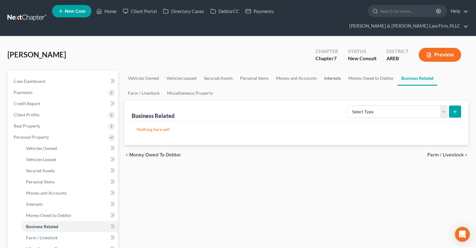
click at [340, 71] on link "Interests" at bounding box center [333, 78] width 24 height 15
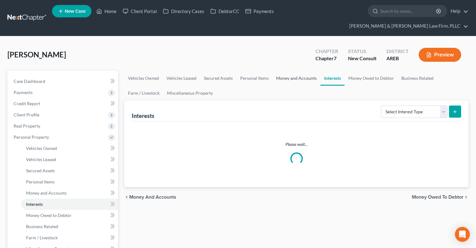
click at [301, 71] on link "Money and Accounts" at bounding box center [297, 78] width 48 height 15
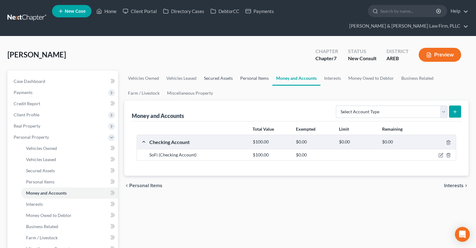
click at [255, 71] on link "Personal Items" at bounding box center [255, 78] width 36 height 15
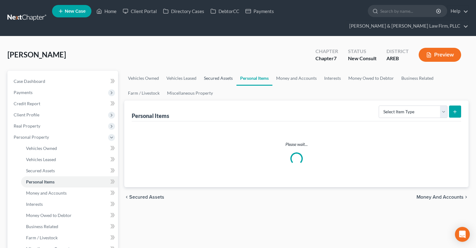
click at [200, 71] on link "Secured Assets" at bounding box center [218, 78] width 36 height 15
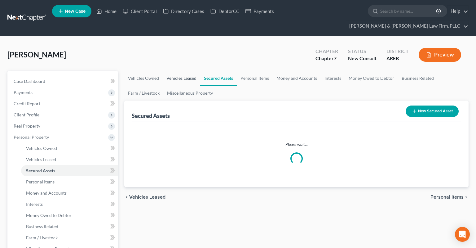
click at [183, 71] on link "Vehicles Leased" at bounding box center [182, 78] width 38 height 15
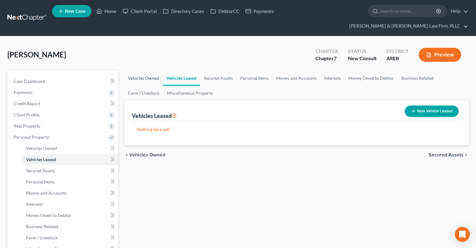
click at [144, 71] on link "Vehicles Owned" at bounding box center [143, 78] width 38 height 15
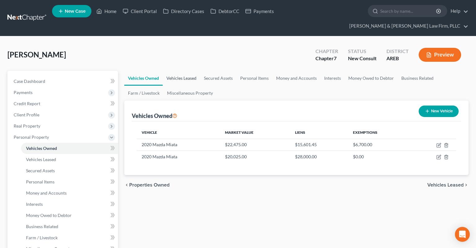
click at [184, 71] on link "Vehicles Leased" at bounding box center [182, 78] width 38 height 15
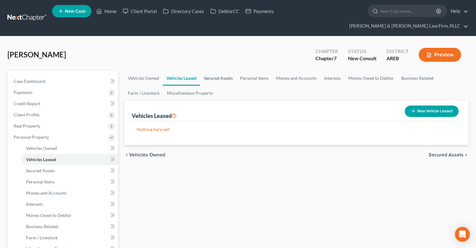
click at [234, 71] on link "Secured Assets" at bounding box center [218, 78] width 36 height 15
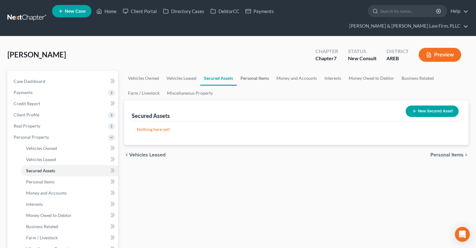
click at [242, 71] on link "Personal Items" at bounding box center [255, 78] width 36 height 15
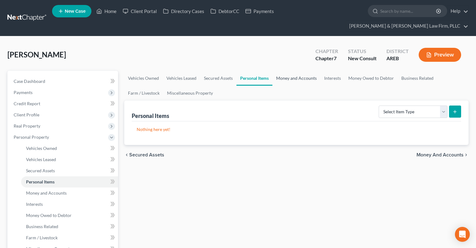
drag, startPoint x: 280, startPoint y: 70, endPoint x: 298, endPoint y: 69, distance: 18.6
click at [281, 71] on link "Money and Accounts" at bounding box center [297, 78] width 48 height 15
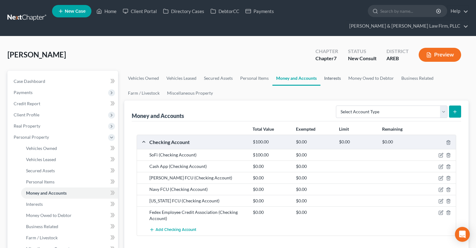
click at [331, 71] on link "Interests" at bounding box center [333, 78] width 24 height 15
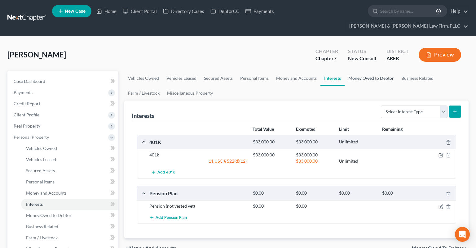
click at [357, 71] on link "Money Owed to Debtor" at bounding box center [371, 78] width 53 height 15
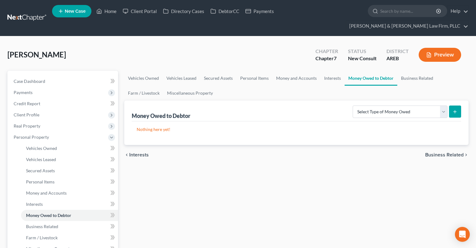
click at [380, 103] on div "Select Type of Money Owed Accounts Receivable Alimony Child Support Claims Agai…" at bounding box center [405, 111] width 111 height 16
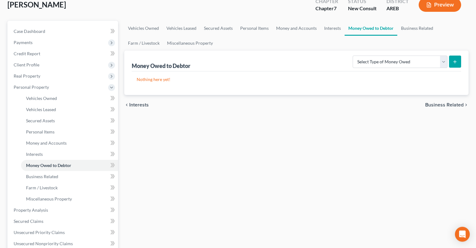
scroll to position [98, 0]
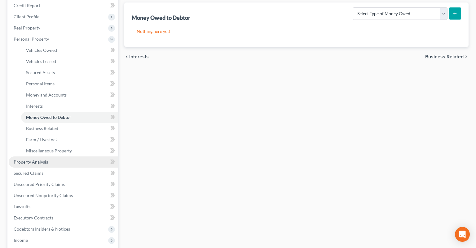
click at [47, 159] on span "Property Analysis" at bounding box center [31, 161] width 34 height 5
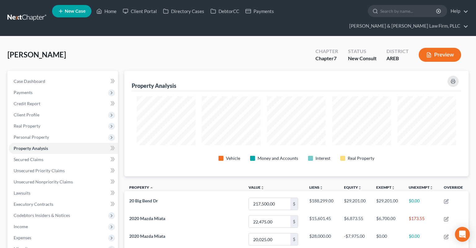
scroll to position [105, 344]
click at [454, 79] on icon "button" at bounding box center [453, 81] width 5 height 5
click at [54, 131] on span "Personal Property" at bounding box center [63, 136] width 109 height 11
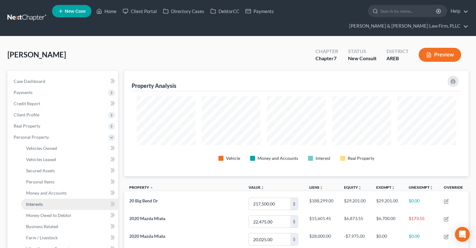
click at [61, 198] on link "Interests" at bounding box center [69, 203] width 97 height 11
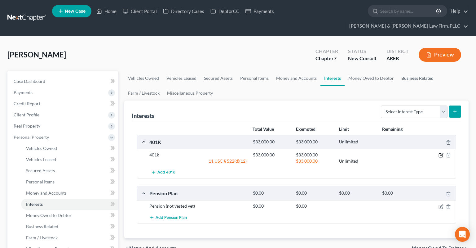
click at [441, 153] on icon "button" at bounding box center [441, 154] width 3 height 3
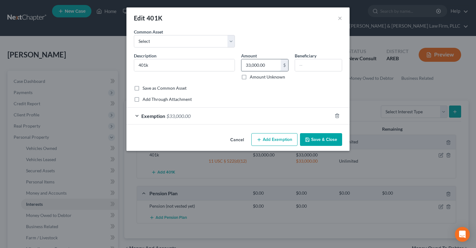
click at [269, 67] on input "33,000.00" at bounding box center [261, 65] width 39 height 12
click at [197, 112] on div "Exemption $33,000.00" at bounding box center [229, 116] width 206 height 16
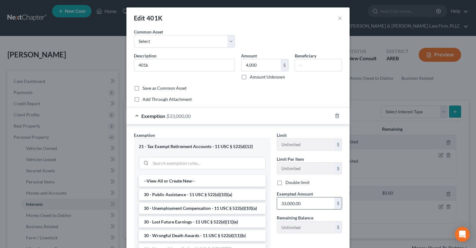
click at [305, 200] on input "33,000.00" at bounding box center [305, 203] width 57 height 12
click at [282, 97] on div "Add Through Attachment" at bounding box center [238, 99] width 208 height 6
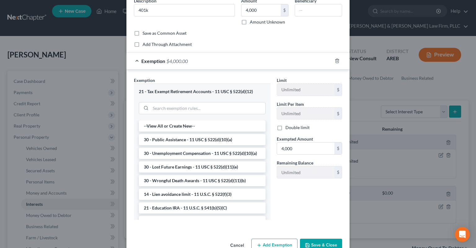
scroll to position [70, 0]
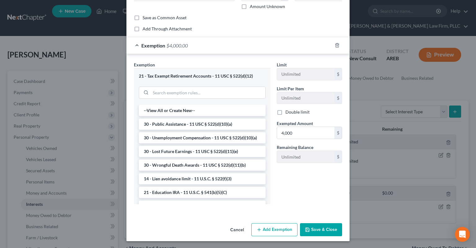
click at [331, 231] on button "Save & Close" at bounding box center [321, 229] width 42 height 13
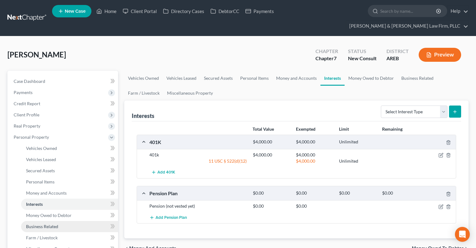
scroll to position [65, 0]
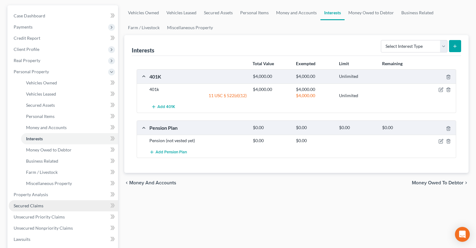
click at [49, 200] on link "Secured Claims" at bounding box center [63, 205] width 109 height 11
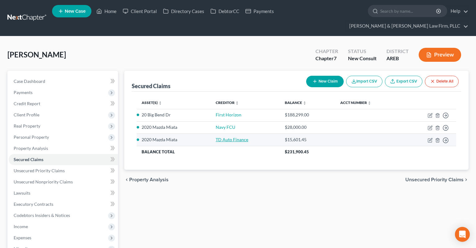
click at [225, 137] on link "TD Auto Finance" at bounding box center [232, 139] width 33 height 5
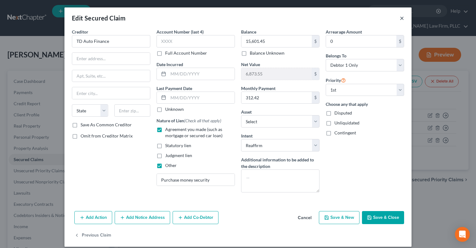
click at [401, 19] on button "×" at bounding box center [402, 17] width 4 height 7
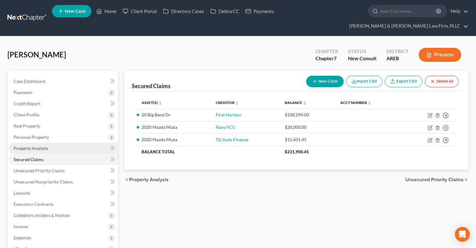
drag, startPoint x: 65, startPoint y: 132, endPoint x: 136, endPoint y: 171, distance: 80.5
click at [65, 143] on link "Property Analysis" at bounding box center [63, 148] width 109 height 11
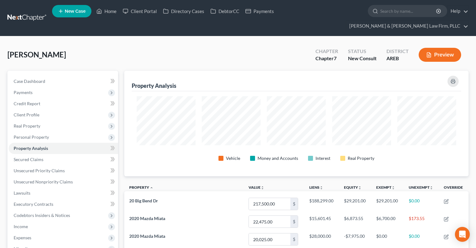
scroll to position [105, 344]
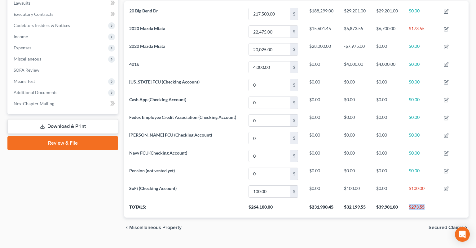
drag, startPoint x: 409, startPoint y: 192, endPoint x: 428, endPoint y: 196, distance: 20.0
click at [428, 200] on th "$273.55" at bounding box center [421, 208] width 35 height 17
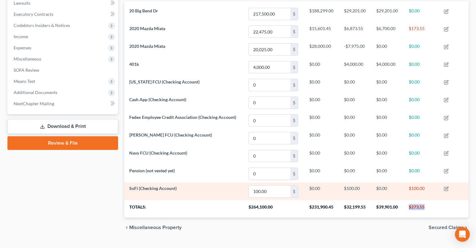
copy th "$273.55"
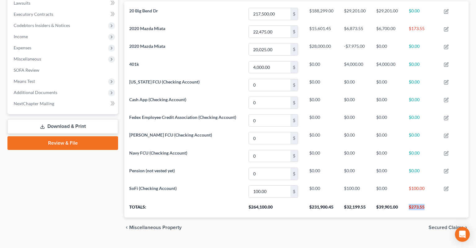
scroll to position [0, 0]
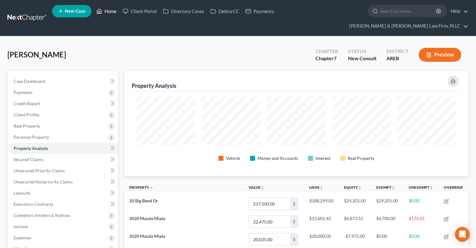
drag, startPoint x: 96, startPoint y: 12, endPoint x: 90, endPoint y: 1, distance: 12.6
click at [96, 11] on link "Home" at bounding box center [106, 11] width 26 height 11
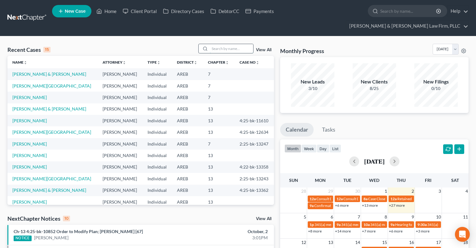
click at [225, 44] on input "search" at bounding box center [231, 48] width 43 height 9
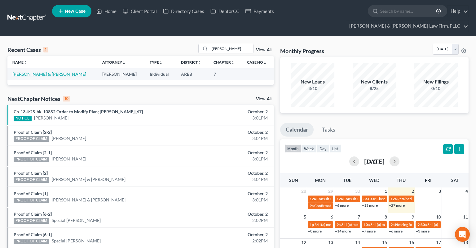
click at [38, 71] on link "[PERSON_NAME] & [PERSON_NAME]" at bounding box center [49, 73] width 74 height 5
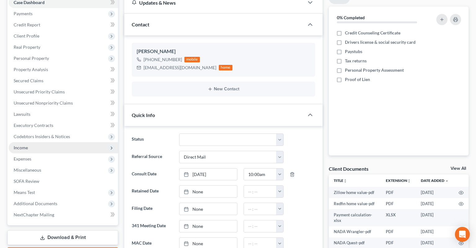
scroll to position [98, 0]
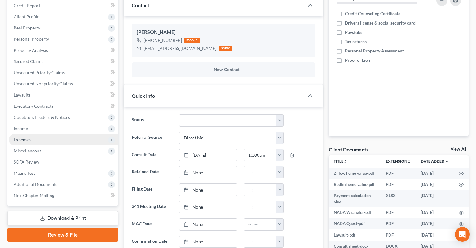
click at [57, 134] on span "Expenses" at bounding box center [63, 139] width 109 height 11
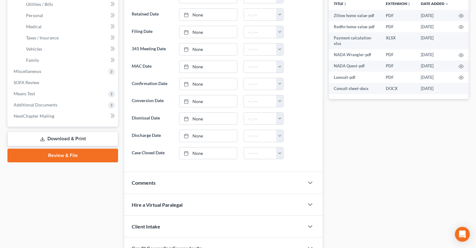
scroll to position [295, 0]
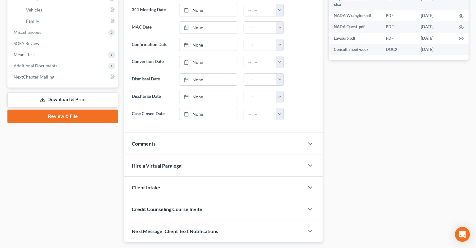
click at [161, 136] on div "Comments" at bounding box center [214, 143] width 180 height 21
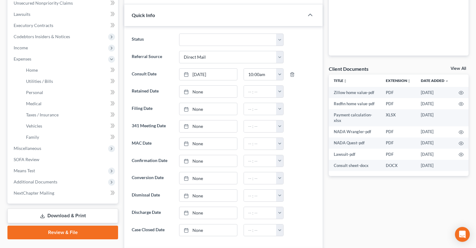
scroll to position [164, 0]
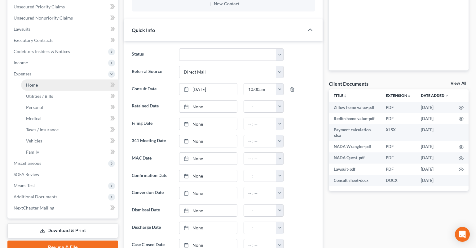
click at [61, 79] on link "Home" at bounding box center [69, 84] width 97 height 11
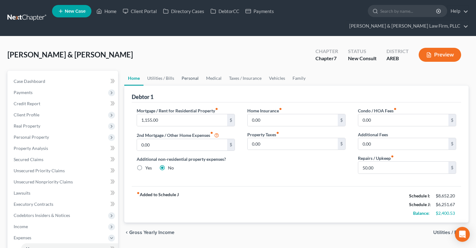
click at [194, 71] on link "Personal" at bounding box center [190, 78] width 24 height 15
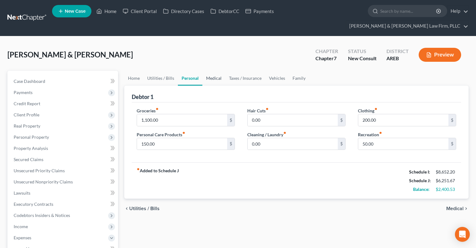
click at [211, 71] on link "Medical" at bounding box center [213, 78] width 23 height 15
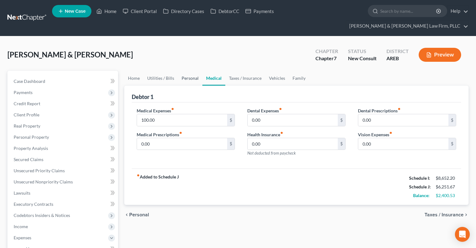
click at [191, 71] on link "Personal" at bounding box center [190, 78] width 24 height 15
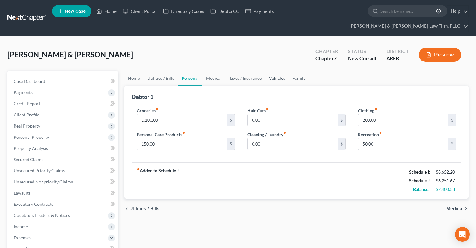
click at [283, 71] on link "Vehicles" at bounding box center [277, 78] width 24 height 15
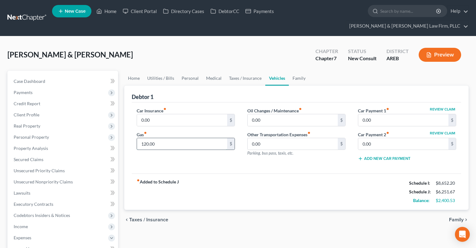
click at [191, 138] on input "120.00" at bounding box center [182, 144] width 90 height 12
click at [289, 44] on div "Grant, Lyle & Janice Upgraded Chapter Chapter 7 Status New Consult District ARE…" at bounding box center [237, 57] width 461 height 27
click at [209, 71] on link "Medical" at bounding box center [213, 78] width 23 height 15
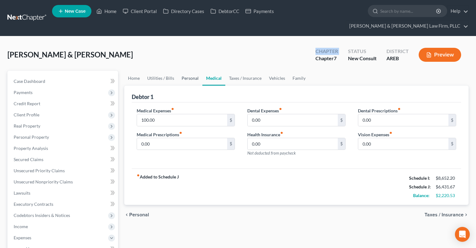
click at [195, 71] on link "Personal" at bounding box center [190, 78] width 24 height 15
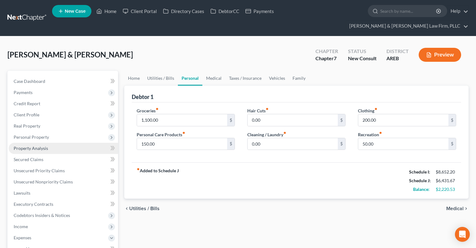
drag, startPoint x: 43, startPoint y: 102, endPoint x: 54, endPoint y: 141, distance: 41.1
click at [43, 109] on span "Client Profile" at bounding box center [63, 114] width 109 height 11
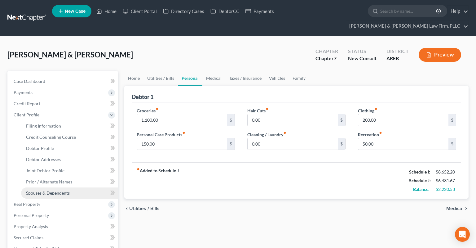
click at [54, 190] on span "Spouses & Dependents" at bounding box center [48, 192] width 44 height 5
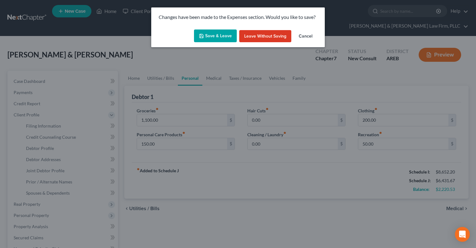
click at [217, 38] on button "Save & Leave" at bounding box center [215, 35] width 43 height 13
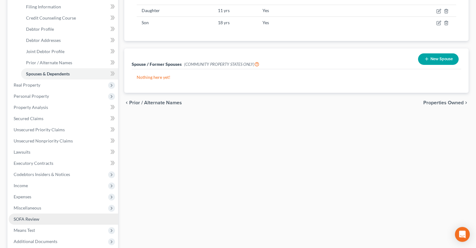
scroll to position [131, 0]
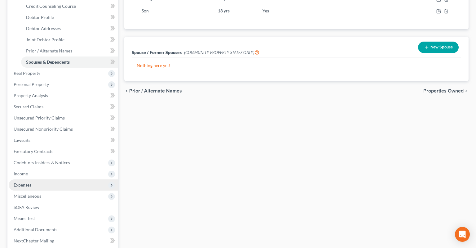
click at [59, 179] on span "Expenses" at bounding box center [63, 184] width 109 height 11
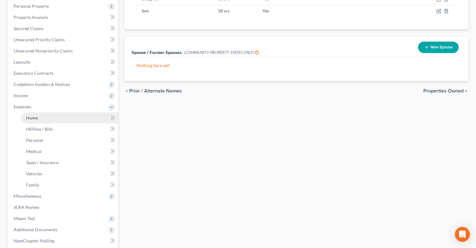
click at [75, 112] on link "Home" at bounding box center [69, 117] width 97 height 11
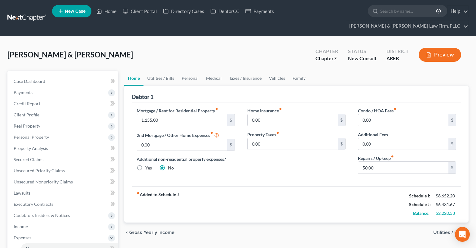
click at [219, 51] on div "Grant, Lyle & Janice Upgraded Chapter Chapter 7 Status New Consult District ARE…" at bounding box center [237, 57] width 461 height 27
click at [165, 71] on link "Utilities / Bills" at bounding box center [161, 78] width 34 height 15
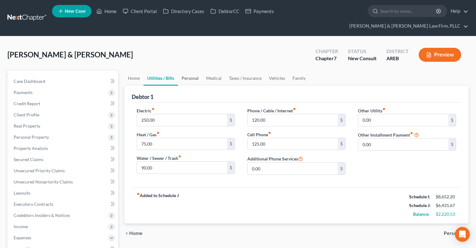
click at [191, 71] on link "Personal" at bounding box center [190, 78] width 24 height 15
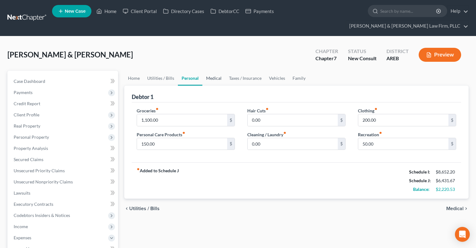
click at [213, 71] on link "Medical" at bounding box center [213, 78] width 23 height 15
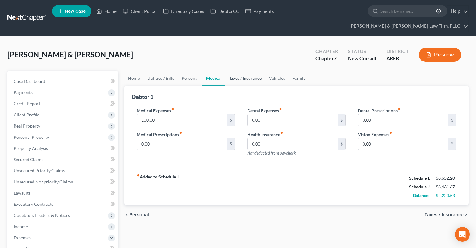
click at [233, 71] on link "Taxes / Insurance" at bounding box center [245, 78] width 40 height 15
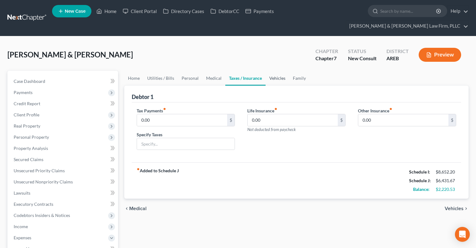
click at [277, 71] on link "Vehicles" at bounding box center [278, 78] width 24 height 15
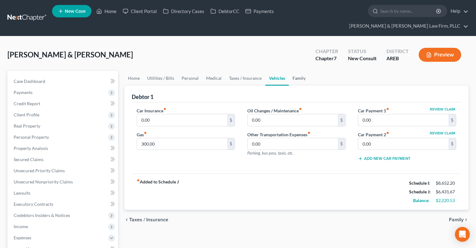
click at [301, 71] on link "Family" at bounding box center [299, 78] width 20 height 15
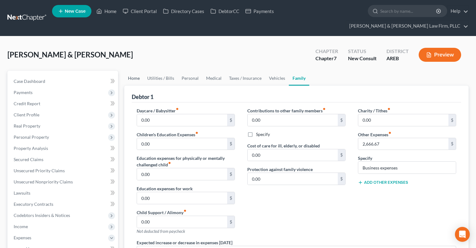
drag, startPoint x: 132, startPoint y: 66, endPoint x: 160, endPoint y: 44, distance: 35.5
click at [132, 71] on link "Home" at bounding box center [133, 78] width 19 height 15
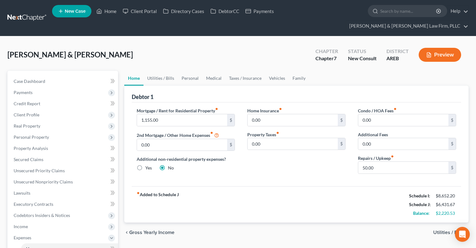
click at [158, 44] on div "Grant, Lyle & Janice Upgraded Chapter Chapter 7 Status New Consult District ARE…" at bounding box center [237, 57] width 461 height 27
click at [52, 154] on link "Secured Claims" at bounding box center [63, 159] width 109 height 11
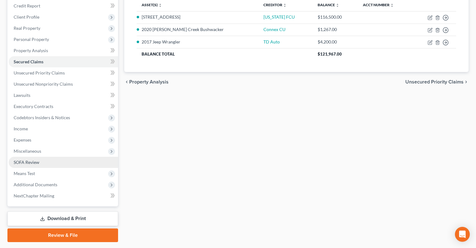
scroll to position [98, 0]
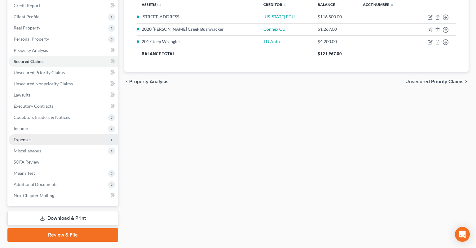
click at [68, 134] on span "Expenses" at bounding box center [63, 139] width 109 height 11
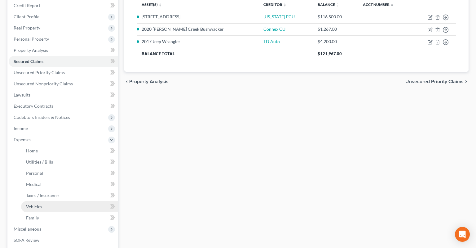
click at [67, 201] on link "Vehicles" at bounding box center [69, 206] width 97 height 11
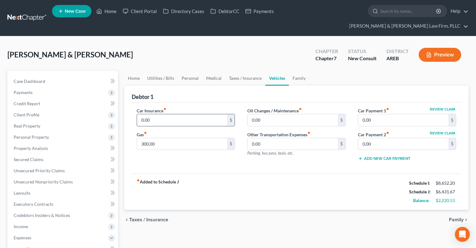
drag, startPoint x: 195, startPoint y: 119, endPoint x: 195, endPoint y: 110, distance: 9.0
click at [195, 117] on div "Car Insurance fiber_manual_record 0.00 $ Gas fiber_manual_record 300.00 $" at bounding box center [186, 136] width 111 height 59
click at [195, 114] on input "0.00" at bounding box center [182, 120] width 90 height 12
click at [251, 71] on link "Taxes / Insurance" at bounding box center [245, 78] width 40 height 15
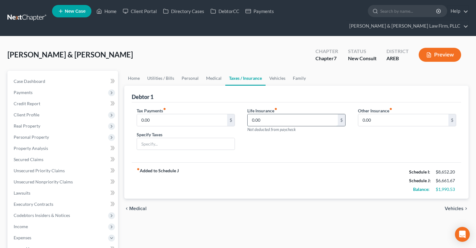
click at [269, 114] on input "0.00" at bounding box center [293, 120] width 90 height 12
click at [273, 138] on div "Life Insurance fiber_manual_record 55.43 $ Not deducted from paycheck" at bounding box center [296, 131] width 111 height 48
click at [49, 131] on span "Personal Property" at bounding box center [63, 136] width 109 height 11
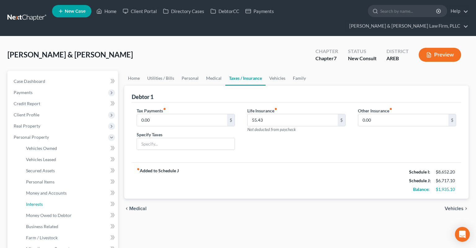
click at [55, 198] on link "Interests" at bounding box center [69, 203] width 97 height 11
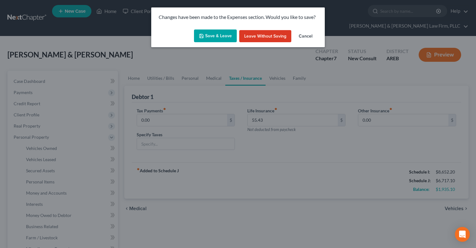
click at [224, 39] on button "Save & Leave" at bounding box center [215, 35] width 43 height 13
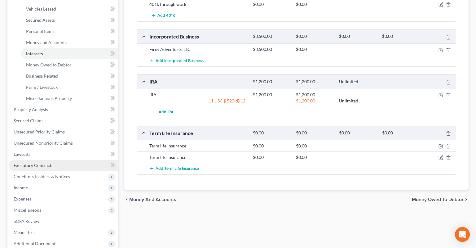
scroll to position [164, 0]
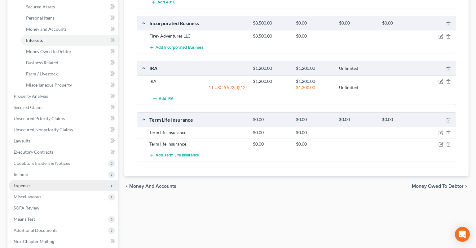
click at [65, 180] on span "Expenses" at bounding box center [63, 185] width 109 height 11
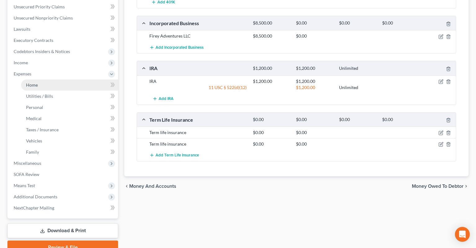
click at [78, 79] on link "Home" at bounding box center [69, 84] width 97 height 11
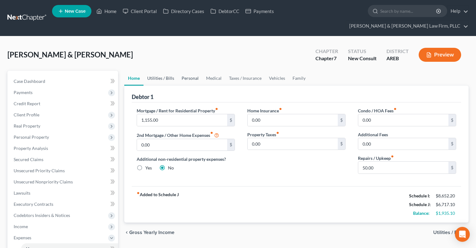
drag, startPoint x: 161, startPoint y: 62, endPoint x: 186, endPoint y: 66, distance: 25.1
click at [161, 71] on link "Utilities / Bills" at bounding box center [161, 78] width 34 height 15
click at [186, 71] on link "Personal" at bounding box center [190, 78] width 24 height 15
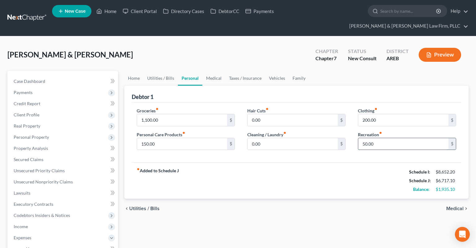
click at [389, 138] on input "50.00" at bounding box center [403, 144] width 90 height 12
drag, startPoint x: 334, startPoint y: 203, endPoint x: 297, endPoint y: 179, distance: 44.2
click at [334, 204] on div "chevron_left Utilities / Bills Medical chevron_right" at bounding box center [296, 208] width 344 height 20
click at [385, 114] on input "200.00" at bounding box center [403, 120] width 90 height 12
click at [182, 138] on input "150.00" at bounding box center [182, 144] width 90 height 12
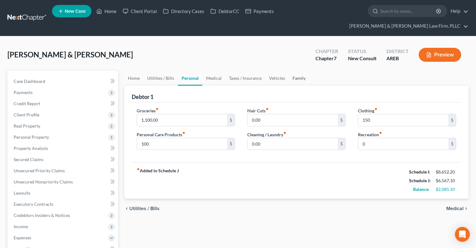
click at [299, 71] on link "Family" at bounding box center [299, 78] width 20 height 15
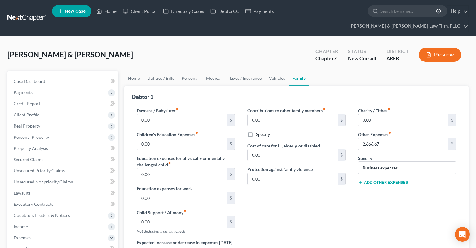
click at [370, 180] on button "Add Other Expenses" at bounding box center [383, 182] width 50 height 5
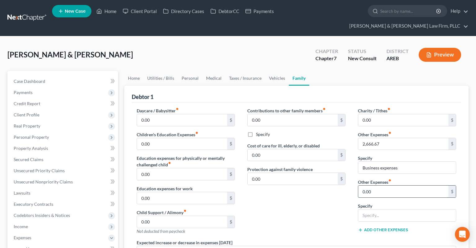
click at [375, 185] on input "0.00" at bounding box center [403, 191] width 90 height 12
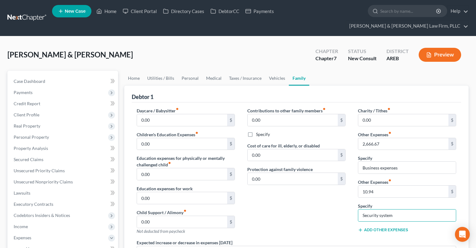
drag, startPoint x: 306, startPoint y: 186, endPoint x: 303, endPoint y: 189, distance: 4.0
click at [304, 186] on div "Contributions to other family members fiber_manual_record 0.00 $ Specify Cost o…" at bounding box center [296, 173] width 111 height 132
click at [246, 71] on link "Taxes / Insurance" at bounding box center [245, 78] width 40 height 15
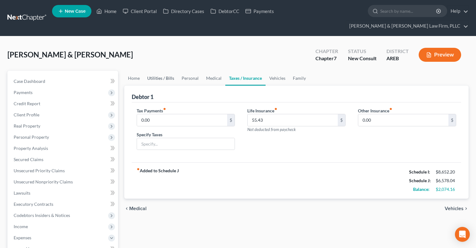
click at [155, 71] on link "Utilities / Bills" at bounding box center [161, 78] width 34 height 15
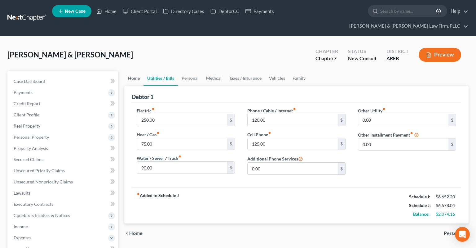
click at [133, 71] on link "Home" at bounding box center [133, 78] width 19 height 15
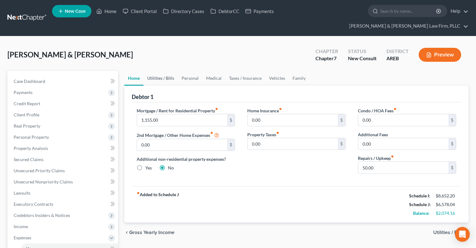
click at [160, 71] on link "Utilities / Bills" at bounding box center [161, 78] width 34 height 15
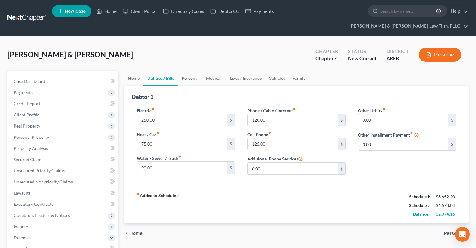
click at [185, 71] on link "Personal" at bounding box center [190, 78] width 24 height 15
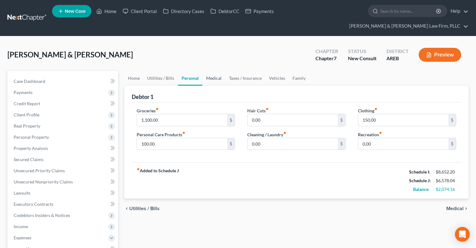
click at [212, 71] on link "Medical" at bounding box center [213, 78] width 23 height 15
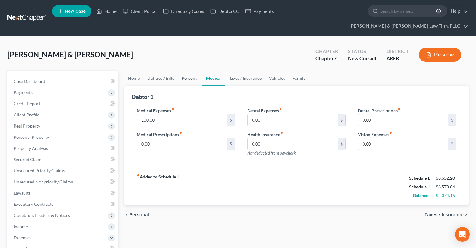
click at [193, 71] on link "Personal" at bounding box center [190, 78] width 24 height 15
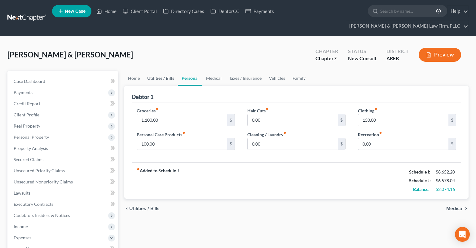
click at [166, 71] on link "Utilities / Bills" at bounding box center [161, 78] width 34 height 15
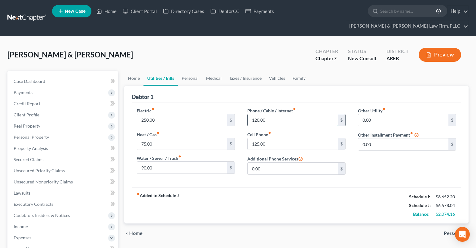
click at [276, 114] on input "120.00" at bounding box center [293, 120] width 90 height 12
click at [194, 71] on link "Personal" at bounding box center [190, 78] width 24 height 15
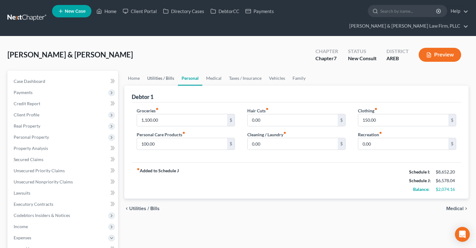
click at [170, 71] on link "Utilities / Bills" at bounding box center [161, 78] width 34 height 15
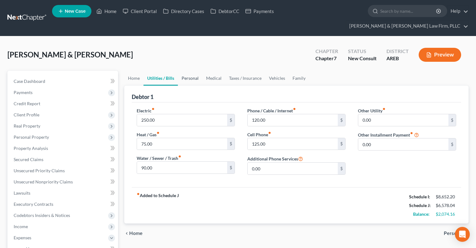
click at [185, 71] on link "Personal" at bounding box center [190, 78] width 24 height 15
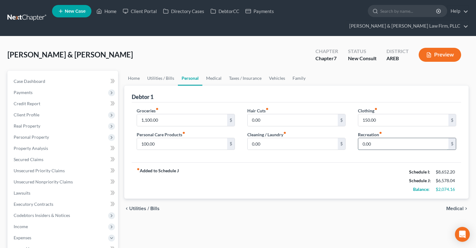
drag, startPoint x: 381, startPoint y: 135, endPoint x: 386, endPoint y: 136, distance: 4.8
click at [381, 138] on input "0.00" at bounding box center [403, 144] width 90 height 12
click at [201, 114] on input "1,100.00" at bounding box center [182, 120] width 90 height 12
click at [197, 138] on input "100.00" at bounding box center [182, 144] width 90 height 12
click at [204, 114] on input "100" at bounding box center [182, 120] width 90 height 12
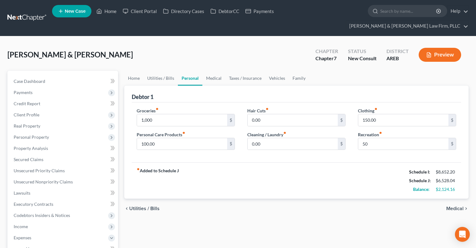
click at [244, 44] on div "Grant, Lyle & Janice Upgraded Chapter Chapter 7 Status New Consult District ARE…" at bounding box center [237, 57] width 461 height 27
click at [210, 71] on link "Medical" at bounding box center [213, 78] width 23 height 15
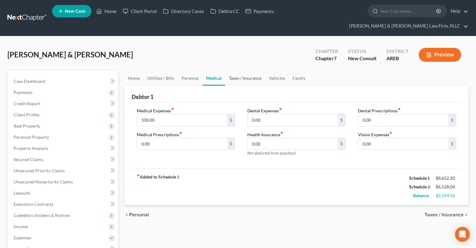
click at [238, 71] on link "Taxes / Insurance" at bounding box center [245, 78] width 40 height 15
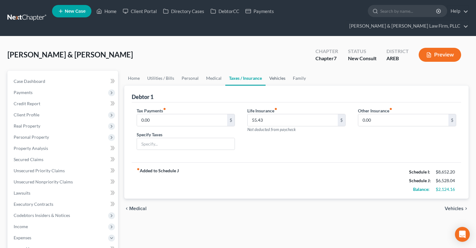
click at [277, 71] on link "Vehicles" at bounding box center [278, 78] width 24 height 15
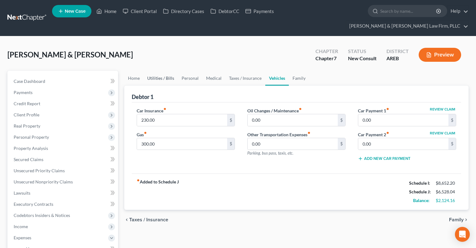
click at [157, 71] on link "Utilities / Bills" at bounding box center [161, 78] width 34 height 15
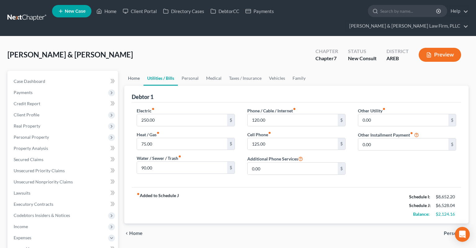
click at [138, 71] on link "Home" at bounding box center [133, 78] width 19 height 15
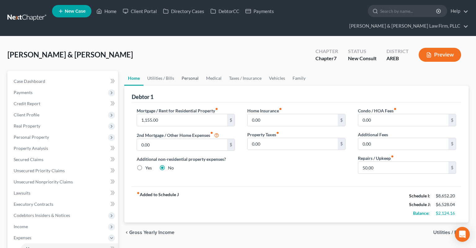
click at [190, 71] on link "Personal" at bounding box center [190, 78] width 24 height 15
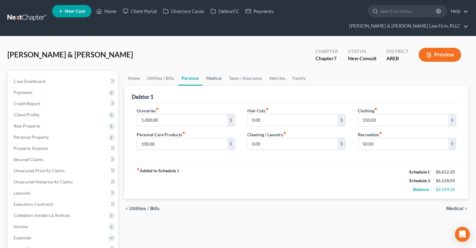
click at [214, 71] on link "Medical" at bounding box center [213, 78] width 23 height 15
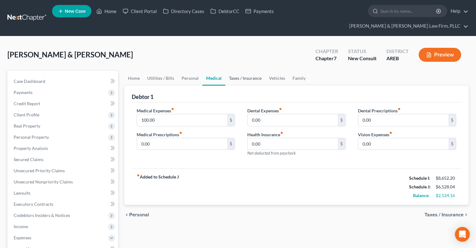
click at [234, 71] on link "Taxes / Insurance" at bounding box center [245, 78] width 40 height 15
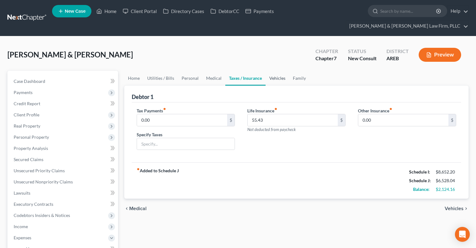
click at [272, 71] on link "Vehicles" at bounding box center [278, 78] width 24 height 15
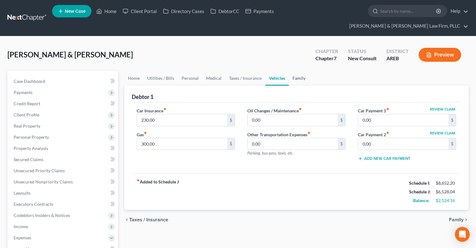
click at [296, 71] on link "Family" at bounding box center [299, 78] width 20 height 15
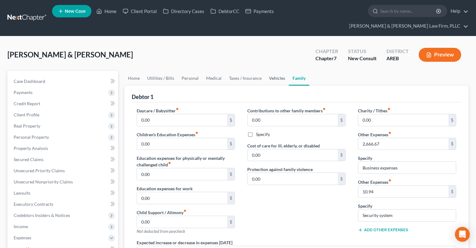
click at [278, 71] on link "Vehicles" at bounding box center [277, 78] width 24 height 15
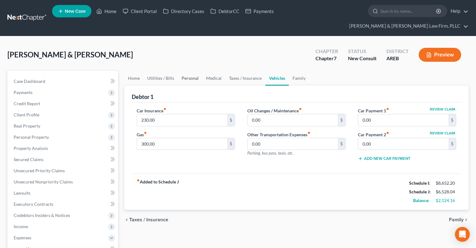
click at [197, 71] on link "Personal" at bounding box center [190, 78] width 24 height 15
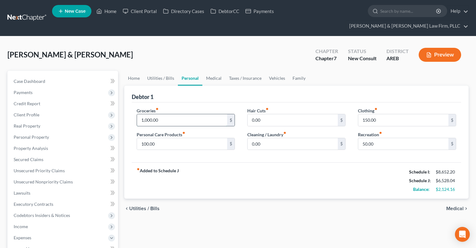
click at [171, 114] on input "1,000.00" at bounding box center [182, 120] width 90 height 12
drag, startPoint x: 131, startPoint y: 113, endPoint x: 125, endPoint y: 116, distance: 6.8
click at [137, 115] on input "980" at bounding box center [182, 120] width 90 height 12
drag, startPoint x: 149, startPoint y: 109, endPoint x: 120, endPoint y: 110, distance: 29.5
click at [137, 114] on input "950" at bounding box center [182, 120] width 90 height 12
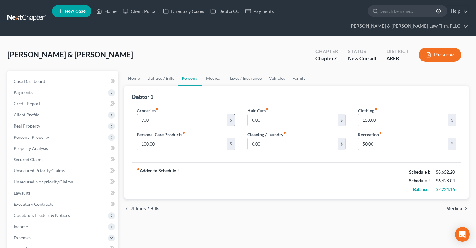
click at [154, 114] on input "900" at bounding box center [182, 120] width 90 height 12
click at [185, 198] on div "chevron_left Utilities / Bills Medical chevron_right" at bounding box center [296, 208] width 344 height 20
click at [200, 214] on div "Home Utilities / Bills Personal Medical Taxes / Insurance Vehicles Family Debto…" at bounding box center [296, 244] width 351 height 347
drag, startPoint x: 209, startPoint y: 208, endPoint x: 197, endPoint y: 121, distance: 87.9
click at [209, 208] on div "Home Utilities / Bills Personal Medical Taxes / Insurance Vehicles Family Debto…" at bounding box center [296, 244] width 351 height 347
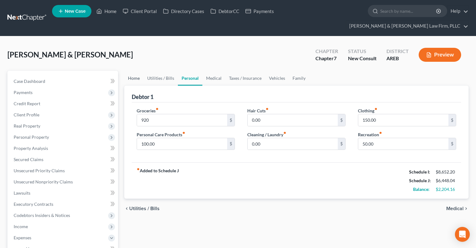
click at [135, 71] on link "Home" at bounding box center [133, 78] width 19 height 15
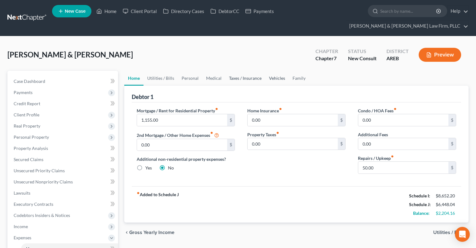
click at [243, 71] on link "Taxes / Insurance" at bounding box center [245, 78] width 40 height 15
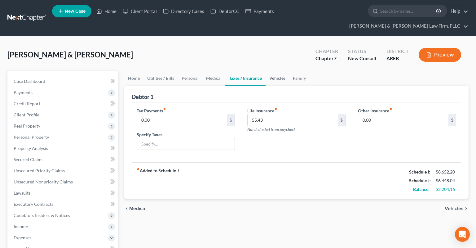
click at [281, 71] on link "Vehicles" at bounding box center [278, 78] width 24 height 15
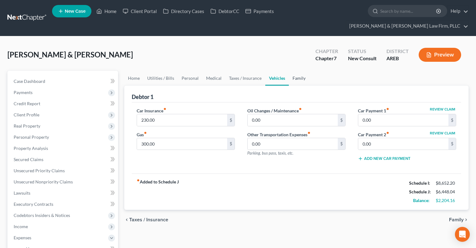
drag, startPoint x: 293, startPoint y: 66, endPoint x: 282, endPoint y: 65, distance: 11.3
click at [294, 71] on link "Family" at bounding box center [299, 78] width 20 height 15
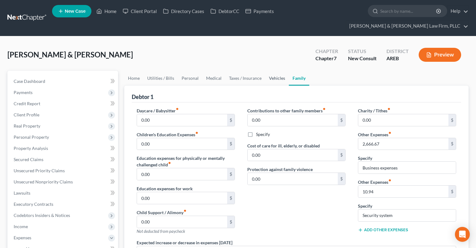
click at [266, 71] on link "Vehicles" at bounding box center [277, 78] width 24 height 15
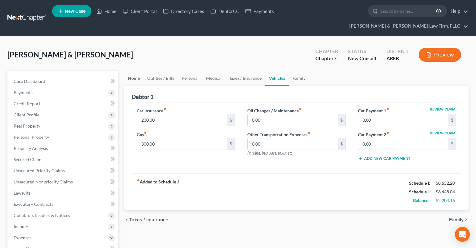
drag, startPoint x: 130, startPoint y: 66, endPoint x: 138, endPoint y: 55, distance: 13.4
click at [130, 71] on link "Home" at bounding box center [133, 78] width 19 height 15
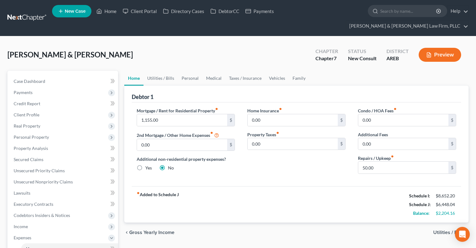
click at [309, 71] on ul "Home Utilities / Bills Personal Medical Taxes / Insurance Vehicles Family" at bounding box center [296, 78] width 344 height 15
click at [304, 71] on link "Family" at bounding box center [299, 78] width 20 height 15
click at [296, 71] on link "Family" at bounding box center [299, 78] width 20 height 15
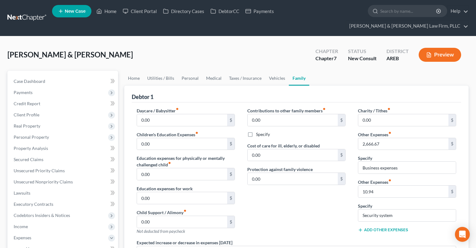
click at [386, 227] on button "Add Other Expenses" at bounding box center [383, 229] width 50 height 5
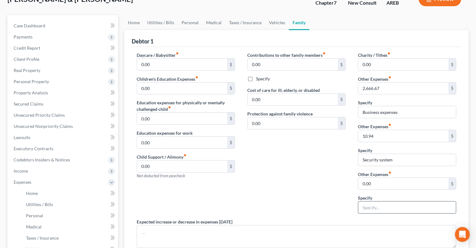
scroll to position [98, 0]
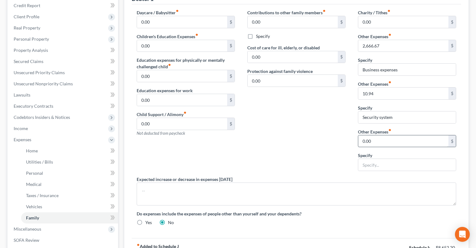
click at [391, 134] on div "Charity / Tithes fiber_manual_record 0.00 $ Other Expenses fiber_manual_record …" at bounding box center [407, 92] width 111 height 166
click at [389, 135] on input "0.00" at bounding box center [403, 141] width 90 height 12
click at [392, 135] on input "0.00" at bounding box center [403, 141] width 90 height 12
drag, startPoint x: 391, startPoint y: 131, endPoint x: 349, endPoint y: 130, distance: 42.2
click at [358, 135] on input "0.00" at bounding box center [403, 141] width 90 height 12
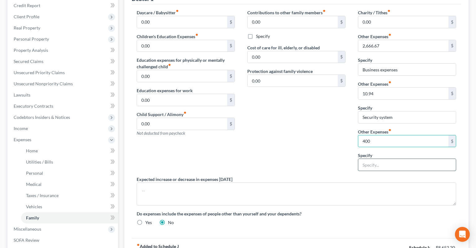
click at [374, 159] on input "text" at bounding box center [407, 165] width 98 height 12
click at [304, 140] on div "Contributions to other family members fiber_manual_record 0.00 $ Specify Cost o…" at bounding box center [296, 92] width 111 height 166
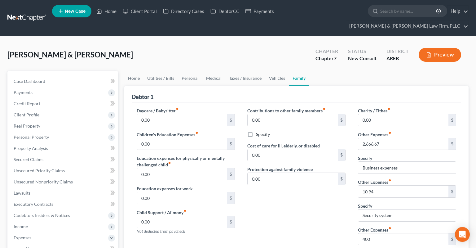
scroll to position [0, 0]
click at [270, 71] on link "Vehicles" at bounding box center [277, 78] width 24 height 15
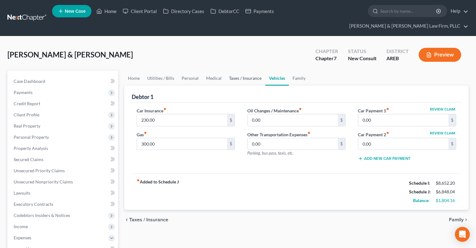
click at [249, 71] on link "Taxes / Insurance" at bounding box center [245, 78] width 40 height 15
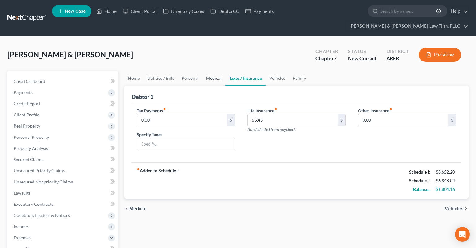
click at [208, 71] on link "Medical" at bounding box center [213, 78] width 23 height 15
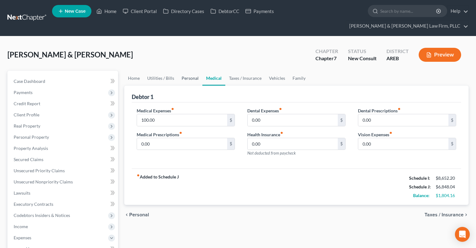
click at [196, 71] on link "Personal" at bounding box center [190, 78] width 24 height 15
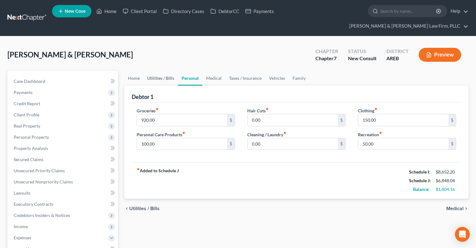
click at [169, 71] on link "Utilities / Bills" at bounding box center [161, 78] width 34 height 15
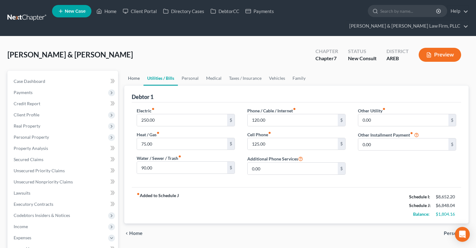
click at [126, 71] on link "Home" at bounding box center [133, 78] width 19 height 15
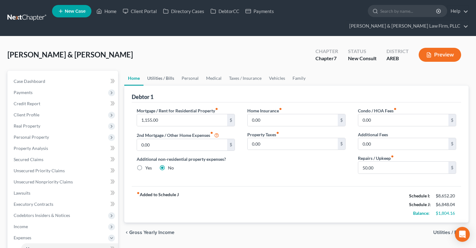
click at [172, 71] on link "Utilities / Bills" at bounding box center [161, 78] width 34 height 15
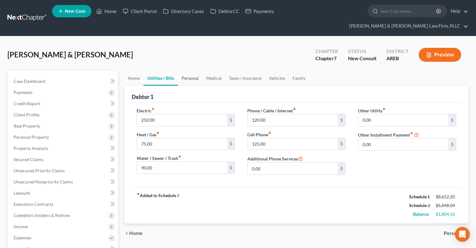
click at [188, 71] on link "Personal" at bounding box center [190, 78] width 24 height 15
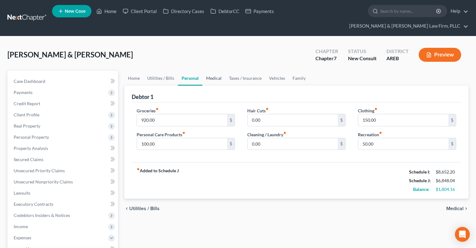
click at [215, 71] on link "Medical" at bounding box center [213, 78] width 23 height 15
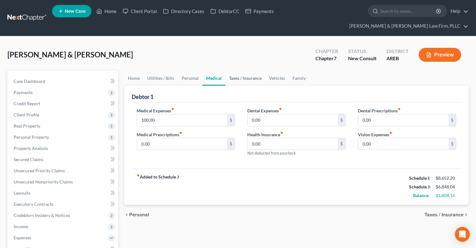
click at [239, 71] on link "Taxes / Insurance" at bounding box center [245, 78] width 40 height 15
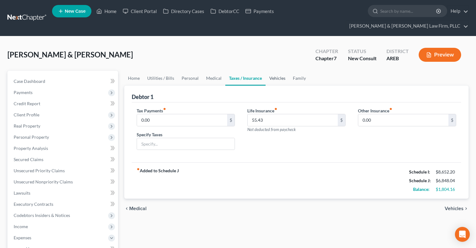
click at [272, 71] on link "Vehicles" at bounding box center [278, 78] width 24 height 15
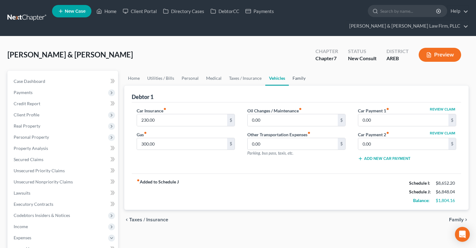
click at [302, 71] on link "Family" at bounding box center [299, 78] width 20 height 15
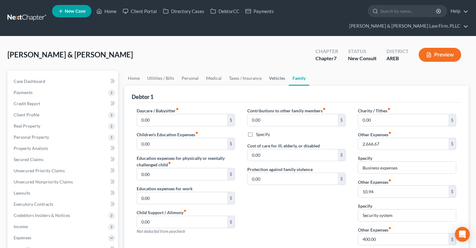
click at [278, 71] on link "Vehicles" at bounding box center [277, 78] width 24 height 15
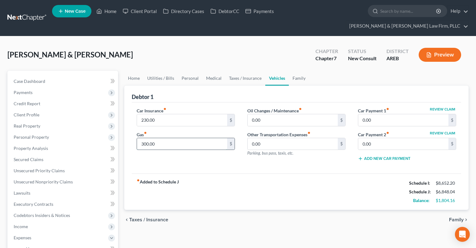
click at [184, 138] on input "300.00" at bounding box center [182, 144] width 90 height 12
drag, startPoint x: 153, startPoint y: 132, endPoint x: 166, endPoint y: 130, distance: 12.9
click at [137, 138] on input "250" at bounding box center [182, 144] width 90 height 12
drag, startPoint x: 188, startPoint y: 66, endPoint x: 186, endPoint y: 99, distance: 32.6
click at [188, 71] on link "Personal" at bounding box center [190, 78] width 24 height 15
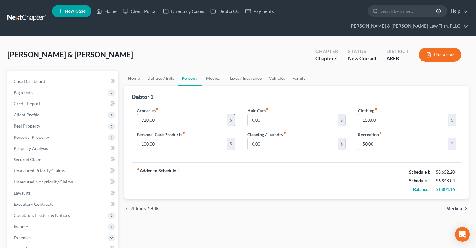
click at [183, 114] on input "920.00" at bounding box center [182, 120] width 90 height 12
click at [243, 48] on div "Grant, Lyle & Janice Upgraded Chapter Chapter 7 Status New Consult District ARE…" at bounding box center [237, 57] width 461 height 27
click at [174, 74] on link "Utilities / Bills" at bounding box center [161, 78] width 34 height 15
click at [142, 71] on link "Home" at bounding box center [133, 78] width 19 height 15
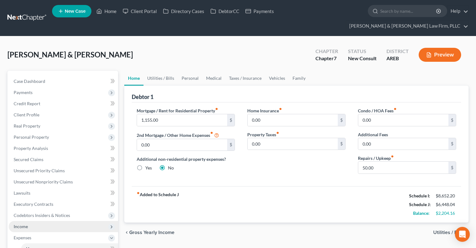
click at [55, 221] on span "Income" at bounding box center [63, 226] width 109 height 11
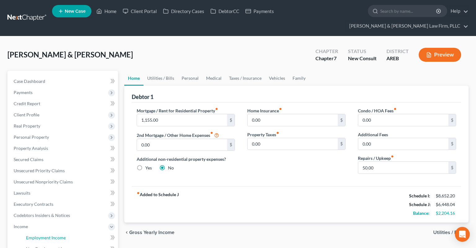
click at [69, 232] on link "Employment Income" at bounding box center [69, 237] width 97 height 11
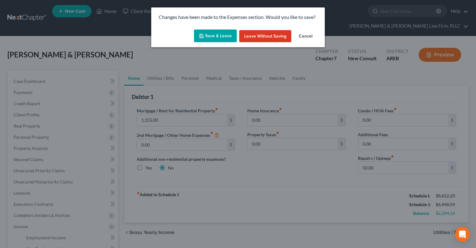
click at [228, 35] on button "Save & Leave" at bounding box center [215, 35] width 43 height 13
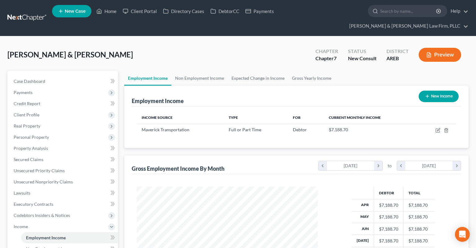
scroll to position [111, 193]
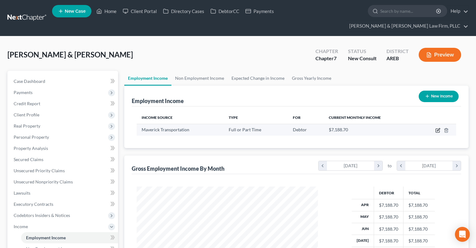
click at [438, 128] on icon "button" at bounding box center [438, 129] width 3 height 3
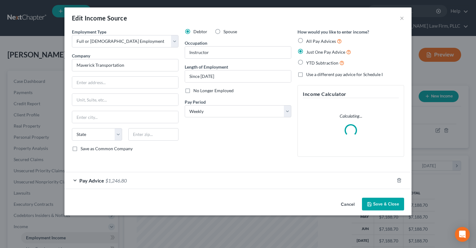
click at [165, 182] on div "Pay Advice $1,246.80" at bounding box center [229, 180] width 330 height 16
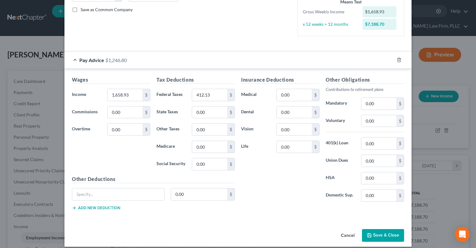
scroll to position [144, 0]
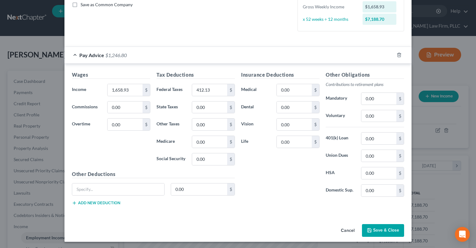
click at [350, 230] on button "Cancel" at bounding box center [348, 230] width 24 height 12
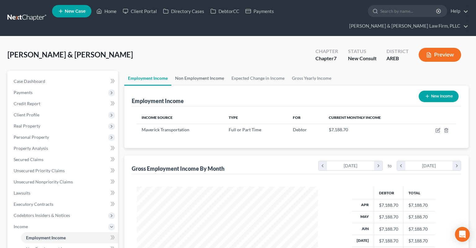
click at [213, 71] on link "Non Employment Income" at bounding box center [199, 78] width 56 height 15
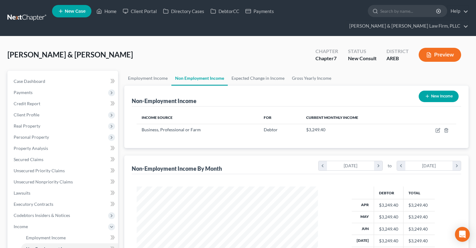
scroll to position [111, 193]
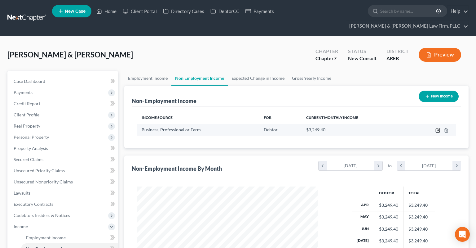
click at [439, 128] on icon "button" at bounding box center [438, 130] width 5 height 5
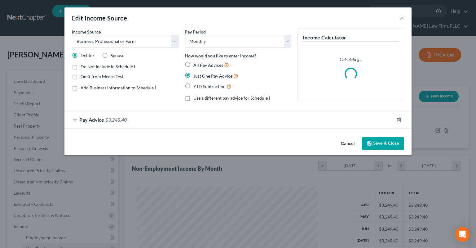
click at [206, 116] on div "Pay Advice $3,249.40" at bounding box center [229, 119] width 330 height 16
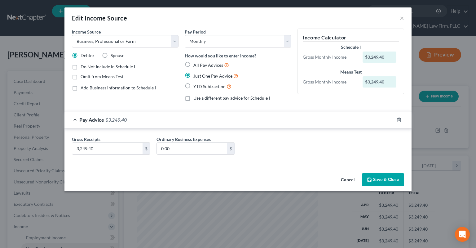
click at [345, 179] on button "Cancel" at bounding box center [348, 180] width 24 height 12
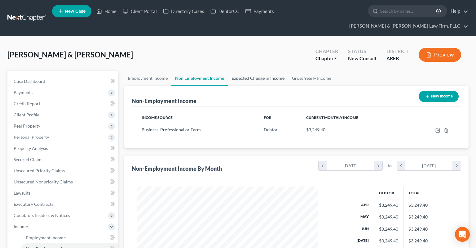
click at [271, 71] on link "Expected Change in Income" at bounding box center [258, 78] width 60 height 15
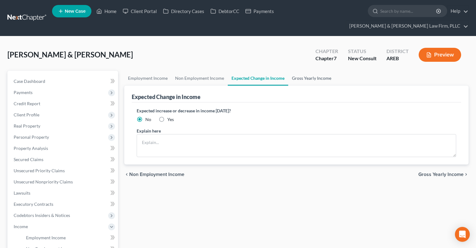
drag, startPoint x: 304, startPoint y: 68, endPoint x: 257, endPoint y: 77, distance: 47.9
click at [304, 71] on link "Gross Yearly Income" at bounding box center [311, 78] width 47 height 15
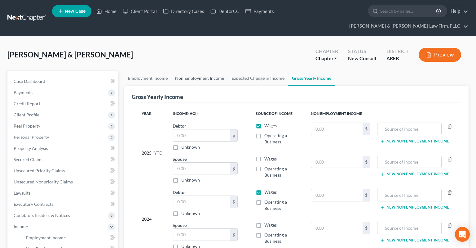
click at [210, 71] on link "Non Employment Income" at bounding box center [199, 78] width 56 height 15
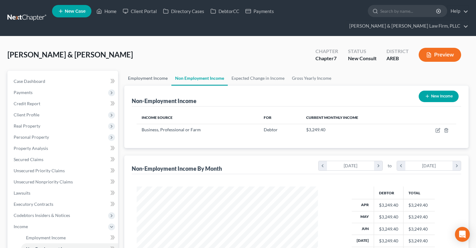
scroll to position [111, 193]
click at [195, 44] on div "Grant, Lyle & Janice Upgraded Chapter Chapter 7 Status New Consult District ARE…" at bounding box center [237, 57] width 461 height 27
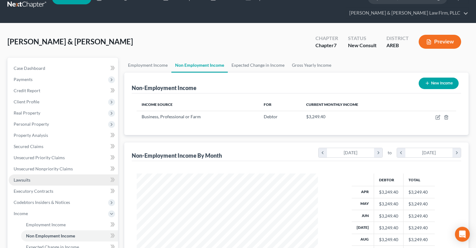
scroll to position [33, 0]
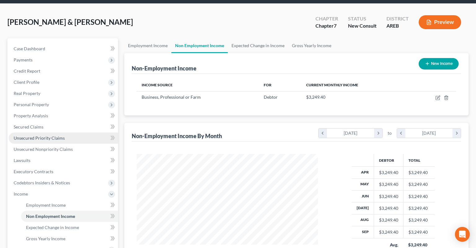
click at [78, 132] on link "Unsecured Priority Claims" at bounding box center [63, 137] width 109 height 11
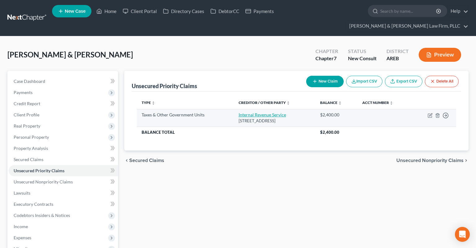
click at [273, 112] on link "Internal Revenue Service" at bounding box center [262, 114] width 47 height 5
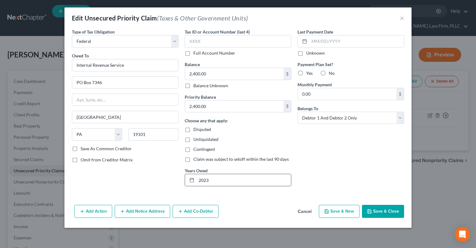
click at [255, 177] on input "2023" at bounding box center [244, 180] width 95 height 12
click at [307, 208] on button "Cancel" at bounding box center [305, 211] width 24 height 12
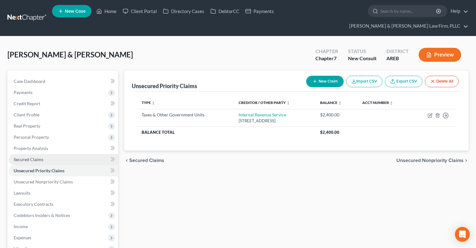
click at [56, 154] on link "Secured Claims" at bounding box center [63, 159] width 109 height 11
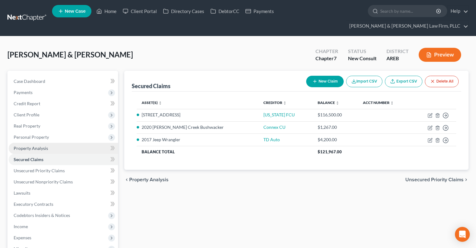
click at [44, 145] on span "Property Analysis" at bounding box center [31, 147] width 34 height 5
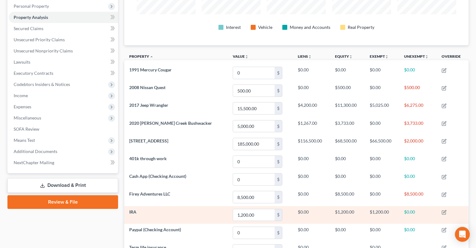
scroll to position [164, 0]
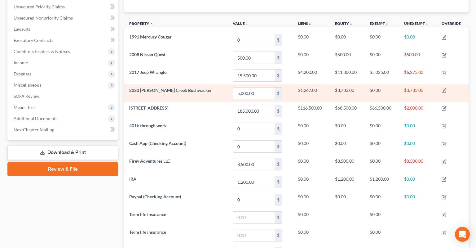
click at [185, 87] on span "2020 Braxton Creek Bushwacker" at bounding box center [170, 89] width 83 height 5
click at [146, 87] on span "2020 Braxton Creek Bushwacker" at bounding box center [170, 89] width 83 height 5
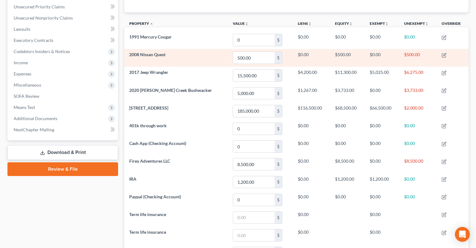
drag, startPoint x: 146, startPoint y: 79, endPoint x: 205, endPoint y: 136, distance: 82.2
click at [166, 87] on span "2020 Braxton Creek Bushwacker" at bounding box center [170, 89] width 83 height 5
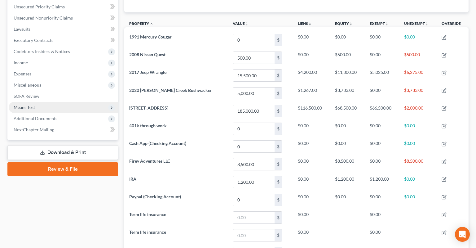
scroll to position [65, 0]
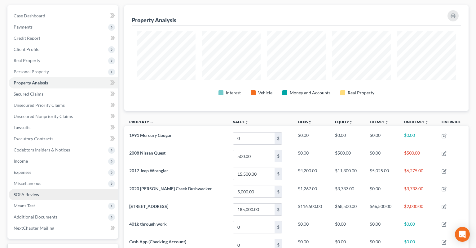
drag, startPoint x: 42, startPoint y: 191, endPoint x: 93, endPoint y: 180, distance: 51.4
click at [42, 200] on span "Means Test" at bounding box center [63, 205] width 109 height 11
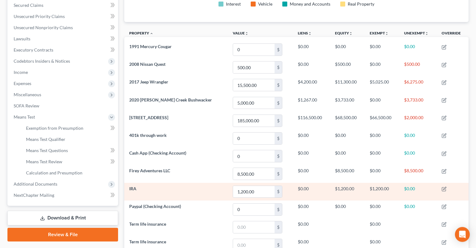
scroll to position [167, 0]
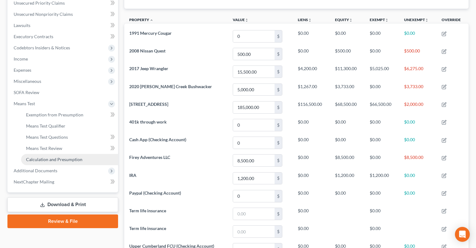
click at [61, 157] on span "Calculation and Presumption" at bounding box center [54, 159] width 56 height 5
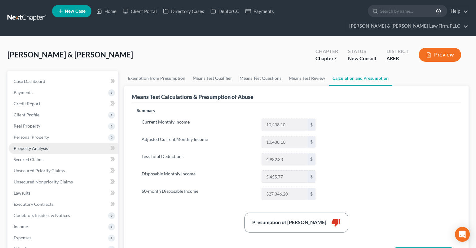
click at [54, 143] on link "Property Analysis" at bounding box center [63, 148] width 109 height 11
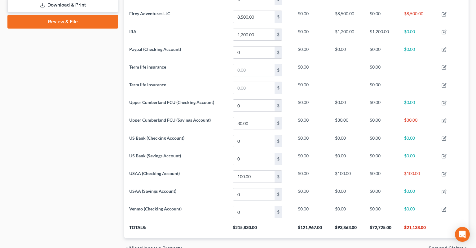
scroll to position [331, 0]
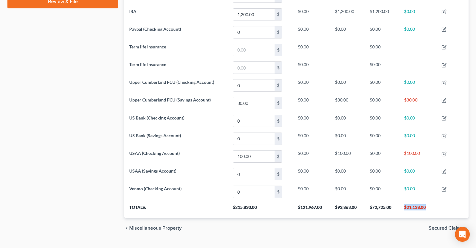
drag, startPoint x: 403, startPoint y: 194, endPoint x: 427, endPoint y: 194, distance: 23.9
click at [427, 201] on th "$21,138.00" at bounding box center [418, 209] width 38 height 17
click at [423, 201] on th "$21,138.00" at bounding box center [418, 209] width 38 height 17
drag, startPoint x: 430, startPoint y: 194, endPoint x: 401, endPoint y: 194, distance: 28.5
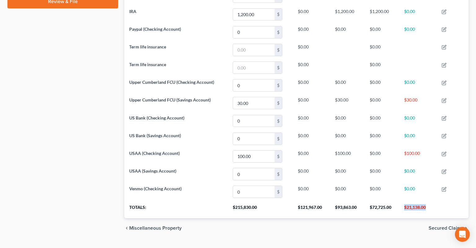
click at [401, 201] on th "$21,138.00" at bounding box center [418, 209] width 38 height 17
click at [405, 201] on th "$21,138.00" at bounding box center [418, 209] width 38 height 17
drag, startPoint x: 407, startPoint y: 194, endPoint x: 371, endPoint y: 232, distance: 52.0
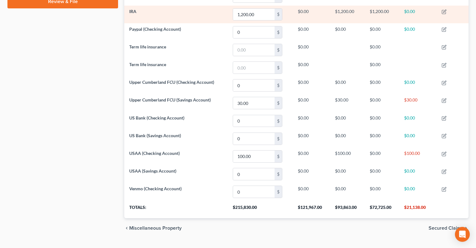
click at [407, 201] on th "$21,138.00" at bounding box center [418, 209] width 38 height 17
click at [414, 201] on th "$21,138.00" at bounding box center [418, 209] width 38 height 17
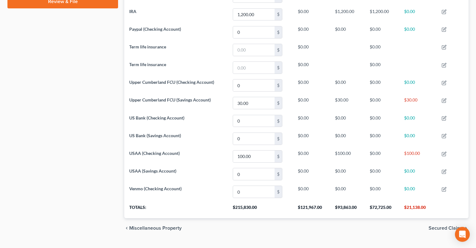
scroll to position [102, 0]
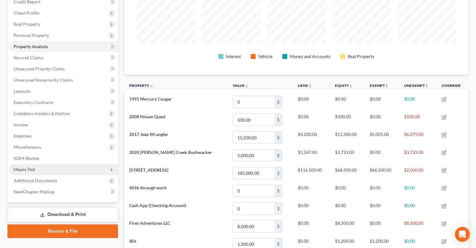
click at [46, 164] on span "Means Test" at bounding box center [63, 169] width 109 height 11
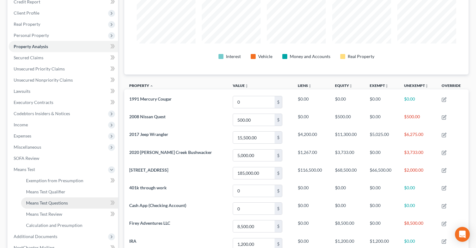
click at [67, 197] on link "Means Test Questions" at bounding box center [69, 202] width 97 height 11
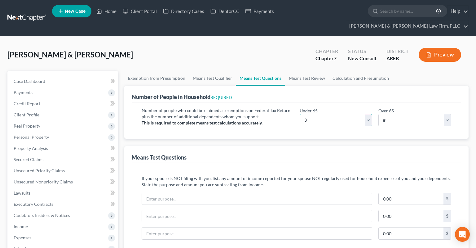
click option "3" at bounding box center [0, 0] width 0 height 0
click at [379, 114] on select "# 0 1 2 3 4 5 6 7 8 9 10" at bounding box center [415, 120] width 73 height 12
click option "0" at bounding box center [0, 0] width 0 height 0
click at [317, 72] on link "Means Test Review" at bounding box center [307, 78] width 44 height 15
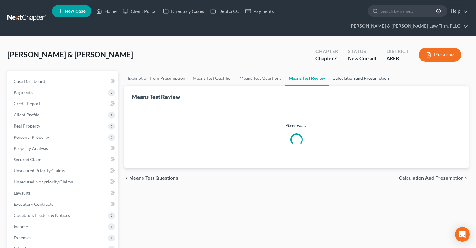
drag, startPoint x: 349, startPoint y: 65, endPoint x: 350, endPoint y: 73, distance: 7.5
click at [349, 71] on link "Calculation and Presumption" at bounding box center [361, 78] width 64 height 15
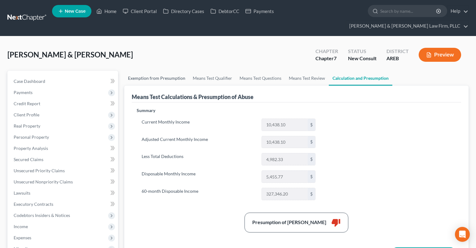
click at [143, 71] on link "Exemption from Presumption" at bounding box center [156, 78] width 65 height 15
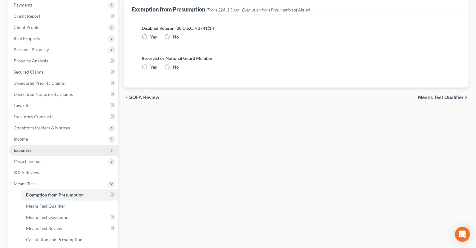
scroll to position [98, 0]
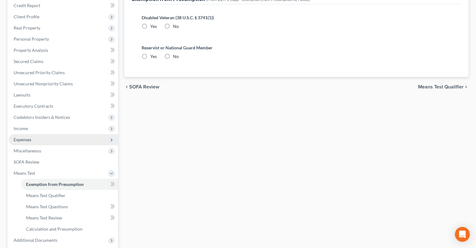
click at [77, 134] on span "Expenses" at bounding box center [63, 139] width 109 height 11
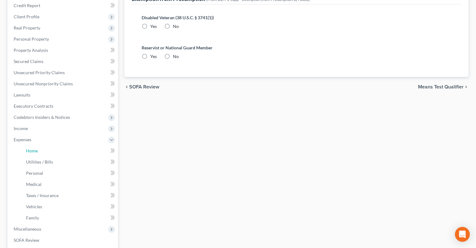
drag, startPoint x: 78, startPoint y: 140, endPoint x: 177, endPoint y: 112, distance: 102.8
click at [79, 145] on link "Home" at bounding box center [69, 150] width 97 height 11
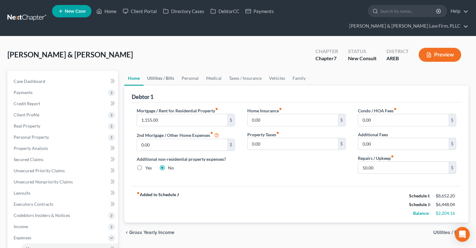
click at [168, 71] on link "Utilities / Bills" at bounding box center [161, 78] width 34 height 15
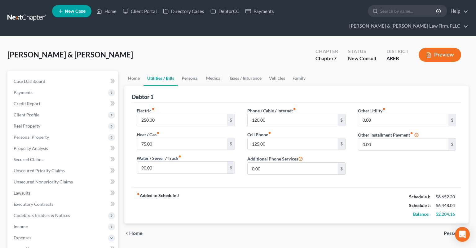
click at [188, 71] on link "Personal" at bounding box center [190, 78] width 24 height 15
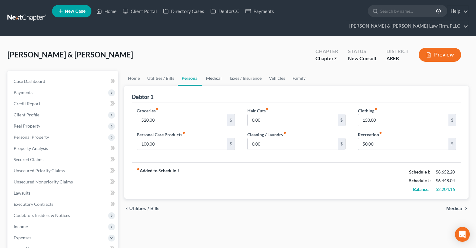
click at [208, 71] on link "Medical" at bounding box center [213, 78] width 23 height 15
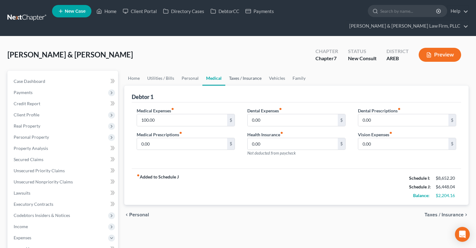
click at [237, 73] on link "Taxes / Insurance" at bounding box center [245, 78] width 40 height 15
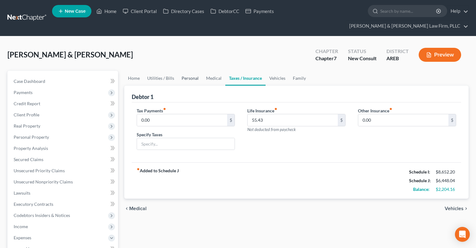
click at [188, 71] on link "Personal" at bounding box center [190, 78] width 24 height 15
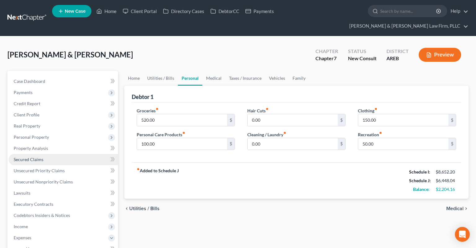
click at [74, 154] on link "Secured Claims" at bounding box center [63, 159] width 109 height 11
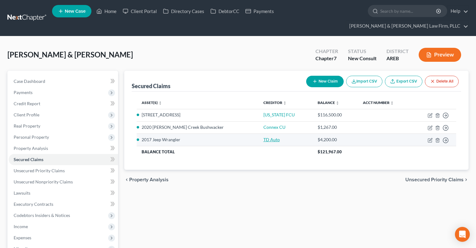
click at [264, 137] on link "TD Auto" at bounding box center [272, 139] width 16 height 5
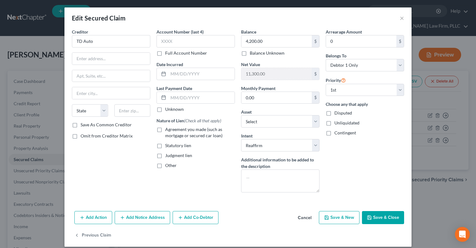
click at [307, 212] on button "Cancel" at bounding box center [305, 217] width 24 height 12
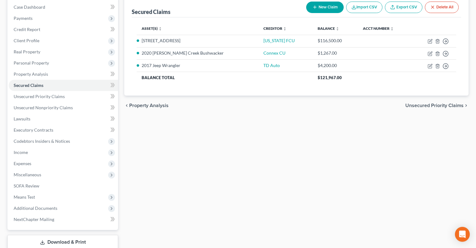
scroll to position [103, 0]
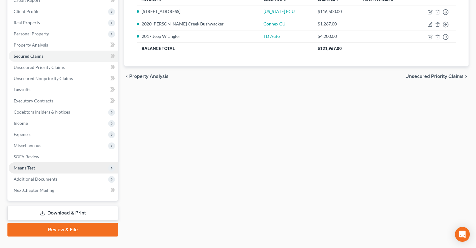
click at [62, 162] on span "Means Test" at bounding box center [63, 167] width 109 height 11
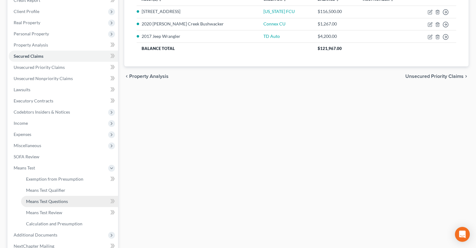
click at [81, 196] on link "Means Test Questions" at bounding box center [69, 201] width 97 height 11
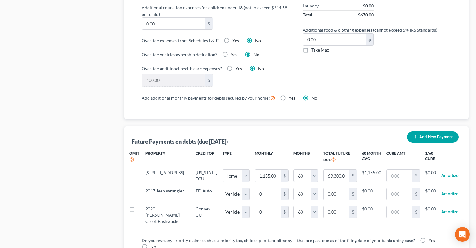
scroll to position [557, 0]
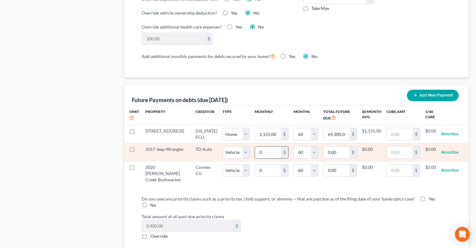
click at [257, 146] on input "0" at bounding box center [268, 152] width 26 height 12
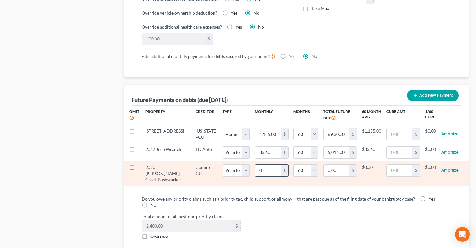
click at [260, 164] on input "0" at bounding box center [268, 170] width 26 height 12
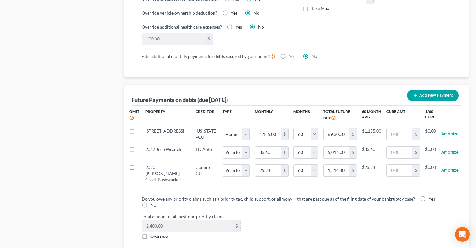
click at [299, 213] on label "Total amount of all past-due priority claims" at bounding box center [297, 216] width 316 height 7
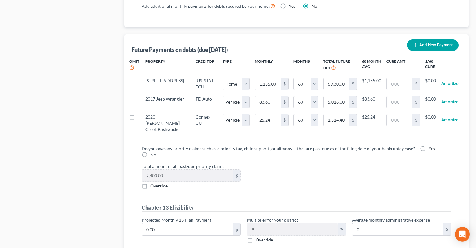
scroll to position [655, 0]
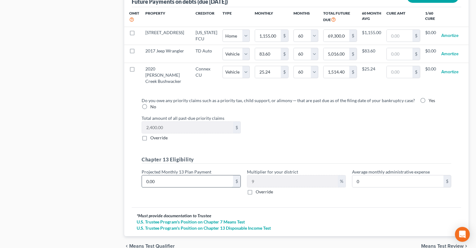
click at [229, 175] on input "0.00" at bounding box center [187, 181] width 91 height 12
click at [291, 128] on div "Do you owe any priority claims such as a priority tax, child support, or alimon…" at bounding box center [297, 148] width 320 height 103
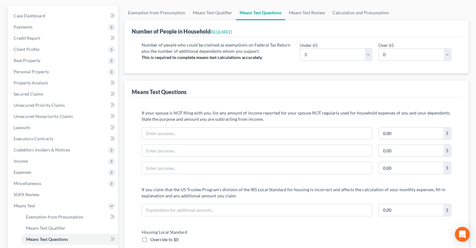
scroll to position [0, 0]
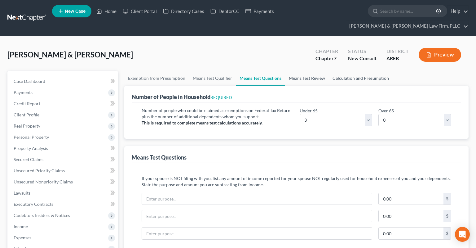
click at [302, 71] on link "Means Test Review" at bounding box center [307, 78] width 44 height 15
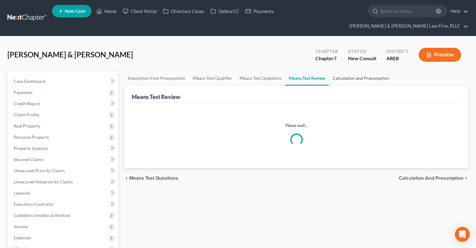
click at [344, 71] on link "Calculation and Presumption" at bounding box center [361, 78] width 64 height 15
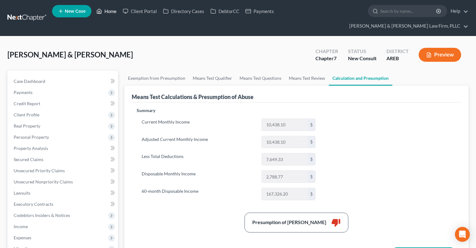
click at [110, 15] on link "Home" at bounding box center [106, 11] width 26 height 11
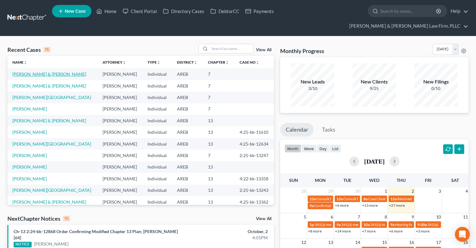
click at [40, 71] on link "[PERSON_NAME] & [PERSON_NAME]" at bounding box center [49, 73] width 74 height 5
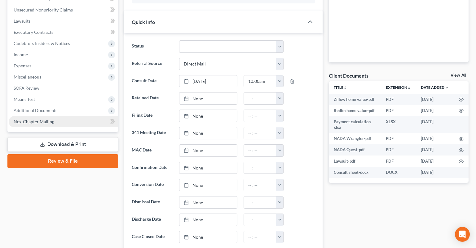
scroll to position [196, 0]
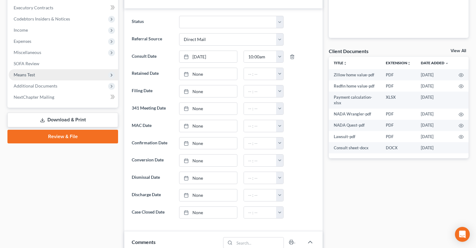
click at [73, 69] on span "Means Test" at bounding box center [63, 74] width 109 height 11
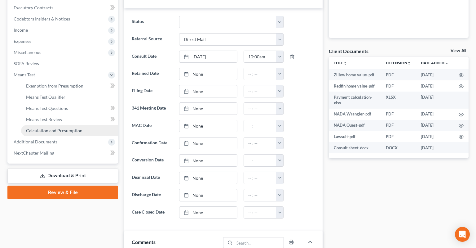
click at [90, 125] on link "Calculation and Presumption" at bounding box center [69, 130] width 97 height 11
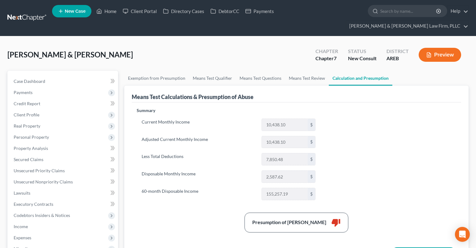
click at [443, 48] on button "Preview" at bounding box center [440, 55] width 42 height 14
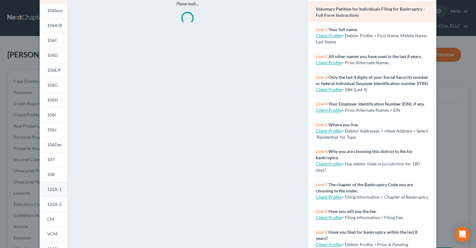
scroll to position [94, 0]
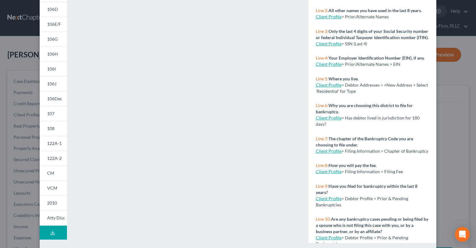
drag, startPoint x: 58, startPoint y: 158, endPoint x: 185, endPoint y: 131, distance: 130.7
click at [58, 158] on span "122A-2" at bounding box center [54, 157] width 15 height 5
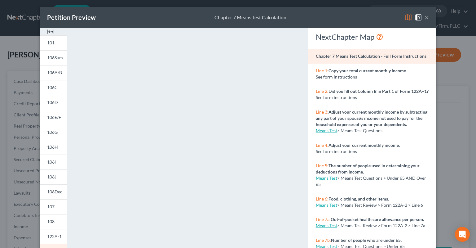
scroll to position [0, 0]
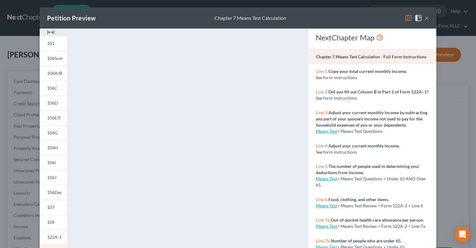
click at [428, 20] on button "×" at bounding box center [427, 17] width 4 height 7
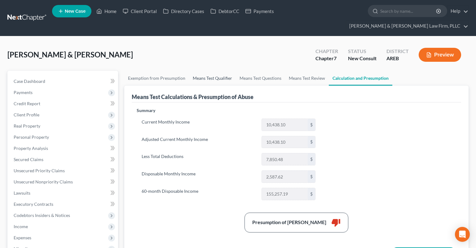
click at [222, 73] on link "Means Test Qualifier" at bounding box center [212, 78] width 47 height 15
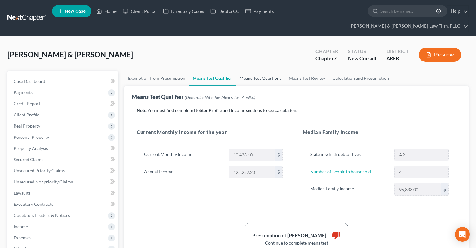
click at [251, 71] on link "Means Test Questions" at bounding box center [260, 78] width 49 height 15
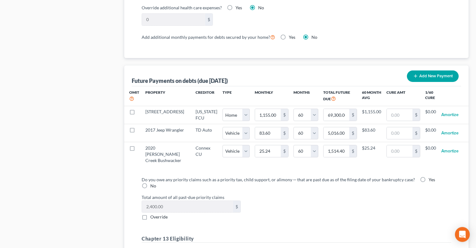
scroll to position [622, 0]
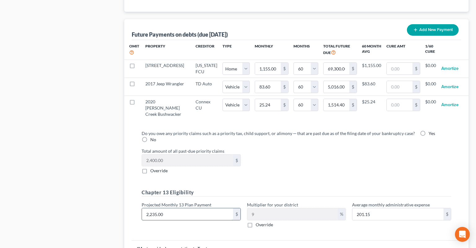
click at [205, 208] on input "2,235.00" at bounding box center [187, 214] width 91 height 12
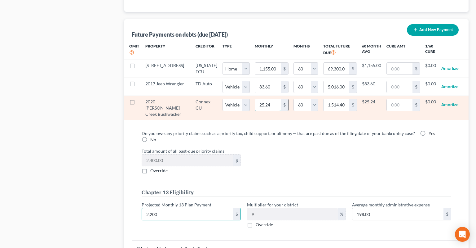
click at [264, 99] on input "25.24" at bounding box center [268, 105] width 26 height 12
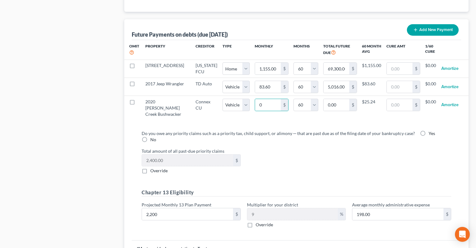
click at [306, 157] on div "Total amount of all past-due priority claims 2,400.00 $ Override" at bounding box center [297, 161] width 316 height 26
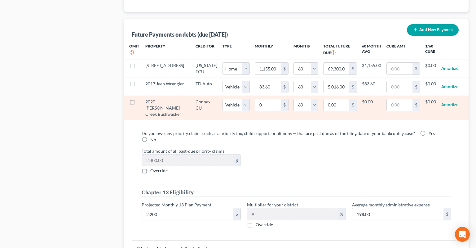
click at [138, 103] on label at bounding box center [138, 103] width 0 height 0
click at [140, 99] on input "checkbox" at bounding box center [142, 101] width 4 height 4
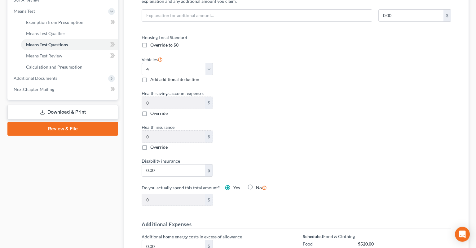
scroll to position [229, 0]
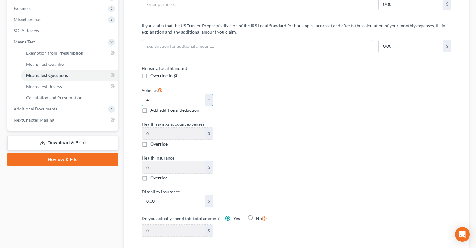
click at [142, 94] on select "Select 0 1 2 3 4 5" at bounding box center [177, 100] width 71 height 12
click option "2" at bounding box center [0, 0] width 0 height 0
click at [260, 91] on div "Vehicles Select 0 1 2 3 4 5 Add additional deduction" at bounding box center [216, 99] width 155 height 27
click at [296, 90] on div "Housing Local Standard Override to $0 Vehicles Select 0 1 2 3 4 5 Add additiona…" at bounding box center [215, 154] width 161 height 179
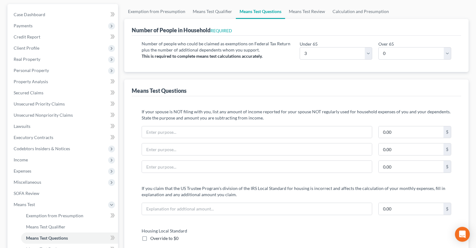
scroll to position [33, 0]
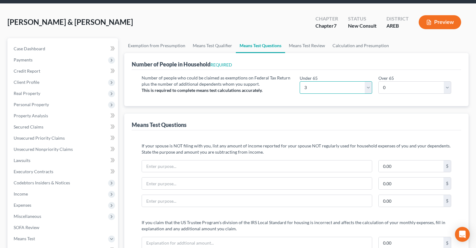
click at [300, 81] on select "# 0 1 2 3 4 5 6 7 8 9 10" at bounding box center [336, 87] width 73 height 12
click option "4" at bounding box center [0, 0] width 0 height 0
drag, startPoint x: 294, startPoint y: 34, endPoint x: 348, endPoint y: 32, distance: 53.7
click at [294, 38] on link "Means Test Review" at bounding box center [307, 45] width 44 height 15
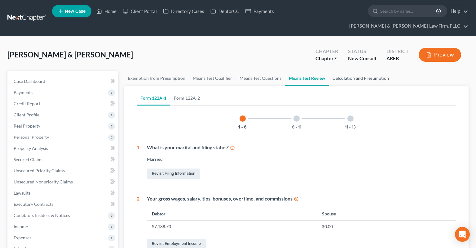
click at [346, 71] on link "Calculation and Presumption" at bounding box center [361, 78] width 64 height 15
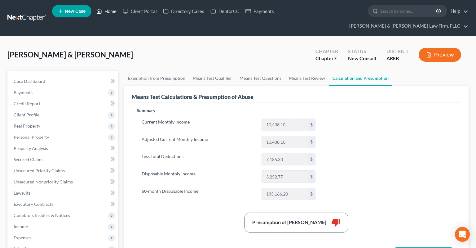
click at [101, 8] on link "Home" at bounding box center [106, 11] width 26 height 11
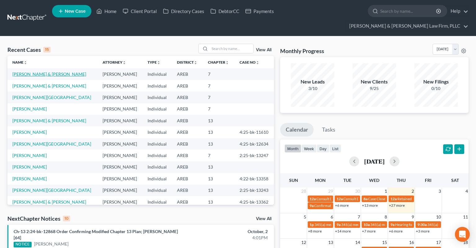
click at [38, 71] on link "[PERSON_NAME] & [PERSON_NAME]" at bounding box center [49, 73] width 74 height 5
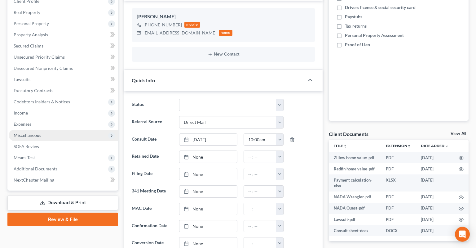
scroll to position [131, 0]
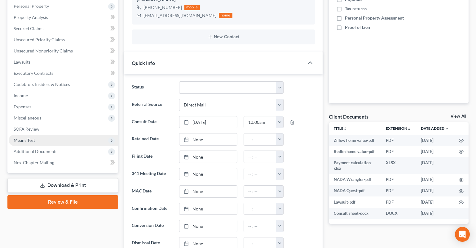
click at [65, 135] on span "Means Test" at bounding box center [63, 140] width 109 height 11
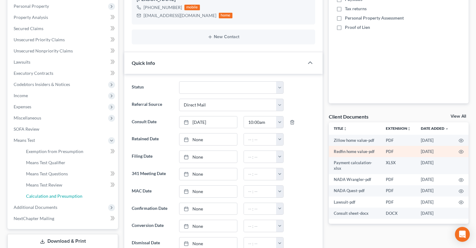
click at [81, 190] on link "Calculation and Presumption" at bounding box center [69, 195] width 97 height 11
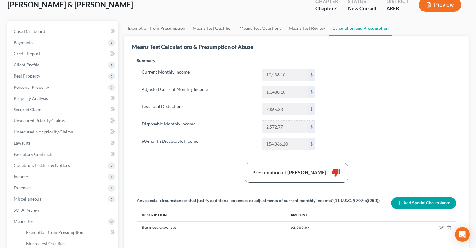
scroll to position [33, 0]
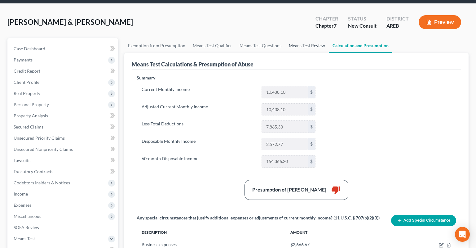
drag, startPoint x: 308, startPoint y: 37, endPoint x: 294, endPoint y: 34, distance: 14.3
click at [308, 38] on link "Means Test Review" at bounding box center [307, 45] width 44 height 15
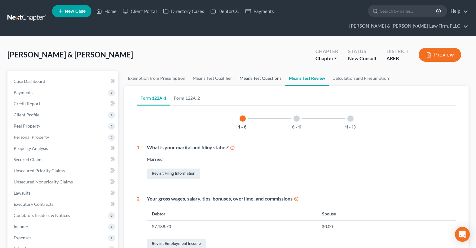
click at [262, 71] on link "Means Test Questions" at bounding box center [260, 78] width 49 height 15
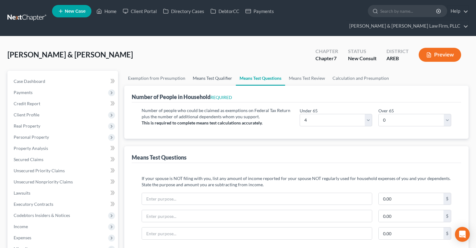
click at [226, 71] on link "Means Test Qualifier" at bounding box center [212, 78] width 47 height 15
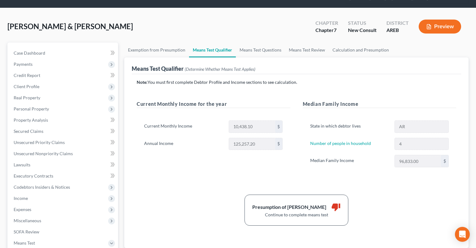
scroll to position [65, 0]
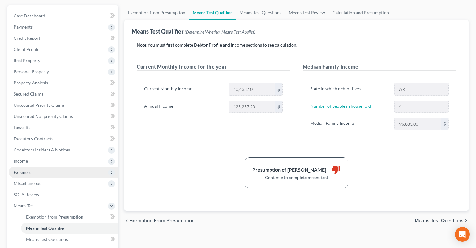
click at [80, 166] on span "Expenses" at bounding box center [63, 171] width 109 height 11
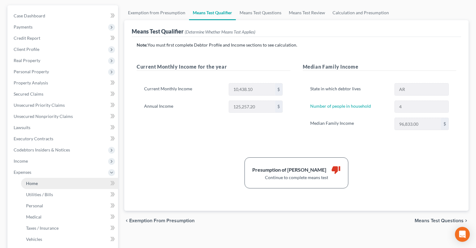
click at [76, 178] on link "Home" at bounding box center [69, 183] width 97 height 11
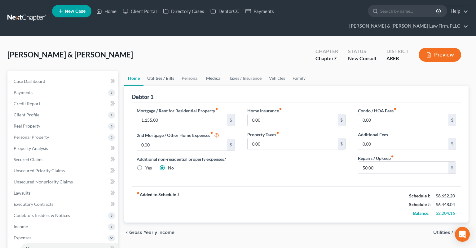
click at [165, 71] on link "Utilities / Bills" at bounding box center [161, 78] width 34 height 15
click at [187, 71] on link "Personal" at bounding box center [190, 78] width 24 height 15
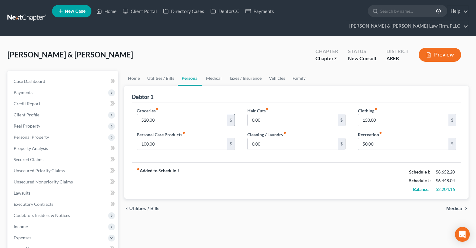
drag, startPoint x: 197, startPoint y: 107, endPoint x: 201, endPoint y: 113, distance: 7.3
click at [197, 114] on input "520.00" at bounding box center [182, 120] width 90 height 12
drag, startPoint x: 264, startPoint y: 168, endPoint x: 282, endPoint y: 154, distance: 22.1
click at [266, 168] on div "fiber_manual_record Added to Schedule J Schedule I: $8,652.20 Schedule J: $6,82…" at bounding box center [297, 180] width 330 height 36
click at [214, 71] on link "Medical" at bounding box center [213, 78] width 23 height 15
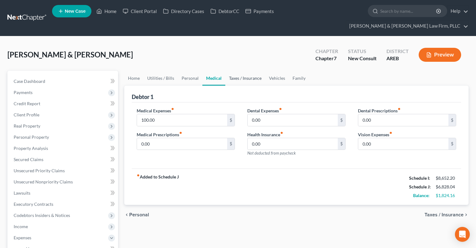
click at [247, 71] on link "Taxes / Insurance" at bounding box center [245, 78] width 40 height 15
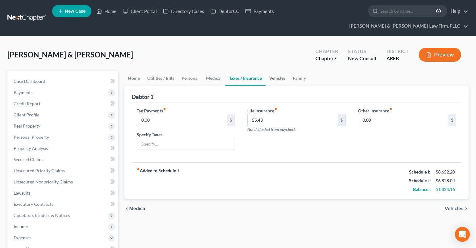
click at [276, 71] on link "Vehicles" at bounding box center [278, 78] width 24 height 15
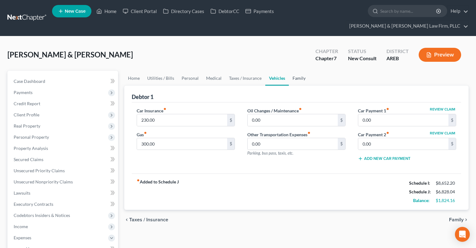
click at [294, 71] on link "Family" at bounding box center [299, 78] width 20 height 15
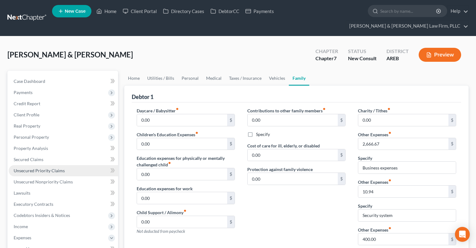
click at [40, 168] on span "Unsecured Priority Claims" at bounding box center [39, 170] width 51 height 5
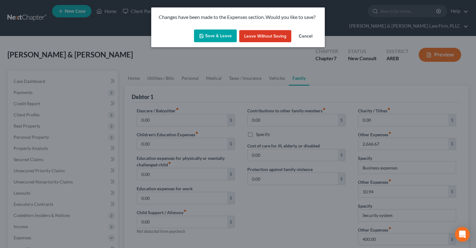
drag, startPoint x: 208, startPoint y: 39, endPoint x: 231, endPoint y: 81, distance: 46.9
click at [209, 39] on button "Save & Leave" at bounding box center [215, 35] width 43 height 13
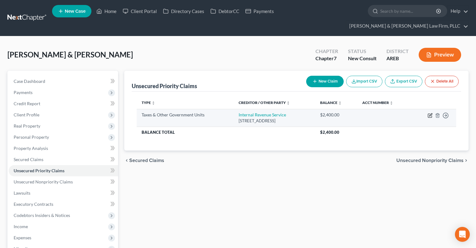
click at [431, 113] on icon "button" at bounding box center [430, 115] width 5 height 5
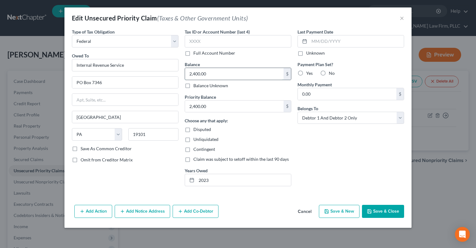
drag, startPoint x: 217, startPoint y: 70, endPoint x: 213, endPoint y: 76, distance: 7.4
click at [185, 78] on input "2,400.00" at bounding box center [234, 74] width 99 height 12
click at [230, 73] on div "Type of Tax Obligation * Select Federal City State Franchise Tax Board Other Ow…" at bounding box center [238, 110] width 339 height 162
drag, startPoint x: 213, startPoint y: 76, endPoint x: 229, endPoint y: 77, distance: 16.1
click at [185, 75] on input "2,400.00" at bounding box center [234, 74] width 99 height 12
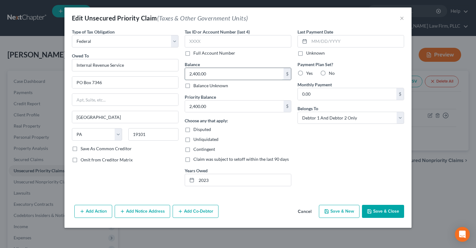
drag, startPoint x: 229, startPoint y: 77, endPoint x: 179, endPoint y: 75, distance: 49.9
click at [185, 73] on input "2,400.00" at bounding box center [234, 74] width 99 height 12
click at [185, 69] on input "2,400.00" at bounding box center [234, 74] width 99 height 12
click at [185, 74] on input "2,400.00" at bounding box center [234, 74] width 99 height 12
click at [228, 104] on input "2,400.00" at bounding box center [234, 106] width 99 height 12
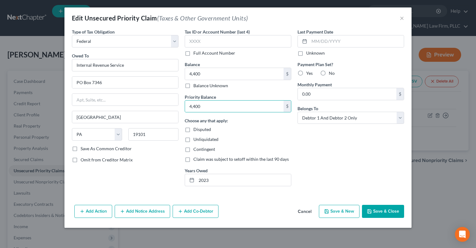
click at [382, 211] on button "Save & Close" at bounding box center [383, 211] width 42 height 13
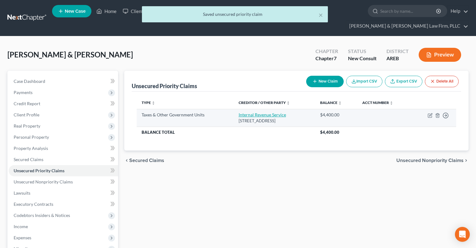
click at [246, 112] on link "Internal Revenue Service" at bounding box center [262, 114] width 47 height 5
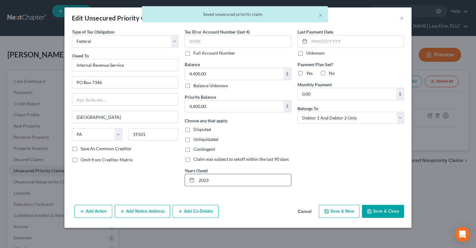
click at [230, 178] on input "2023" at bounding box center [244, 180] width 95 height 12
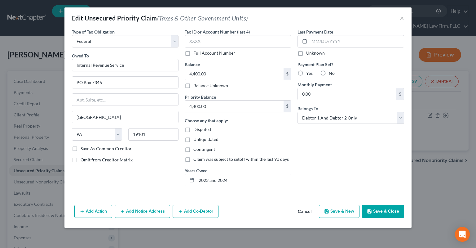
click at [371, 214] on button "Save & Close" at bounding box center [383, 211] width 42 height 13
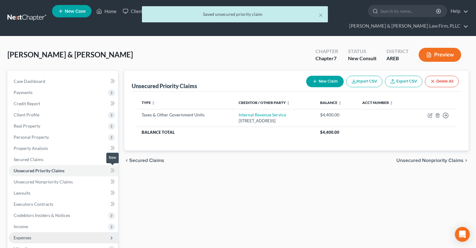
scroll to position [103, 0]
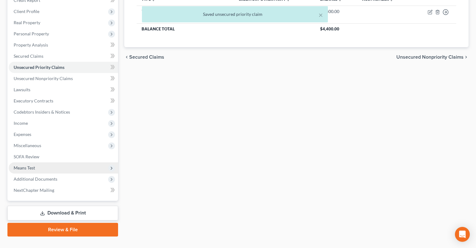
drag, startPoint x: 73, startPoint y: 159, endPoint x: 110, endPoint y: 161, distance: 37.9
click at [73, 162] on span "Means Test" at bounding box center [63, 167] width 109 height 11
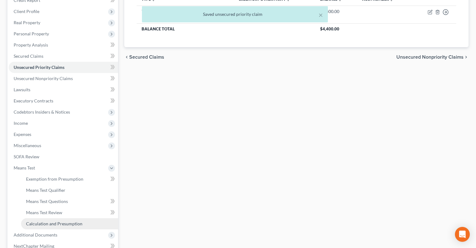
click at [77, 221] on span "Calculation and Presumption" at bounding box center [54, 223] width 56 height 5
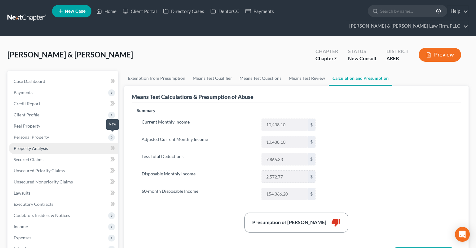
click at [98, 143] on link "Property Analysis" at bounding box center [63, 148] width 109 height 11
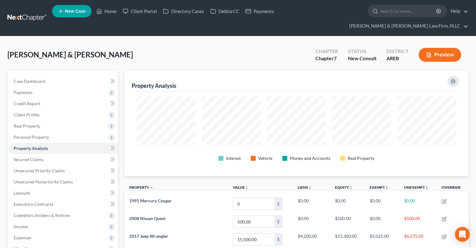
scroll to position [105, 344]
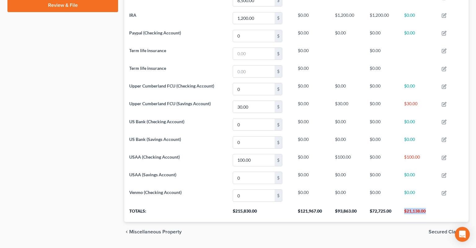
drag, startPoint x: 406, startPoint y: 196, endPoint x: 427, endPoint y: 196, distance: 21.4
click at [427, 204] on th "$21,138.00" at bounding box center [418, 212] width 38 height 17
copy th "$21,138.00"
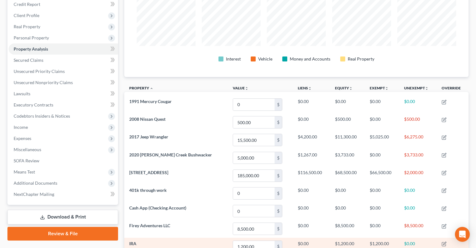
scroll to position [98, 0]
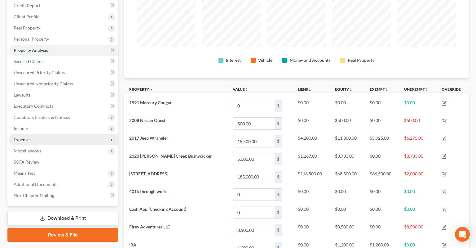
click at [44, 134] on span "Expenses" at bounding box center [63, 139] width 109 height 11
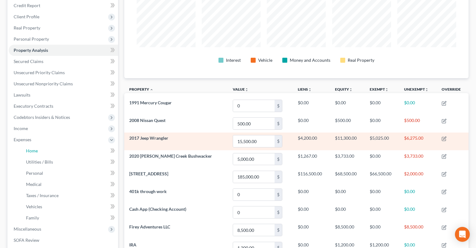
click at [70, 145] on link "Home" at bounding box center [69, 150] width 97 height 11
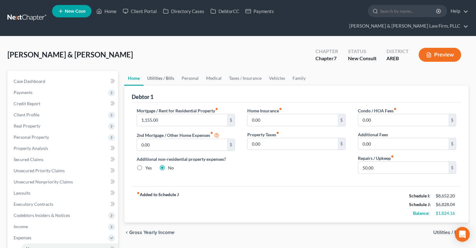
click at [158, 71] on link "Utilities / Bills" at bounding box center [161, 78] width 34 height 15
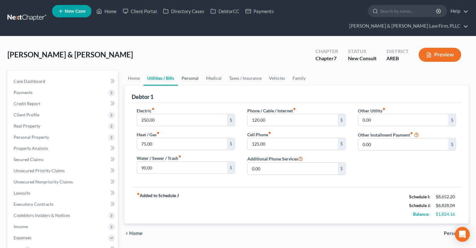
click at [189, 71] on link "Personal" at bounding box center [190, 78] width 24 height 15
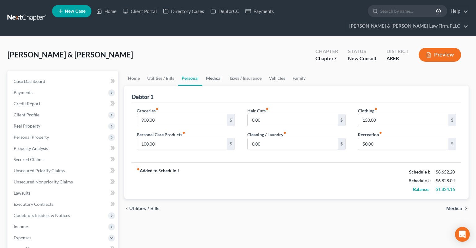
click at [217, 71] on link "Medical" at bounding box center [213, 78] width 23 height 15
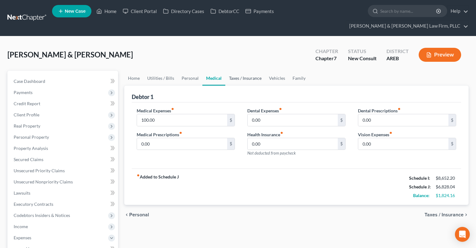
click at [236, 71] on link "Taxes / Insurance" at bounding box center [245, 78] width 40 height 15
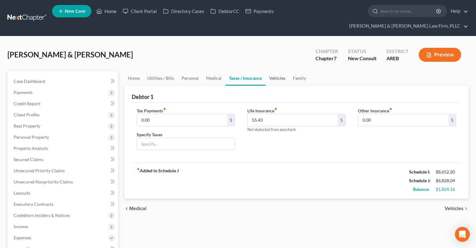
click at [276, 71] on link "Vehicles" at bounding box center [278, 78] width 24 height 15
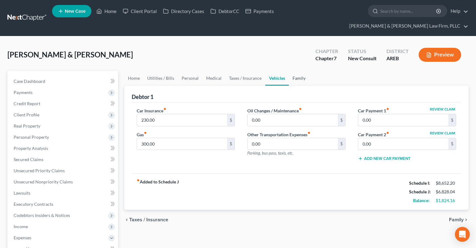
click at [302, 71] on link "Family" at bounding box center [299, 78] width 20 height 15
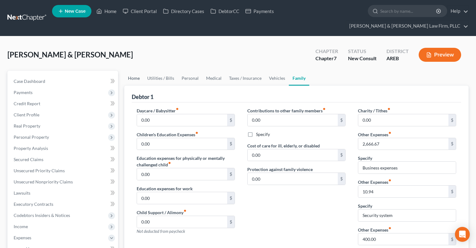
drag, startPoint x: 141, startPoint y: 66, endPoint x: 186, endPoint y: 58, distance: 46.1
click at [141, 71] on link "Home" at bounding box center [133, 78] width 19 height 15
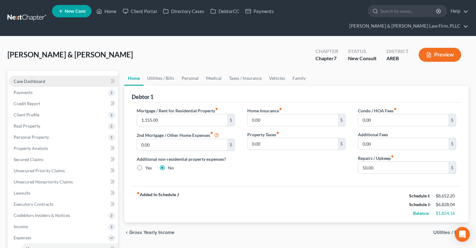
click at [51, 71] on div "Case Dashboard Payments Invoices Payments Payments Credit Report Client Profile…" at bounding box center [62, 226] width 111 height 311
click at [50, 76] on link "Case Dashboard" at bounding box center [63, 81] width 109 height 11
click at [47, 76] on link "Case Dashboard" at bounding box center [63, 81] width 109 height 11
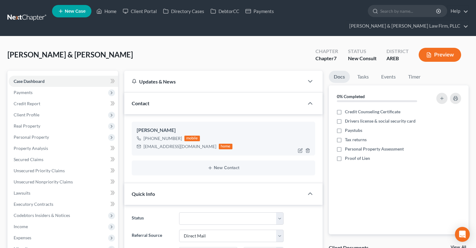
drag, startPoint x: 150, startPoint y: 126, endPoint x: 179, endPoint y: 126, distance: 29.5
click at [179, 135] on div "+1 (501) 366-7976" at bounding box center [163, 138] width 38 height 6
copy div "(501) 366-7976"
click at [106, 15] on link "Home" at bounding box center [106, 11] width 26 height 11
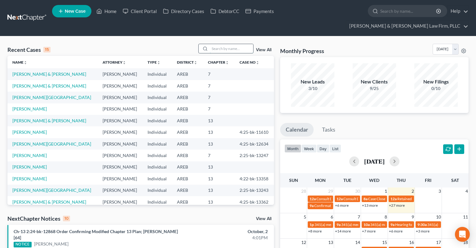
click at [248, 44] on input "search" at bounding box center [231, 48] width 43 height 9
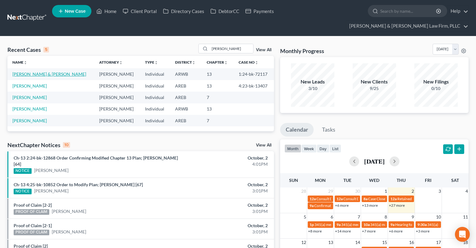
click at [40, 71] on link "[PERSON_NAME] & [PERSON_NAME]" at bounding box center [49, 73] width 74 height 5
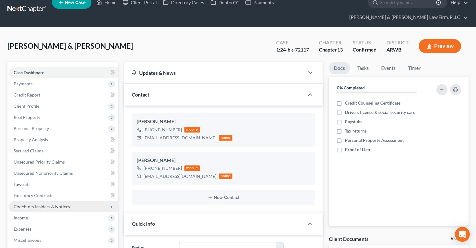
scroll to position [98, 0]
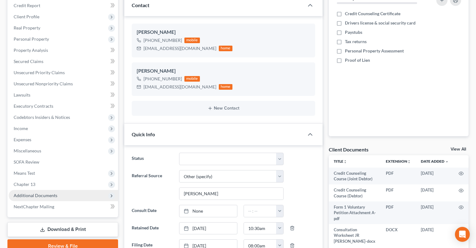
click at [61, 190] on span "Additional Documents" at bounding box center [63, 195] width 109 height 11
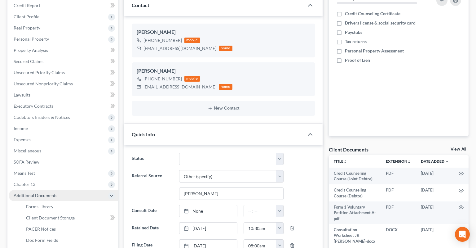
scroll to position [164, 0]
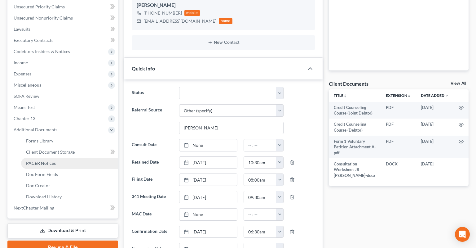
click at [73, 157] on link "PACER Notices" at bounding box center [69, 162] width 97 height 11
click at [68, 157] on link "PACER Notices" at bounding box center [69, 162] width 97 height 11
click at [56, 157] on link "PACER Notices" at bounding box center [69, 162] width 97 height 11
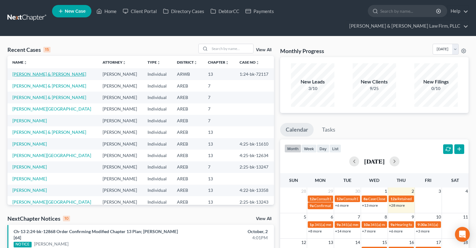
click at [45, 71] on link "[PERSON_NAME] & [PERSON_NAME]" at bounding box center [49, 73] width 74 height 5
select select "6"
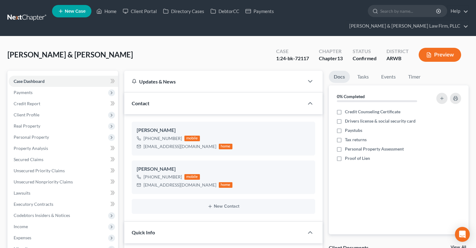
scroll to position [164, 0]
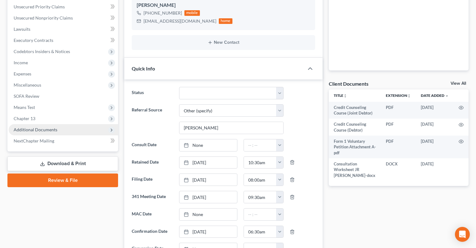
click at [58, 124] on span "Additional Documents" at bounding box center [63, 129] width 109 height 11
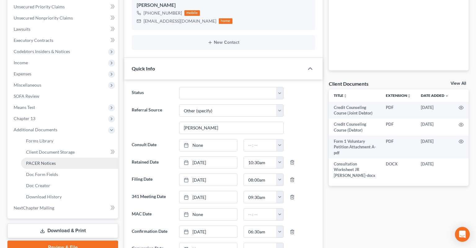
click at [62, 157] on link "PACER Notices" at bounding box center [69, 162] width 97 height 11
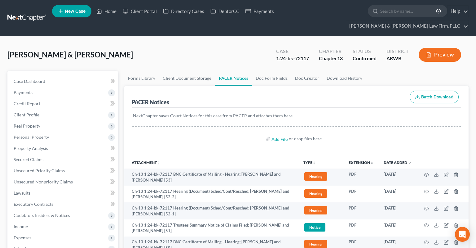
select select "6"
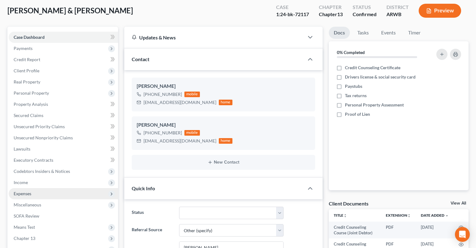
scroll to position [98, 0]
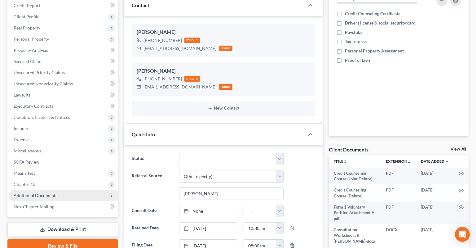
click at [52, 193] on span "Additional Documents" at bounding box center [36, 195] width 44 height 5
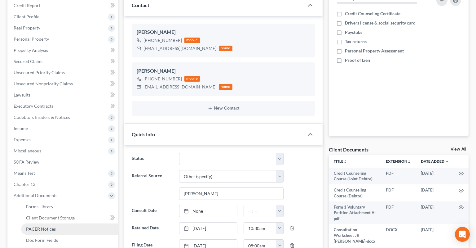
click at [66, 223] on link "PACER Notices" at bounding box center [69, 228] width 97 height 11
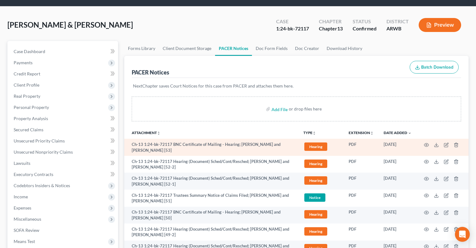
scroll to position [65, 0]
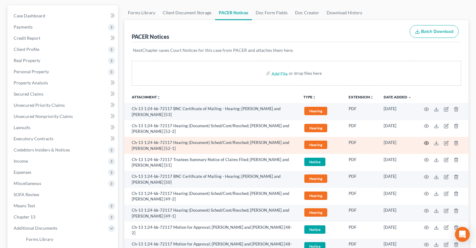
click at [425, 141] on icon "button" at bounding box center [426, 142] width 5 height 3
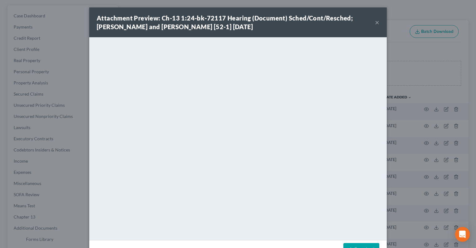
click at [378, 22] on button "×" at bounding box center [377, 22] width 4 height 7
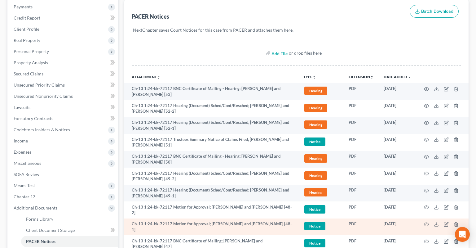
scroll to position [98, 0]
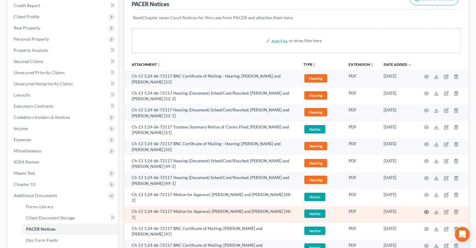
click at [426, 209] on icon "button" at bounding box center [426, 211] width 5 height 5
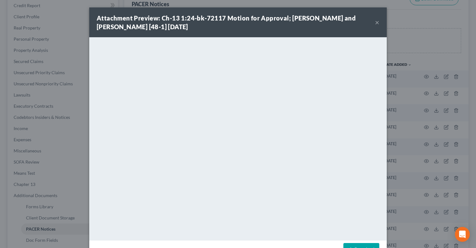
click at [378, 20] on button "×" at bounding box center [377, 22] width 4 height 7
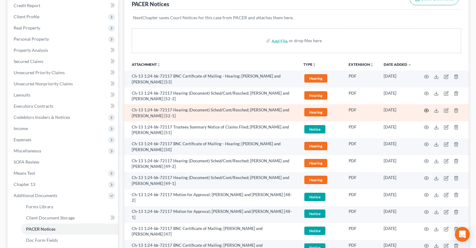
click at [427, 110] on circle "button" at bounding box center [426, 110] width 1 height 1
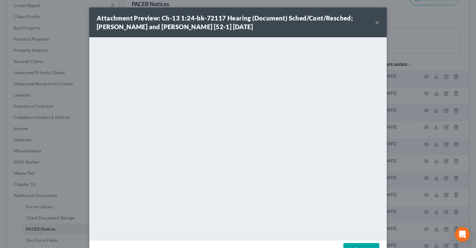
click at [377, 23] on button "×" at bounding box center [377, 22] width 4 height 7
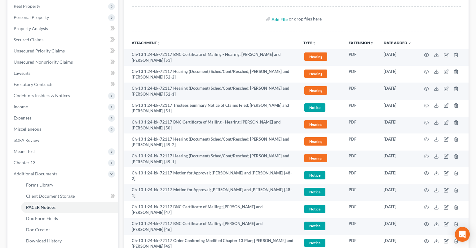
scroll to position [0, 0]
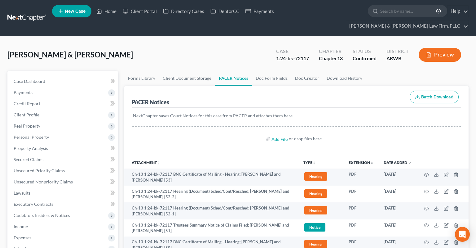
click at [233, 45] on div "Woods, John & Rosetta Upgraded Case 1:24-bk-72117 Chapter Chapter 13 Status Con…" at bounding box center [237, 57] width 461 height 27
click at [104, 13] on link "Home" at bounding box center [106, 11] width 26 height 11
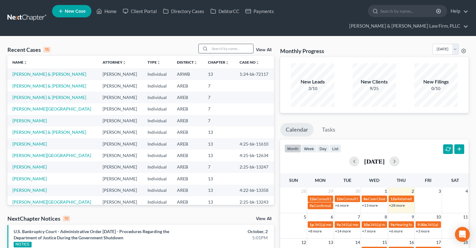
click at [226, 44] on input "search" at bounding box center [231, 48] width 43 height 9
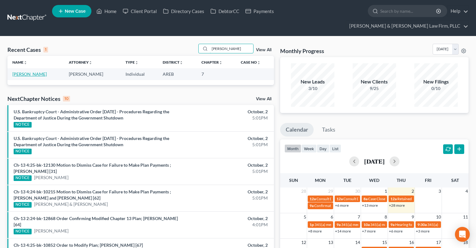
type input "dorthia"
click at [40, 71] on link "[PERSON_NAME]" at bounding box center [29, 73] width 34 height 5
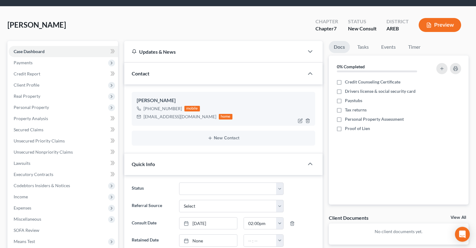
scroll to position [65, 0]
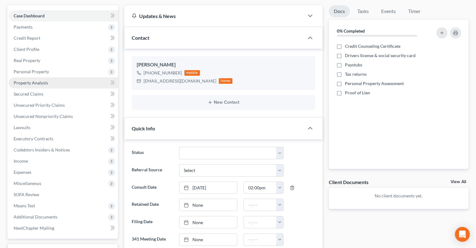
click at [47, 80] on span "Property Analysis" at bounding box center [31, 82] width 34 height 5
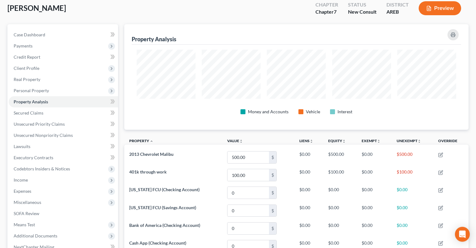
scroll to position [33, 0]
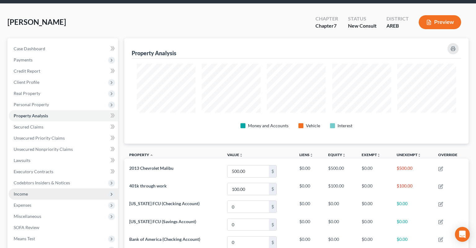
click at [49, 188] on span "Income" at bounding box center [63, 193] width 109 height 11
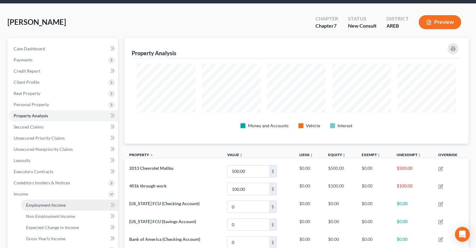
click at [59, 202] on span "Employment Income" at bounding box center [46, 204] width 40 height 5
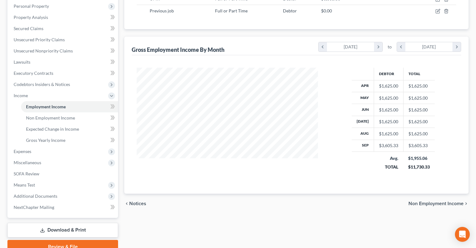
scroll to position [65, 0]
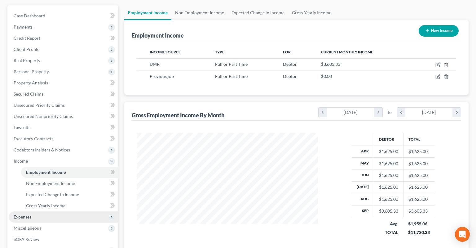
click at [42, 211] on span "Expenses" at bounding box center [63, 216] width 109 height 11
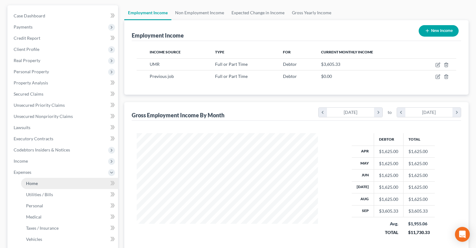
click at [76, 178] on link "Home" at bounding box center [69, 183] width 97 height 11
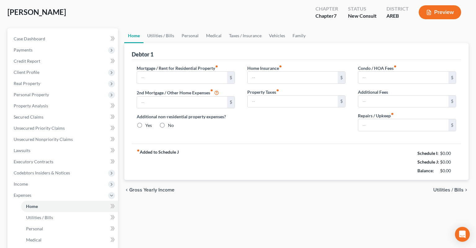
type input "1,165.00"
type input "0.00"
radio input "true"
type input "0.00"
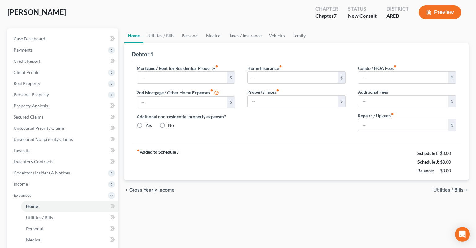
type input "0.00"
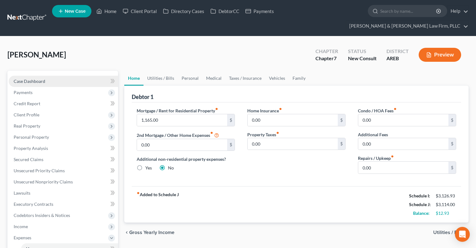
click at [61, 76] on link "Case Dashboard" at bounding box center [63, 81] width 109 height 11
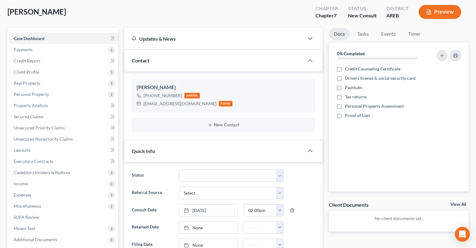
scroll to position [98, 0]
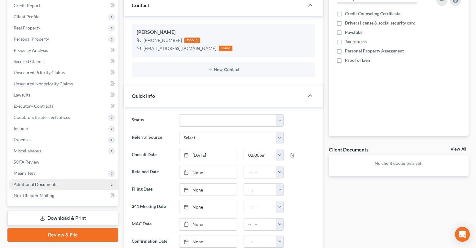
click at [64, 179] on span "Additional Documents" at bounding box center [63, 184] width 109 height 11
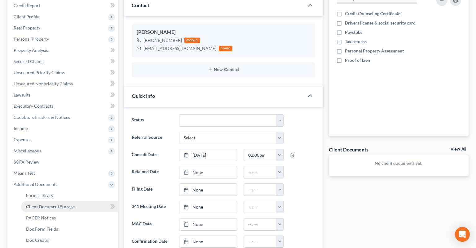
click at [55, 204] on span "Client Document Storage" at bounding box center [50, 206] width 49 height 5
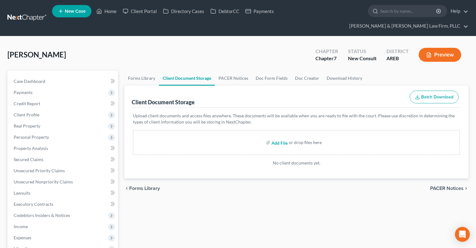
click at [277, 137] on input "file" at bounding box center [279, 142] width 15 height 11
click at [278, 137] on input "file" at bounding box center [279, 142] width 15 height 11
type input "C:\fakepath\Consult sheet.docx"
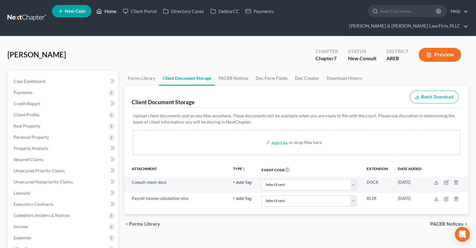
click at [115, 13] on link "Home" at bounding box center [106, 11] width 26 height 11
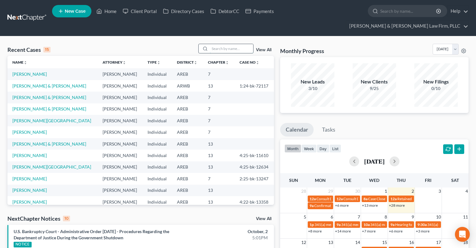
click at [218, 44] on input "search" at bounding box center [231, 48] width 43 height 9
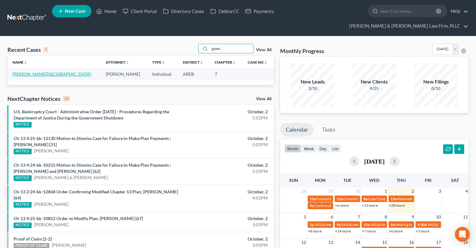
type input "gates"
click at [33, 71] on link "[PERSON_NAME][GEOGRAPHIC_DATA]" at bounding box center [51, 73] width 79 height 5
select select "6"
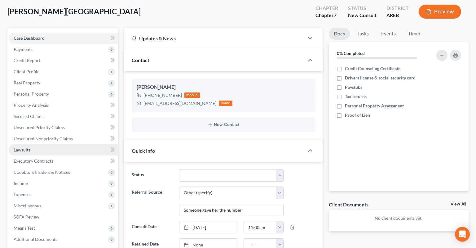
scroll to position [98, 0]
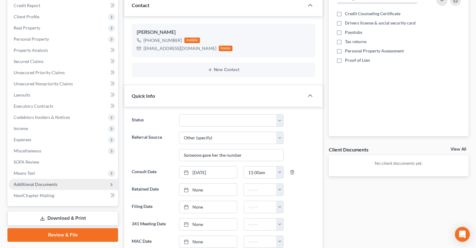
click at [71, 179] on span "Additional Documents" at bounding box center [63, 184] width 109 height 11
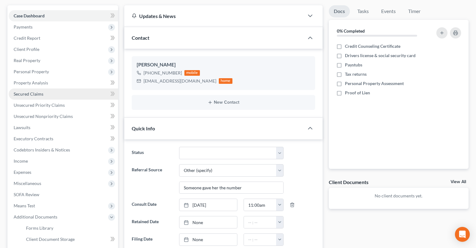
click at [81, 88] on link "Secured Claims" at bounding box center [63, 93] width 109 height 11
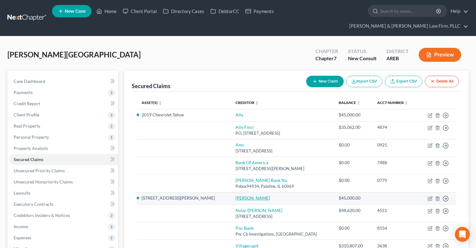
click at [236, 195] on link "[PERSON_NAME]" at bounding box center [253, 197] width 34 height 5
select select "4"
select select "2"
select select "0"
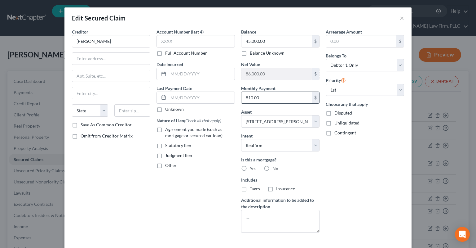
drag, startPoint x: 267, startPoint y: 96, endPoint x: 244, endPoint y: 97, distance: 23.0
click at [246, 97] on input "810.00" at bounding box center [277, 98] width 70 height 12
drag, startPoint x: 255, startPoint y: 99, endPoint x: 233, endPoint y: 100, distance: 22.7
click at [242, 100] on input "810.00" at bounding box center [277, 98] width 70 height 12
click at [400, 21] on div "Edit Secured Claim ×" at bounding box center [237, 17] width 347 height 21
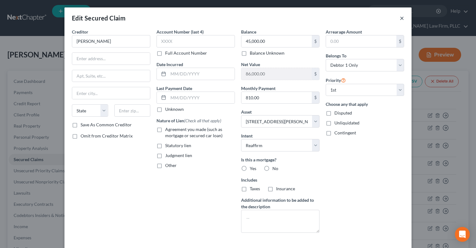
click at [401, 20] on button "×" at bounding box center [402, 17] width 4 height 7
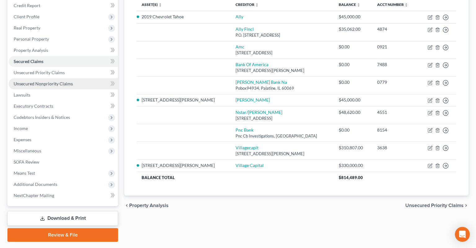
click at [73, 78] on link "Unsecured Nonpriority Claims" at bounding box center [63, 83] width 109 height 11
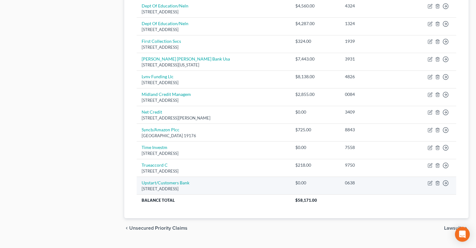
scroll to position [357, 0]
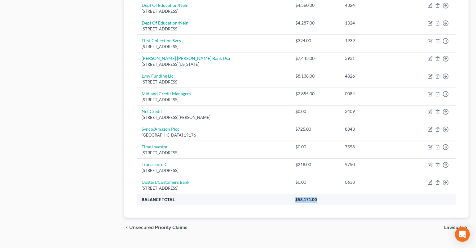
drag, startPoint x: 292, startPoint y: 187, endPoint x: 313, endPoint y: 187, distance: 21.1
click at [313, 193] on th "$58,171.00" at bounding box center [374, 198] width 166 height 11
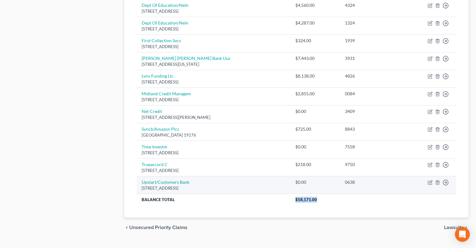
copy span "$58,171.00"
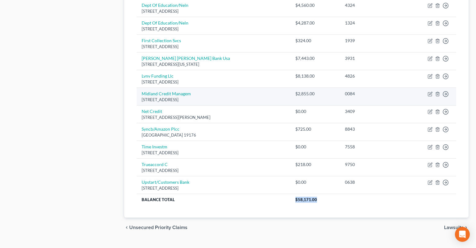
scroll to position [160, 0]
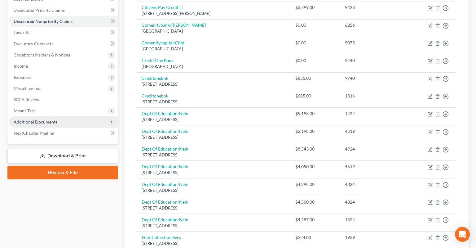
click at [56, 116] on span "Additional Documents" at bounding box center [63, 121] width 109 height 11
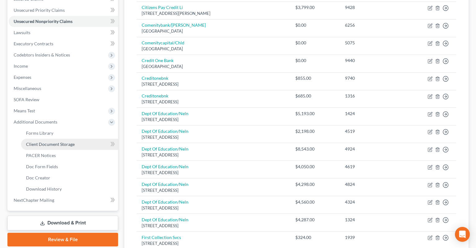
click at [80, 139] on link "Client Document Storage" at bounding box center [69, 144] width 97 height 11
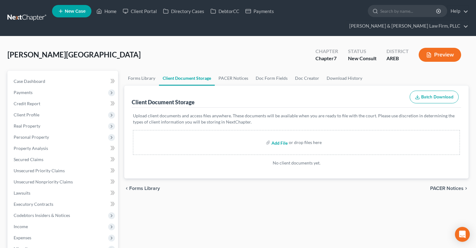
click at [278, 137] on input "file" at bounding box center [279, 142] width 15 height 11
type input "C:\fakepath\Consult sheet.docx"
